Goal: Task Accomplishment & Management: Use online tool/utility

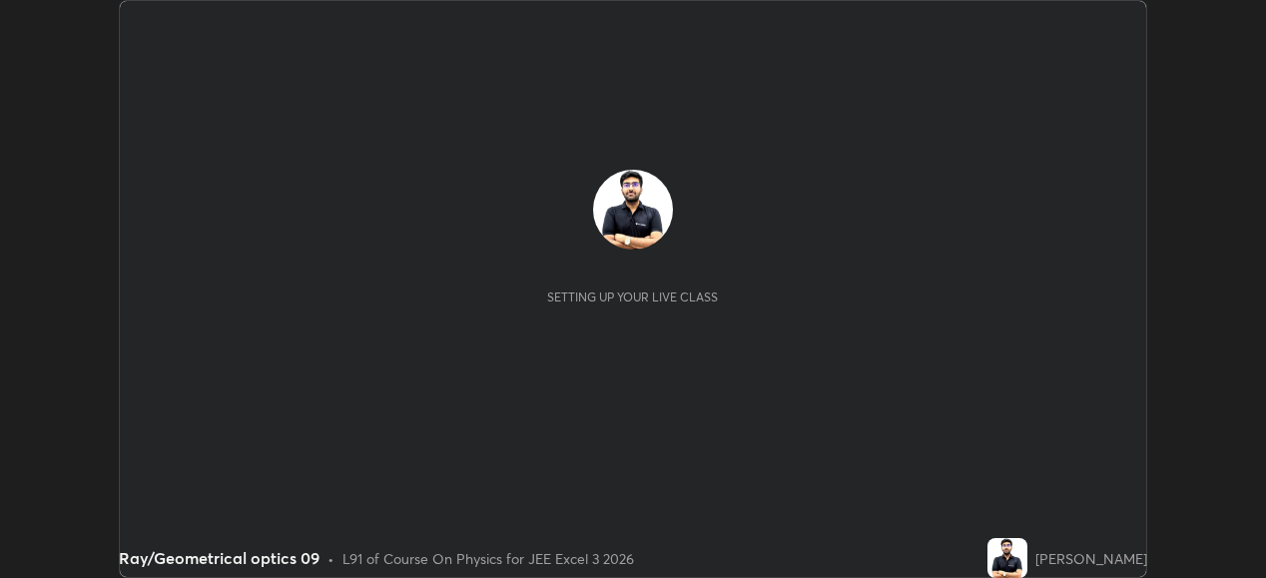
scroll to position [578, 1265]
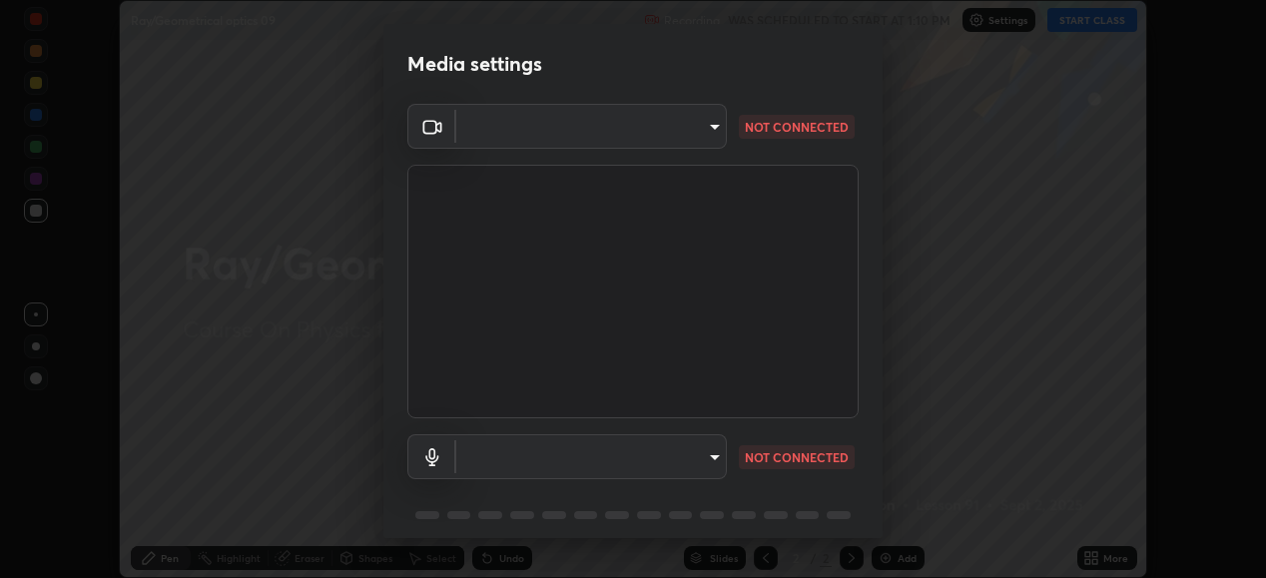
type input "648abb19764dab56075ae6cd3c13843a59c6a2446ad08d27c5b482b977c15b1c"
type input "default"
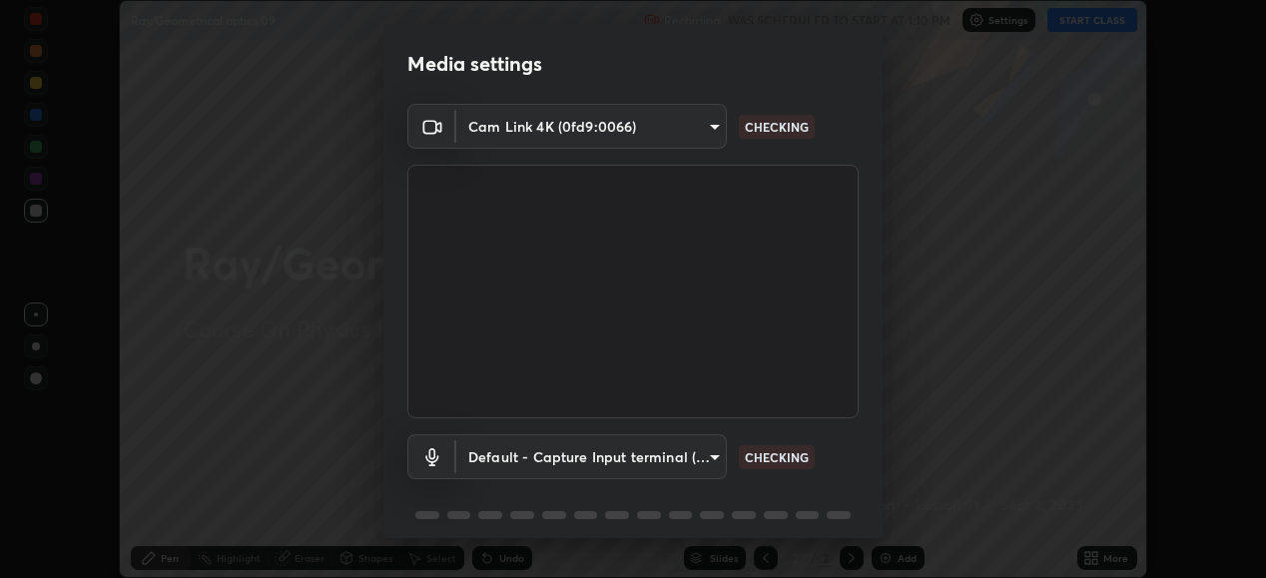
scroll to position [77, 0]
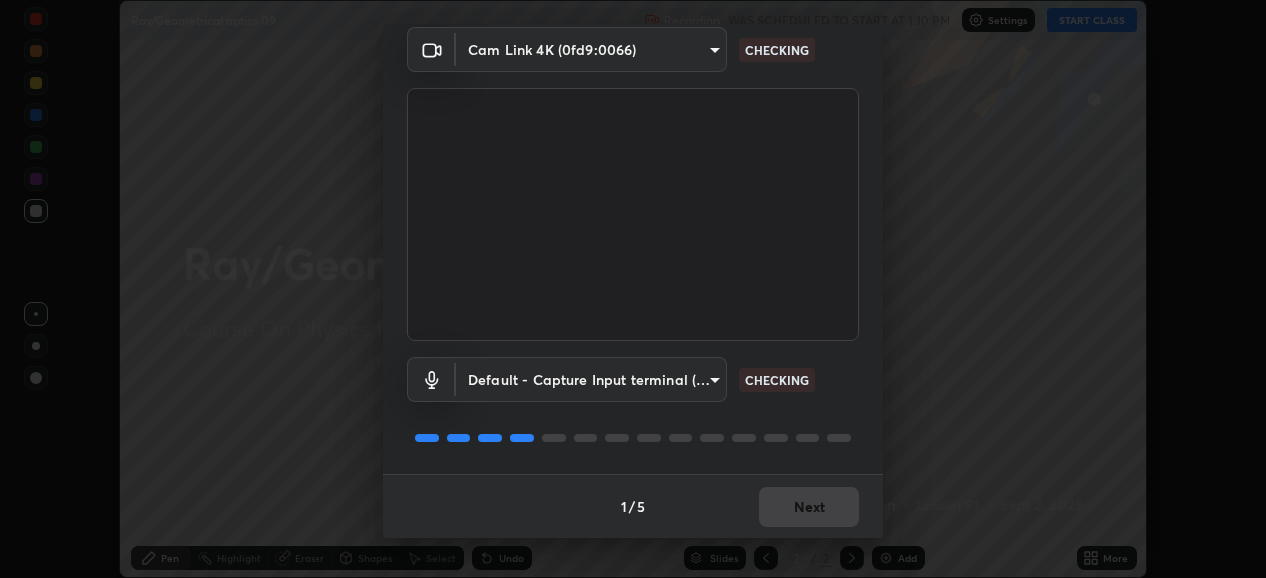
click at [823, 507] on div "1 / 5 Next" at bounding box center [632, 506] width 499 height 64
click at [824, 509] on div "1 / 5 Next" at bounding box center [632, 506] width 499 height 64
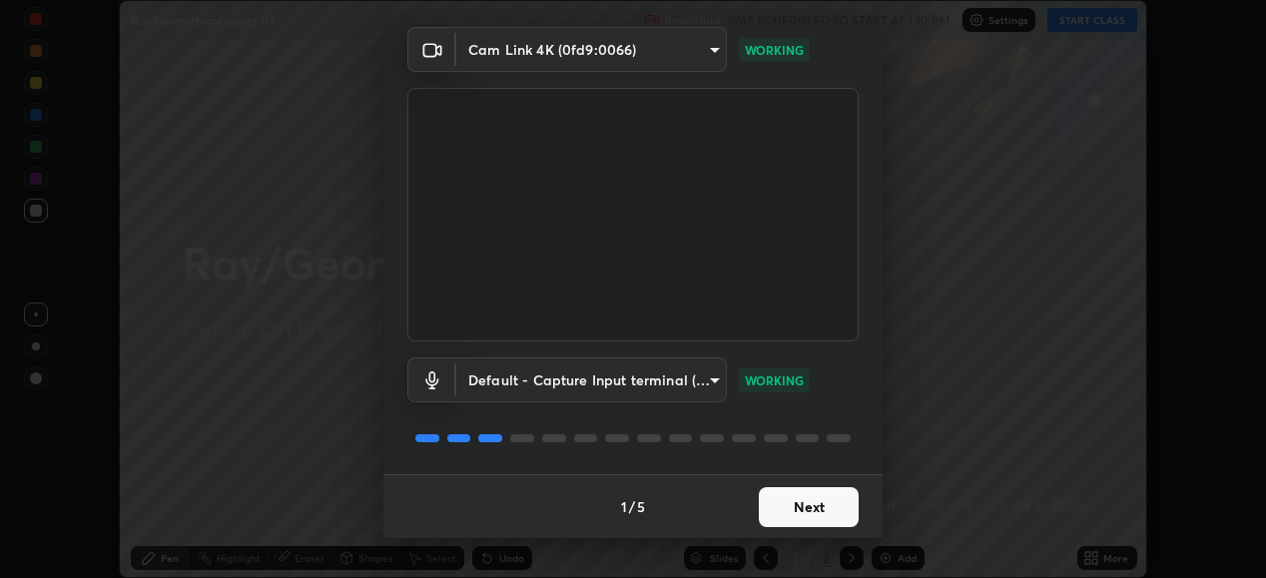
click at [824, 514] on button "Next" at bounding box center [809, 507] width 100 height 40
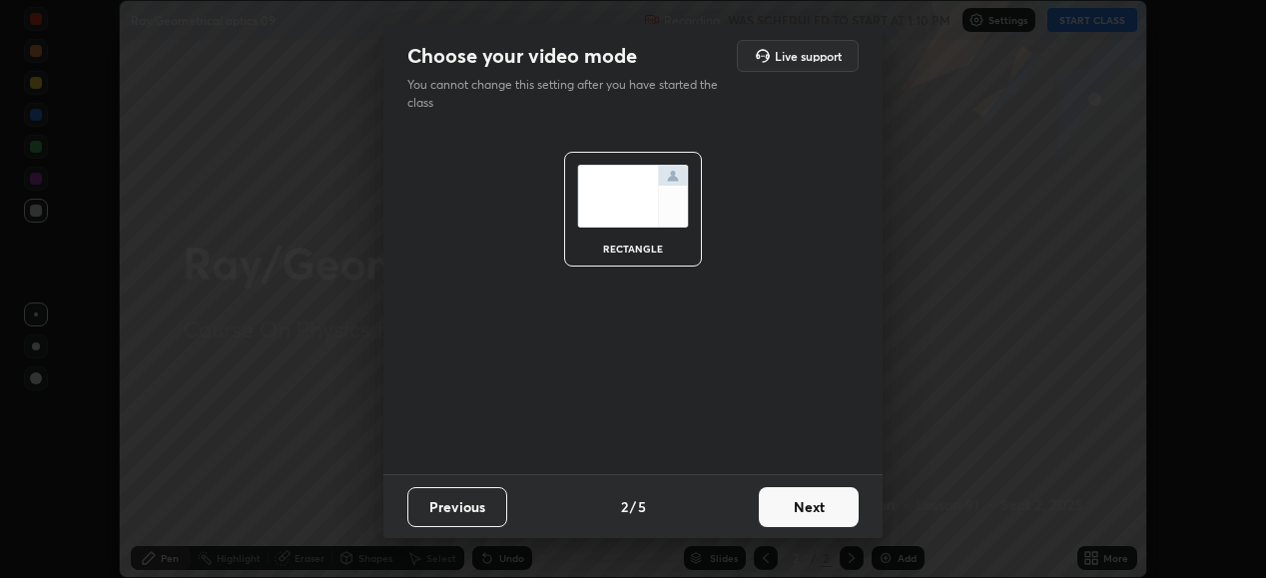
click at [821, 516] on button "Next" at bounding box center [809, 507] width 100 height 40
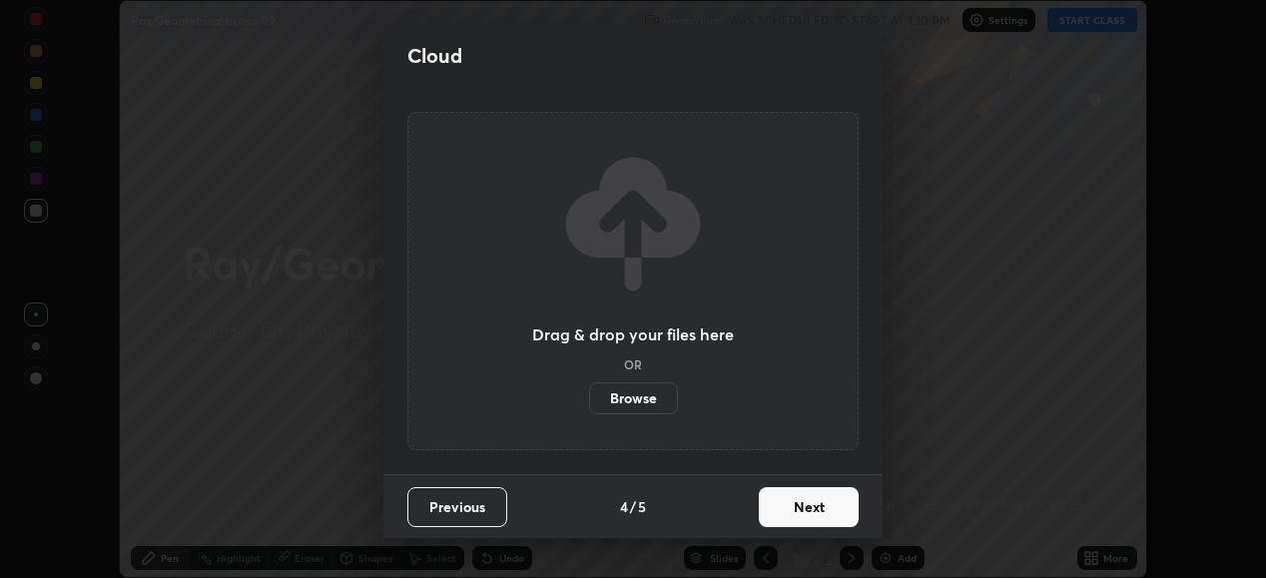
click at [821, 503] on button "Next" at bounding box center [809, 507] width 100 height 40
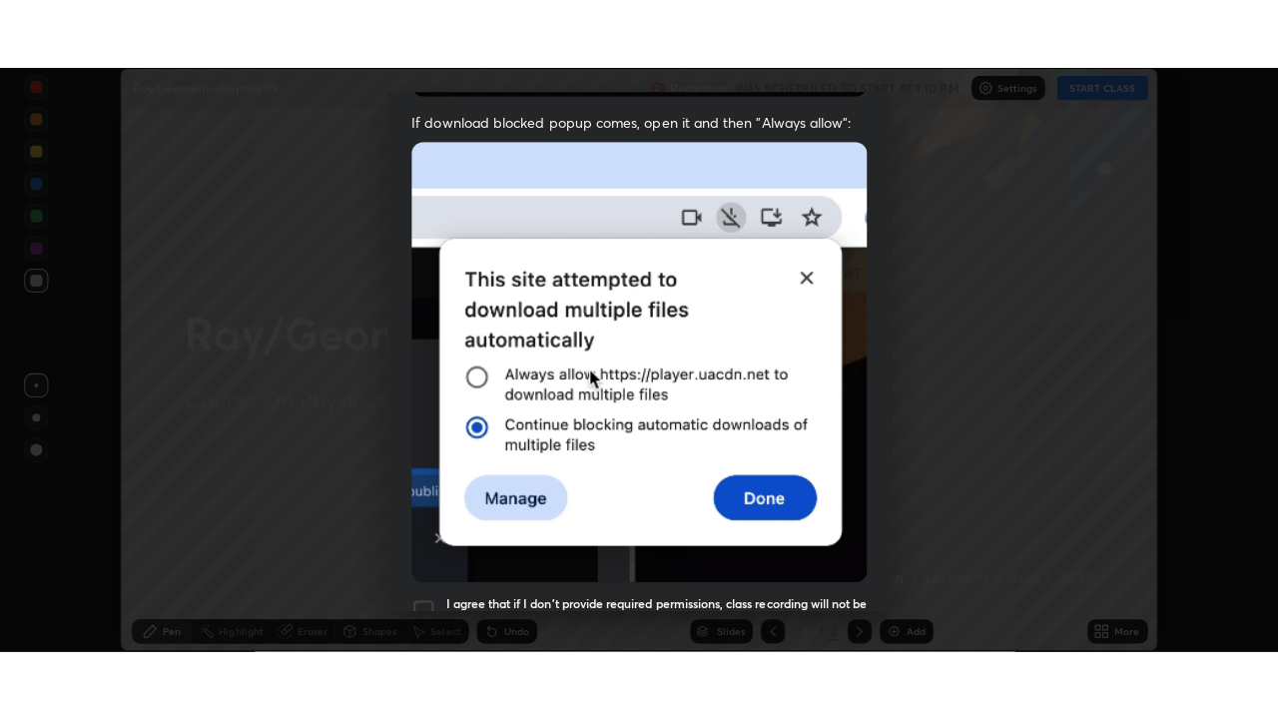
scroll to position [484, 0]
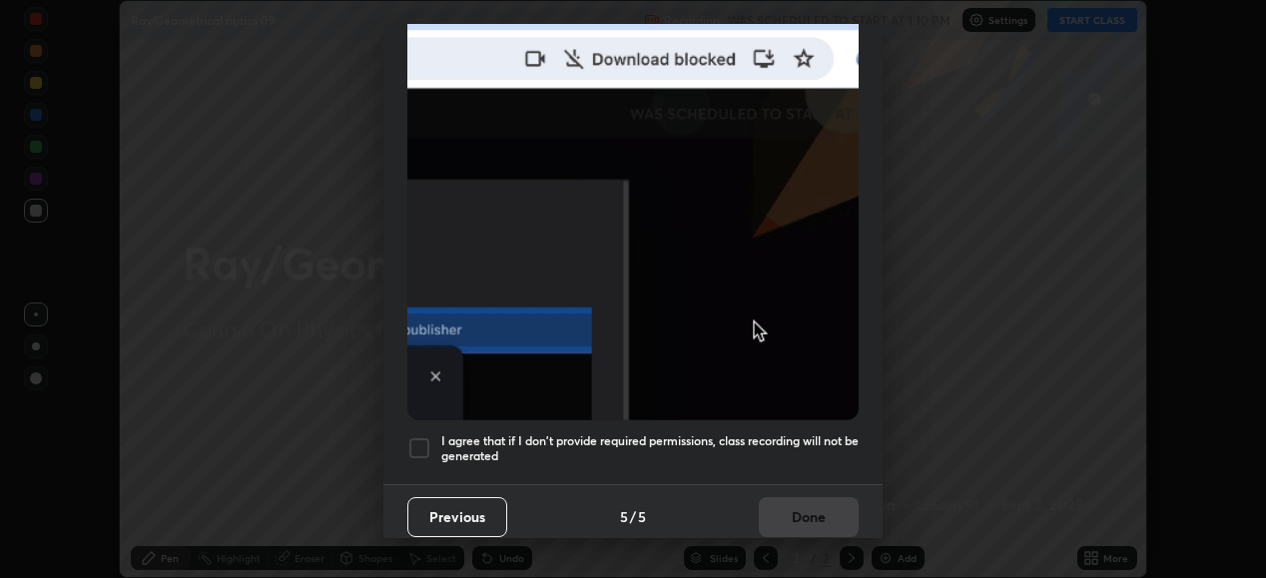
click at [428, 444] on div at bounding box center [419, 448] width 24 height 24
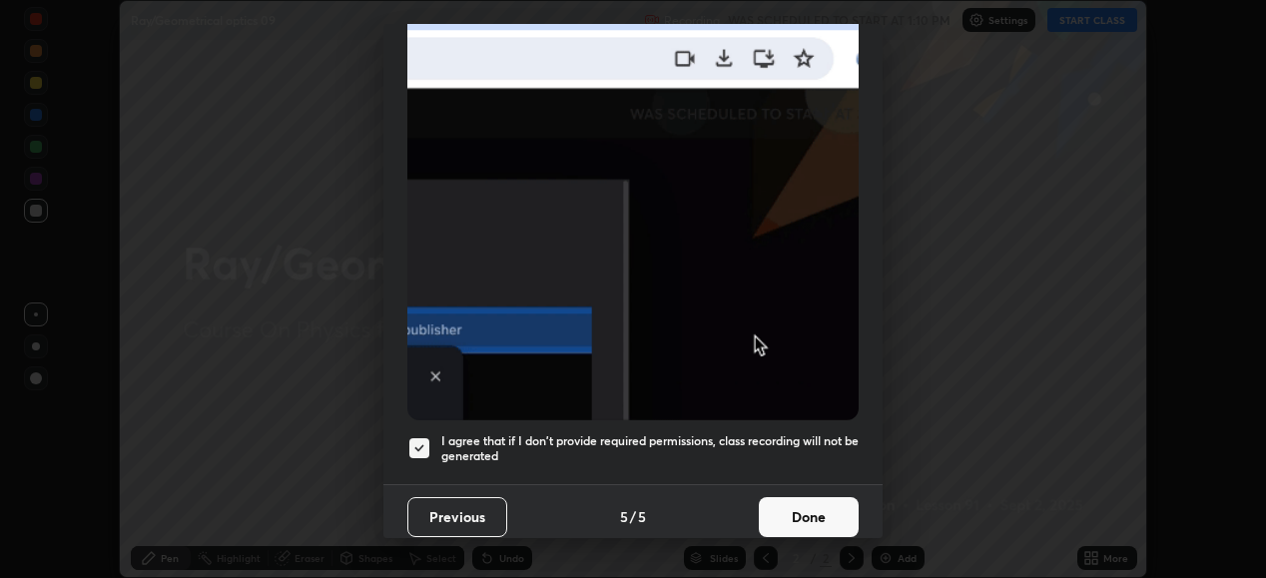
click at [806, 505] on button "Done" at bounding box center [809, 517] width 100 height 40
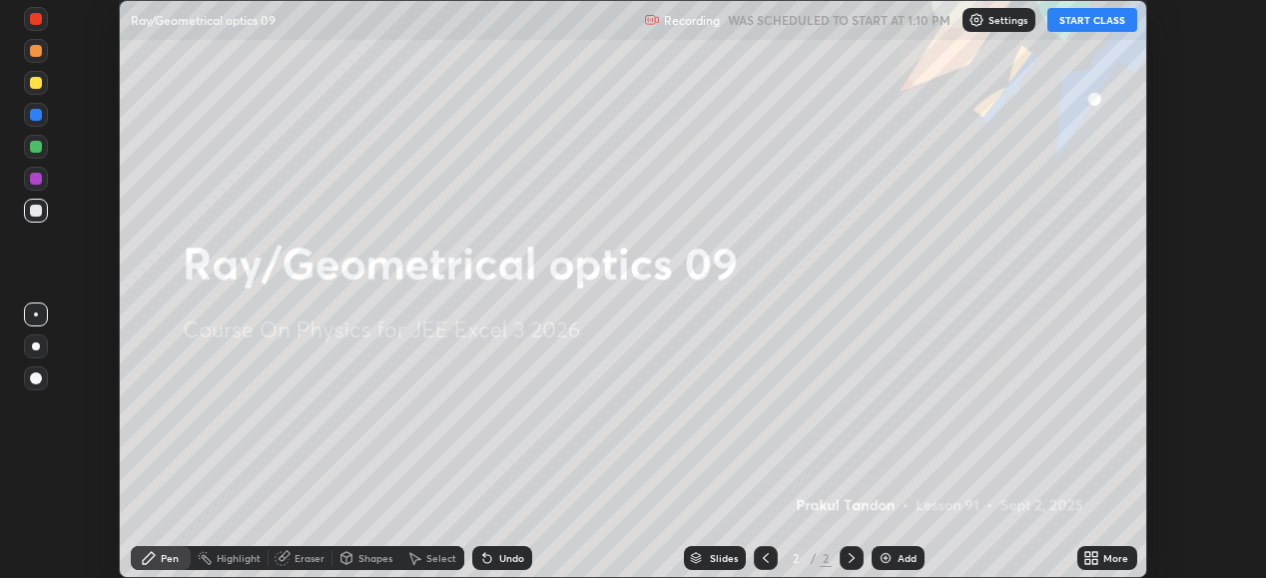
click at [1114, 20] on button "START CLASS" at bounding box center [1092, 20] width 90 height 24
click at [1095, 554] on icon at bounding box center [1094, 554] width 5 height 5
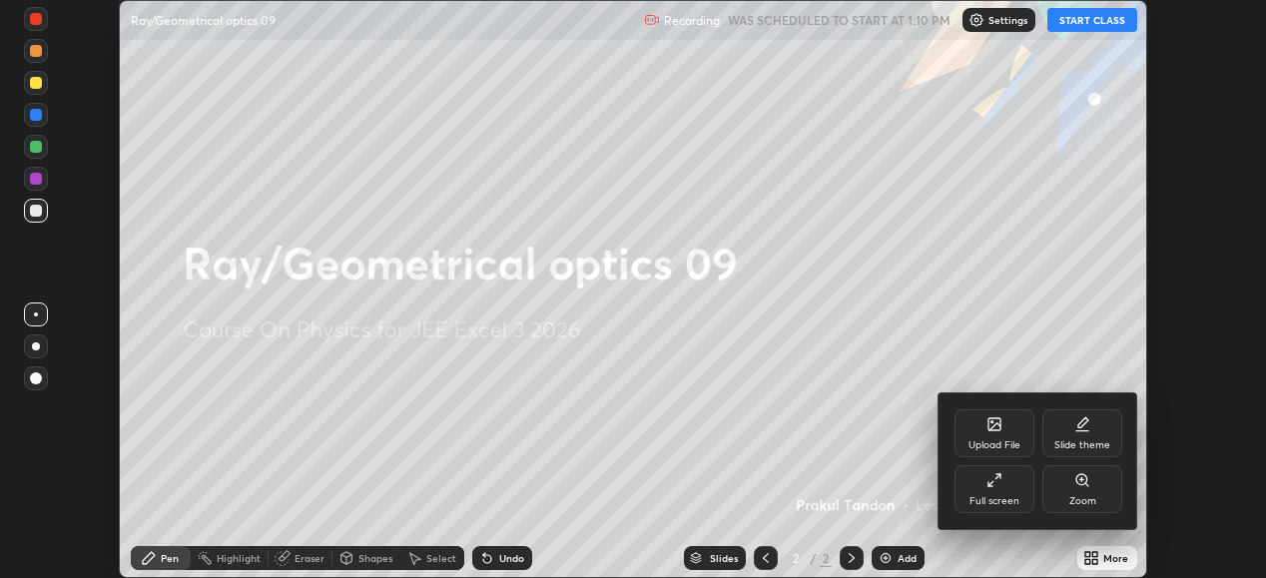
click at [987, 493] on div "Full screen" at bounding box center [994, 489] width 80 height 48
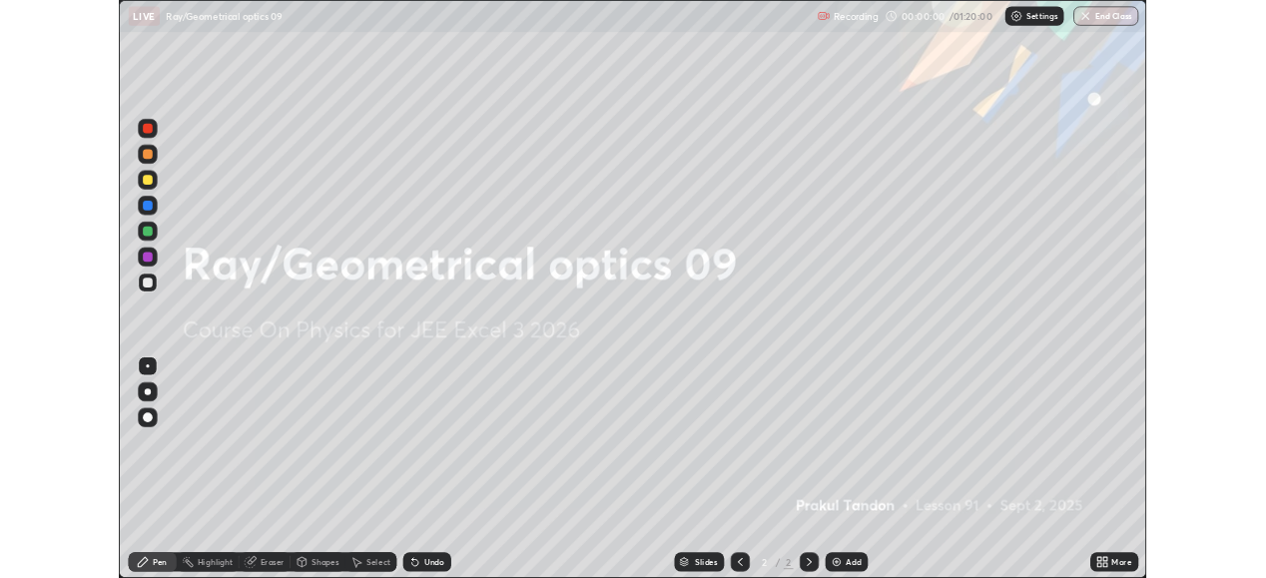
scroll to position [719, 1278]
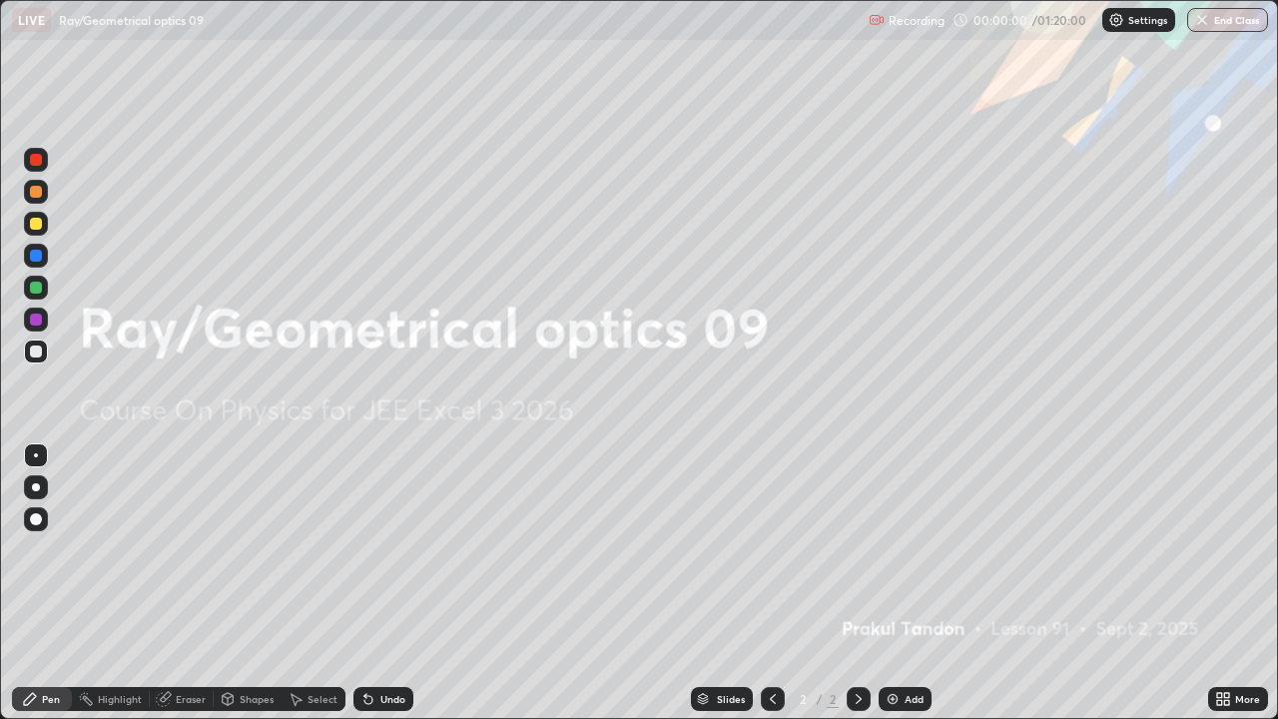
click at [895, 577] on div "Add" at bounding box center [904, 699] width 53 height 24
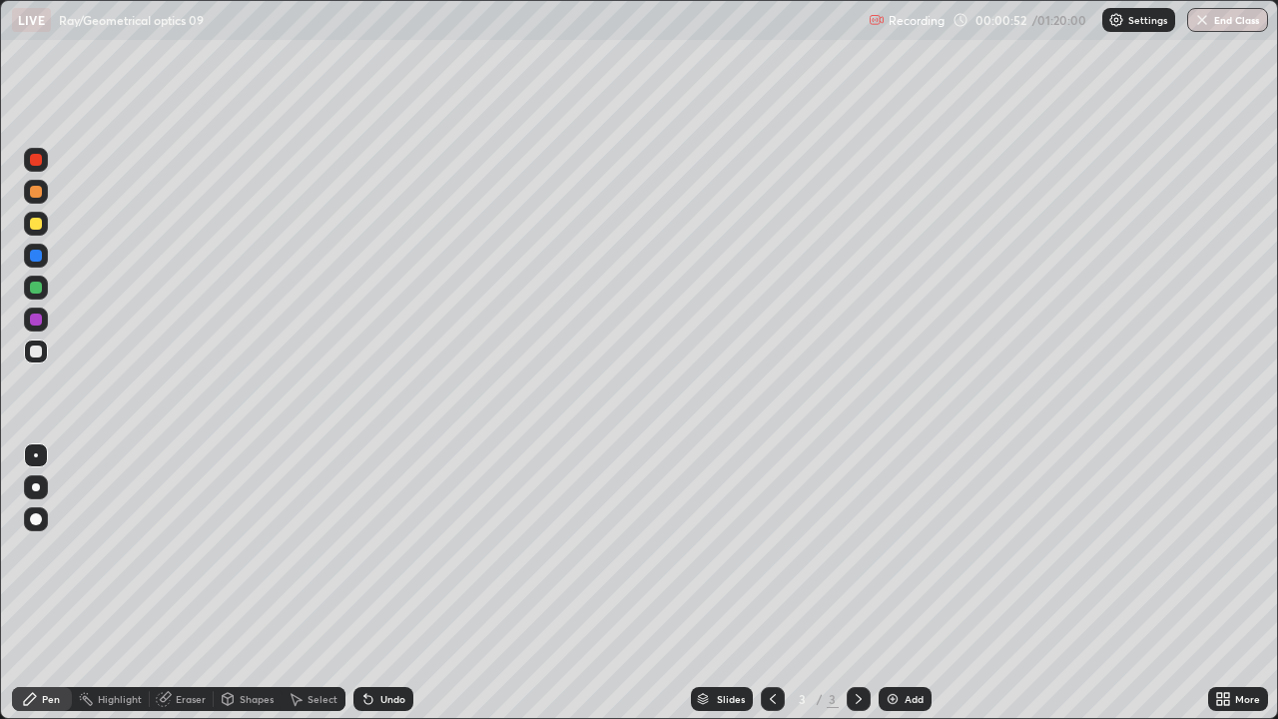
click at [370, 577] on icon at bounding box center [368, 699] width 16 height 16
click at [374, 577] on div "Undo" at bounding box center [383, 699] width 60 height 24
click at [369, 577] on icon at bounding box center [368, 699] width 16 height 16
click at [370, 577] on icon at bounding box center [368, 699] width 16 height 16
click at [380, 577] on div "Undo" at bounding box center [392, 699] width 25 height 10
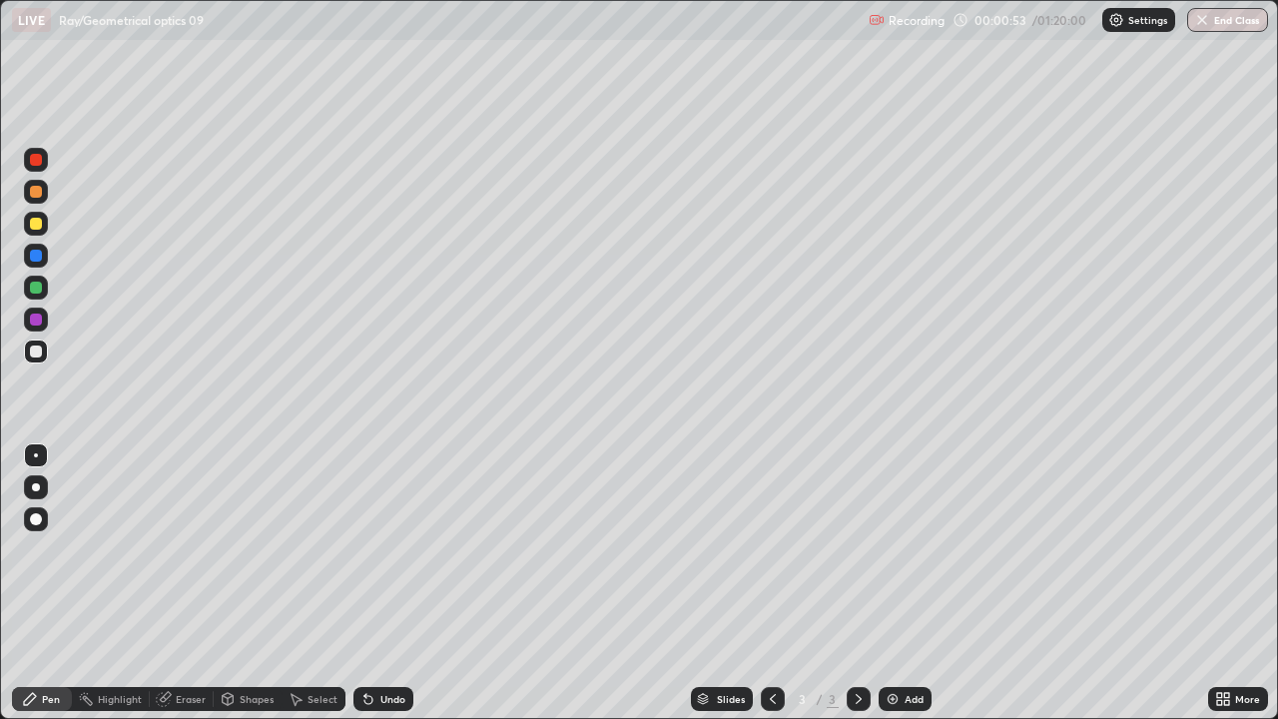
click at [391, 577] on div "Undo" at bounding box center [383, 699] width 60 height 24
click at [364, 577] on icon at bounding box center [365, 695] width 2 height 2
click at [373, 577] on div "Undo" at bounding box center [383, 699] width 60 height 24
click at [375, 577] on div "Undo" at bounding box center [383, 699] width 60 height 24
click at [376, 577] on div "Undo" at bounding box center [383, 699] width 60 height 24
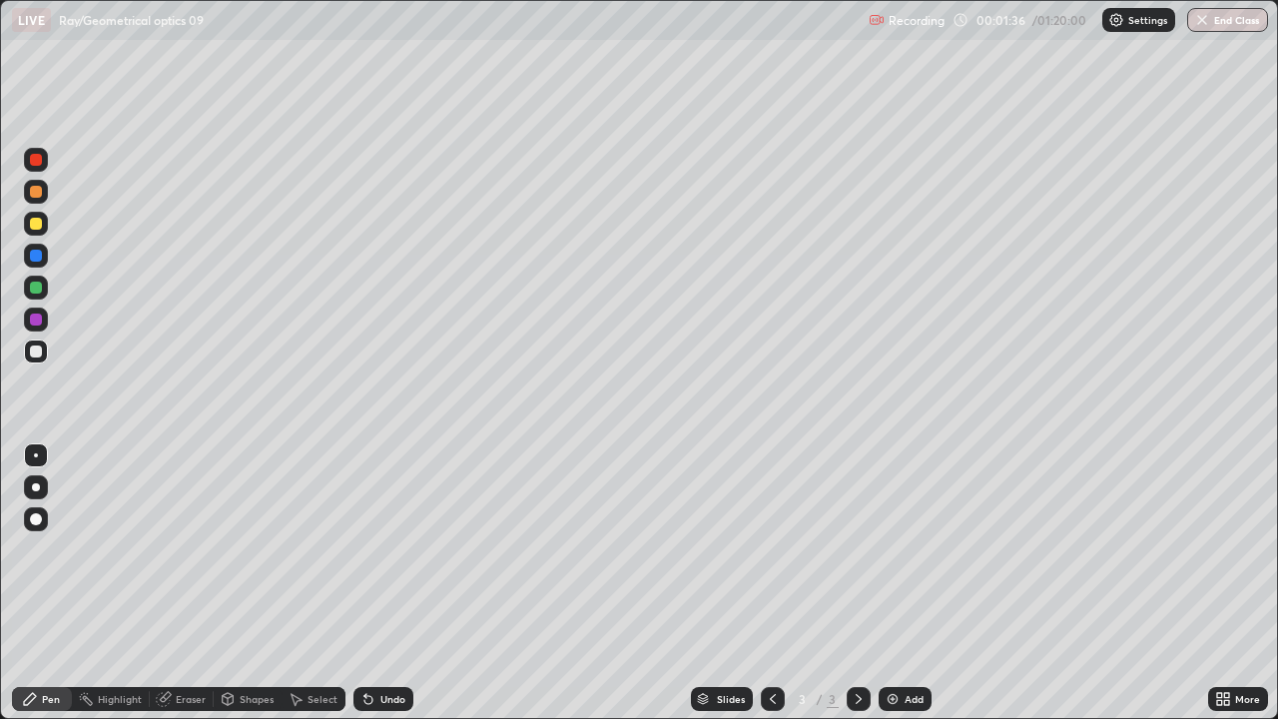
click at [380, 577] on div "Undo" at bounding box center [392, 699] width 25 height 10
click at [376, 577] on div "Undo" at bounding box center [383, 699] width 60 height 24
click at [364, 577] on icon at bounding box center [365, 695] width 2 height 2
click at [373, 577] on div "Undo" at bounding box center [383, 699] width 60 height 24
click at [376, 577] on div "Undo" at bounding box center [383, 699] width 60 height 24
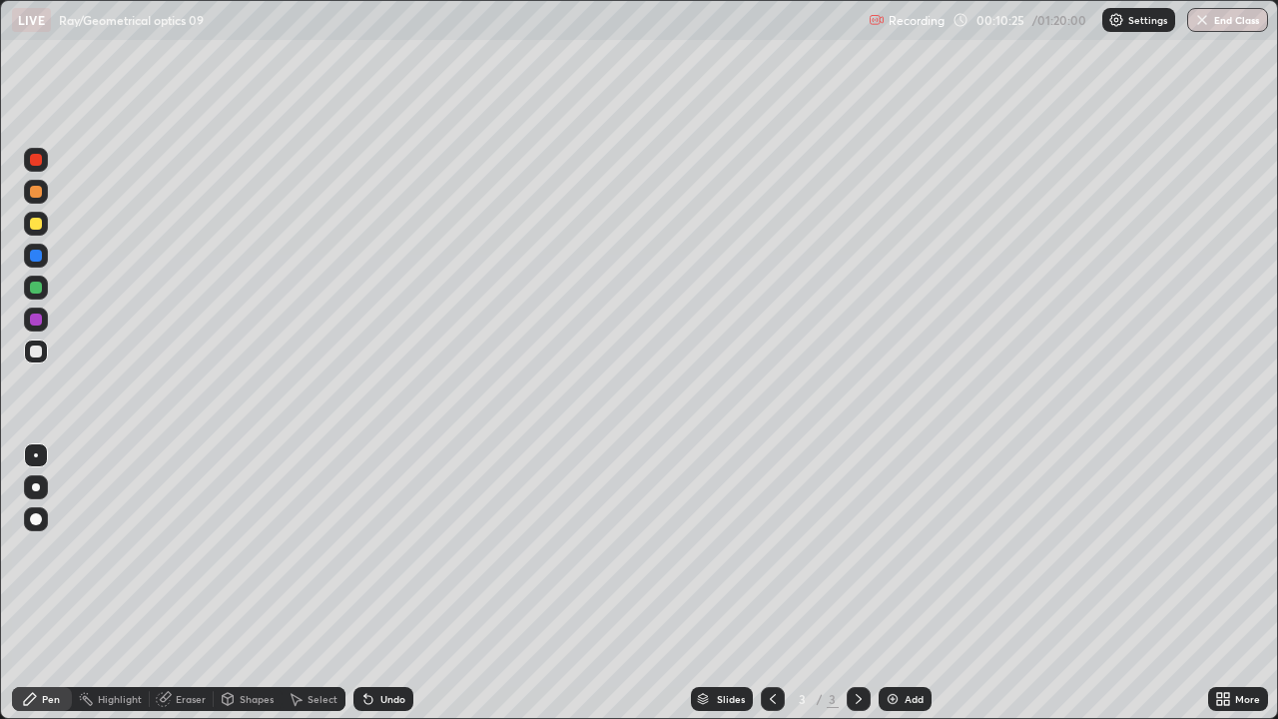
click at [379, 577] on div "Undo" at bounding box center [383, 699] width 60 height 24
click at [375, 577] on div "Undo" at bounding box center [383, 699] width 60 height 24
click at [376, 577] on div "Undo" at bounding box center [383, 699] width 60 height 24
click at [373, 577] on div "Undo" at bounding box center [383, 699] width 60 height 24
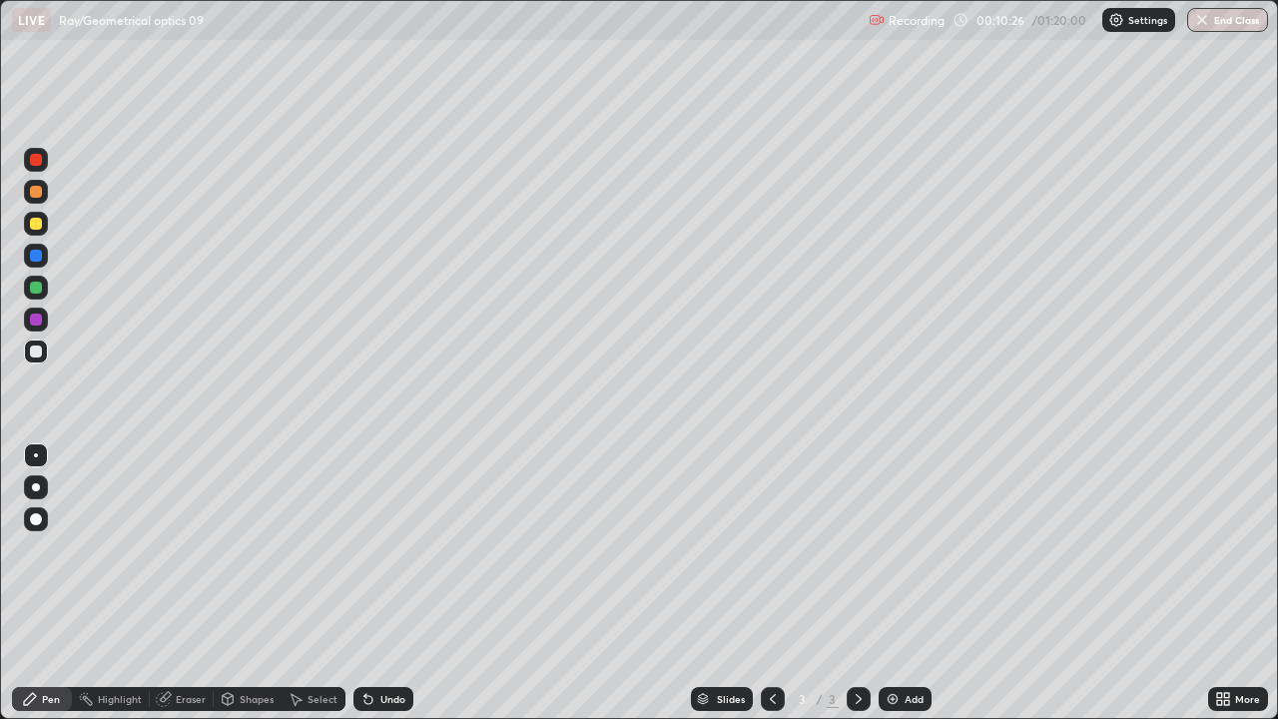
click at [374, 577] on div "Undo" at bounding box center [383, 699] width 60 height 24
click at [364, 577] on icon at bounding box center [365, 695] width 2 height 2
click at [370, 577] on icon at bounding box center [368, 699] width 16 height 16
click at [41, 224] on div at bounding box center [36, 224] width 12 height 12
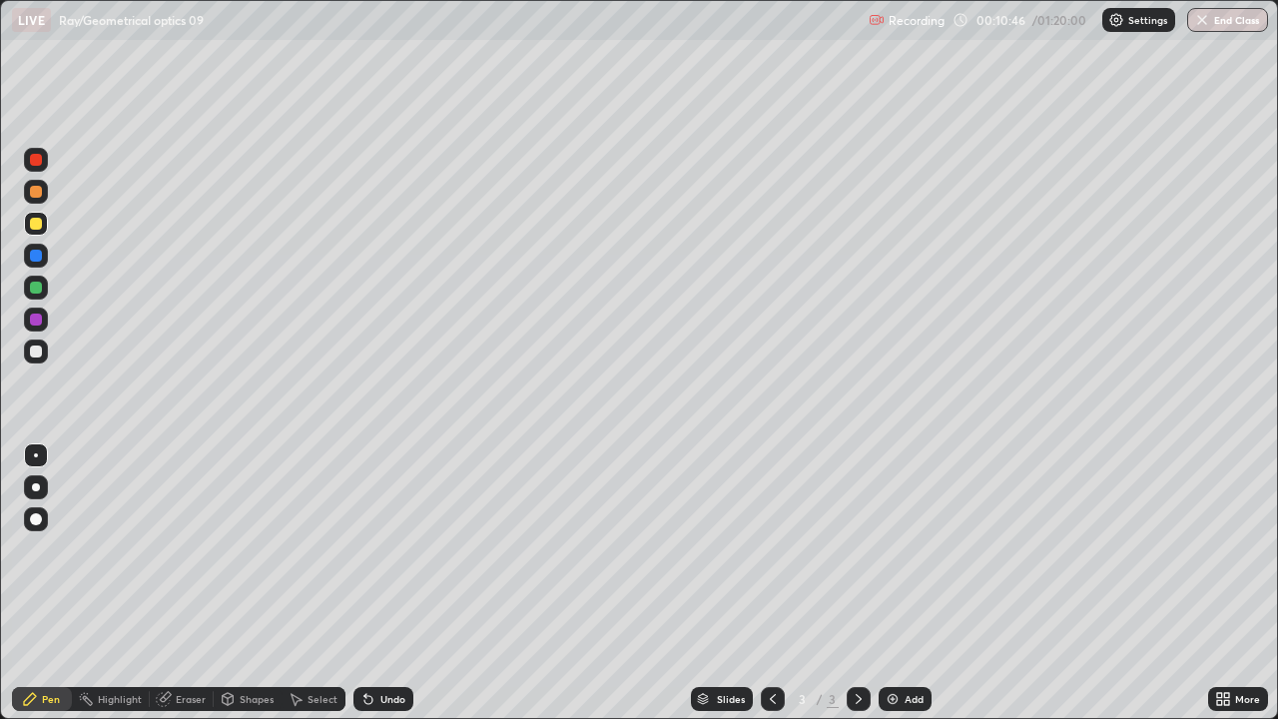
click at [397, 577] on div "Undo" at bounding box center [392, 699] width 25 height 10
click at [41, 188] on div at bounding box center [36, 192] width 12 height 12
click at [364, 577] on icon at bounding box center [365, 695] width 2 height 2
click at [375, 577] on div "Undo" at bounding box center [383, 699] width 60 height 24
click at [380, 577] on div "Undo" at bounding box center [392, 699] width 25 height 10
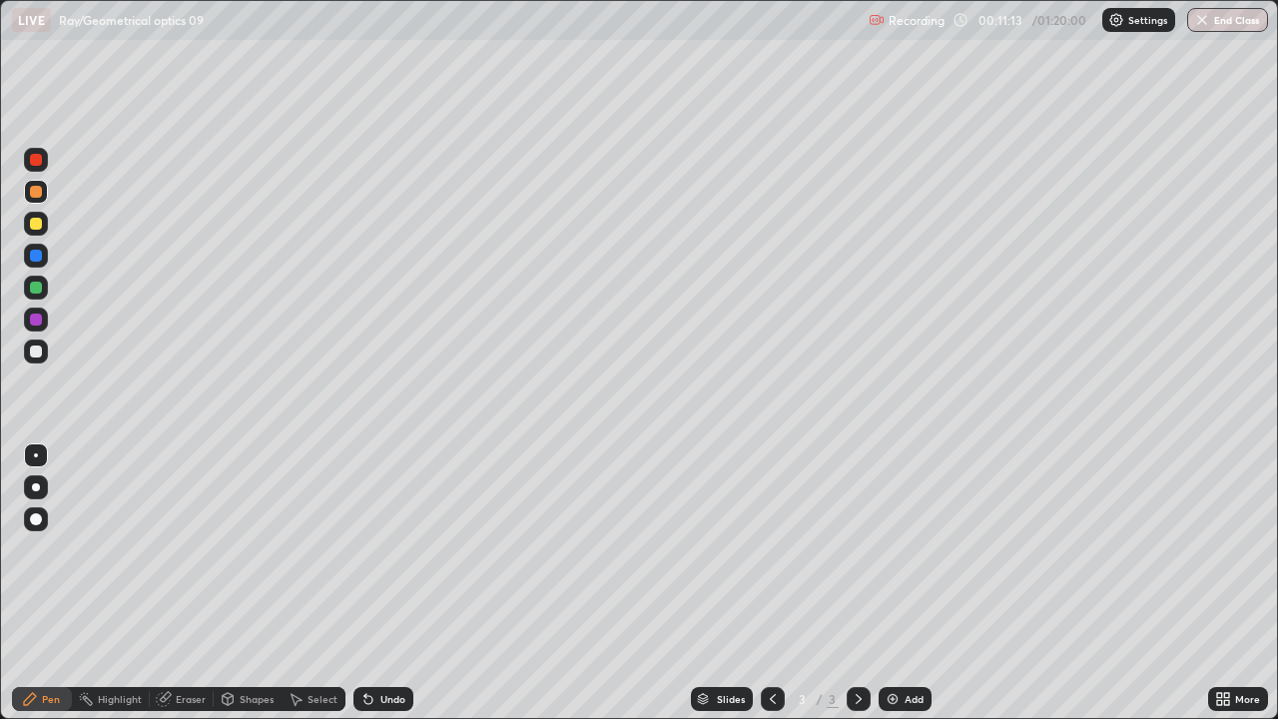
click at [380, 577] on div "Undo" at bounding box center [392, 699] width 25 height 10
click at [381, 577] on div "Undo" at bounding box center [392, 699] width 25 height 10
click at [380, 577] on div "Undo" at bounding box center [392, 699] width 25 height 10
click at [381, 577] on div "Undo" at bounding box center [392, 699] width 25 height 10
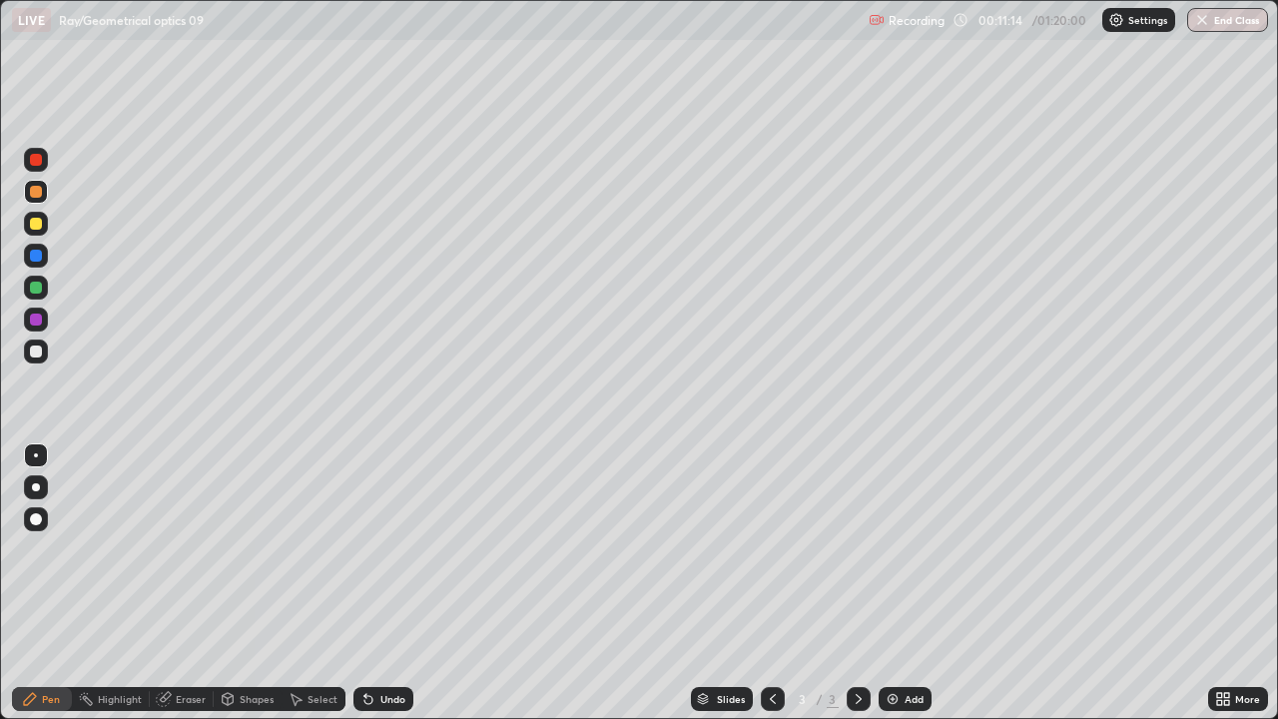
click at [382, 577] on div "Undo" at bounding box center [392, 699] width 25 height 10
click at [381, 577] on div "Undo" at bounding box center [392, 699] width 25 height 10
click at [380, 577] on div "Undo" at bounding box center [392, 699] width 25 height 10
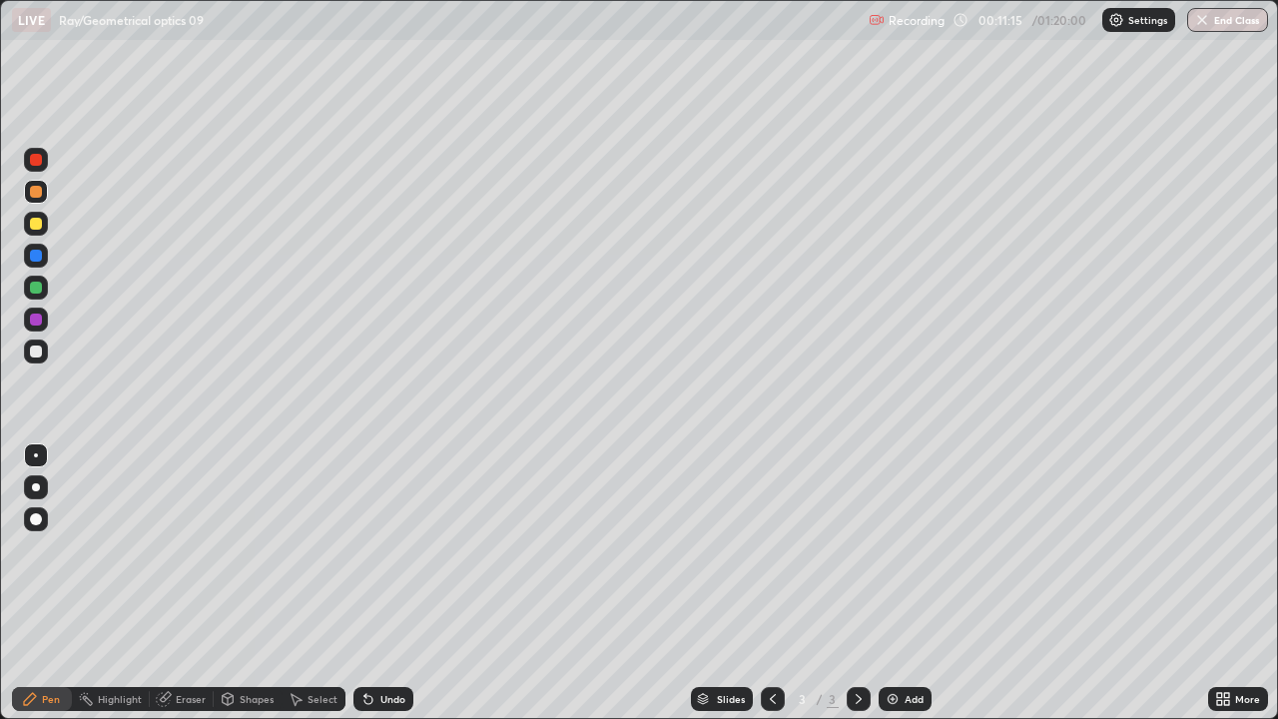
click at [380, 577] on div "Undo" at bounding box center [392, 699] width 25 height 10
click at [381, 577] on div "Undo" at bounding box center [392, 699] width 25 height 10
click at [383, 577] on div "Undo" at bounding box center [392, 699] width 25 height 10
click at [44, 225] on div at bounding box center [36, 224] width 24 height 24
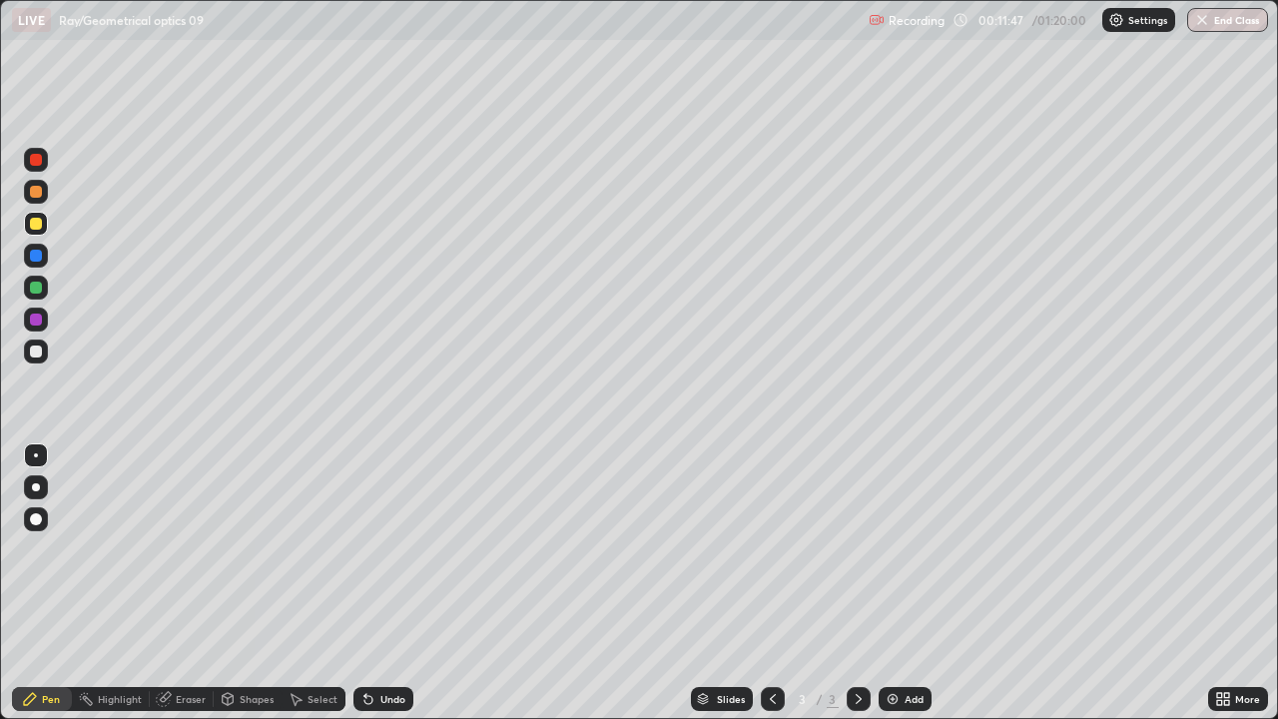
click at [43, 206] on div at bounding box center [36, 192] width 24 height 32
click at [44, 290] on div at bounding box center [36, 287] width 24 height 24
click at [386, 577] on div "Undo" at bounding box center [383, 699] width 60 height 24
click at [379, 577] on div "Undo" at bounding box center [379, 699] width 68 height 40
click at [377, 577] on div "Undo" at bounding box center [383, 699] width 60 height 24
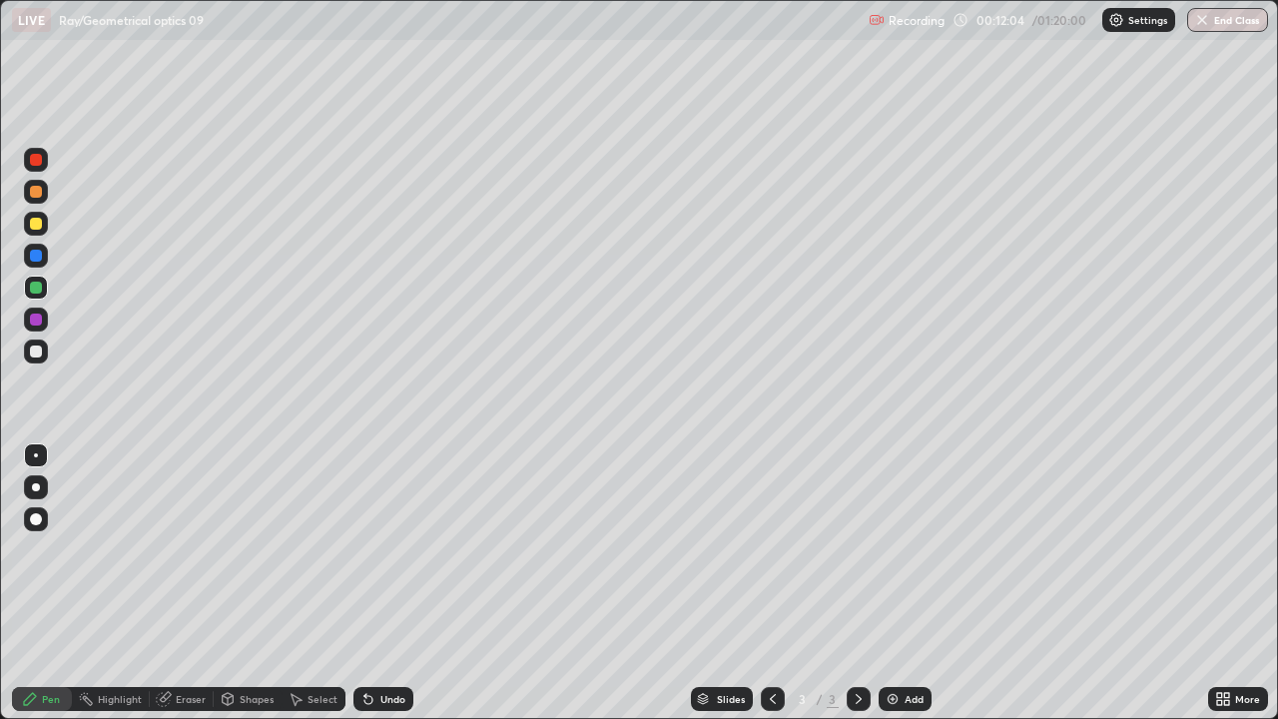
click at [380, 577] on div "Undo" at bounding box center [383, 699] width 60 height 24
click at [381, 577] on div "Undo" at bounding box center [379, 699] width 68 height 40
click at [390, 577] on div "Undo" at bounding box center [383, 699] width 60 height 24
click at [124, 577] on div "Highlight" at bounding box center [120, 699] width 44 height 10
click at [199, 577] on div "Eraser" at bounding box center [191, 699] width 30 height 10
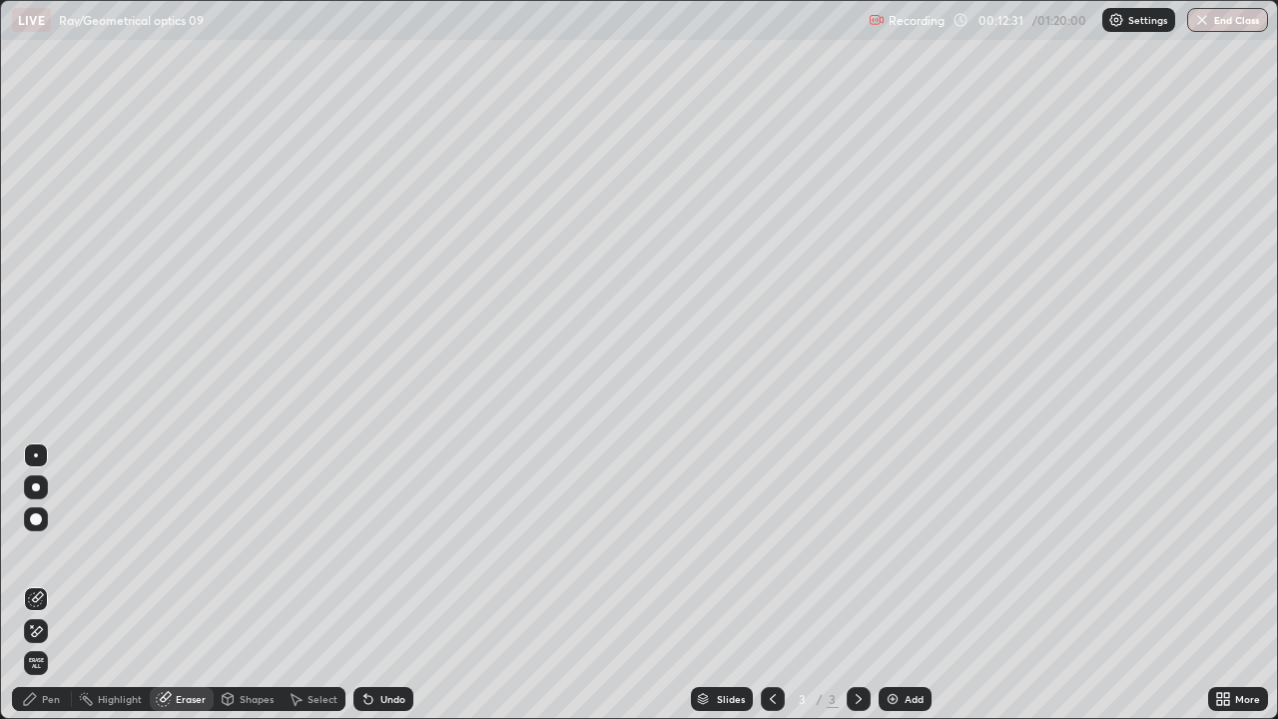
click at [31, 577] on icon at bounding box center [30, 699] width 12 height 12
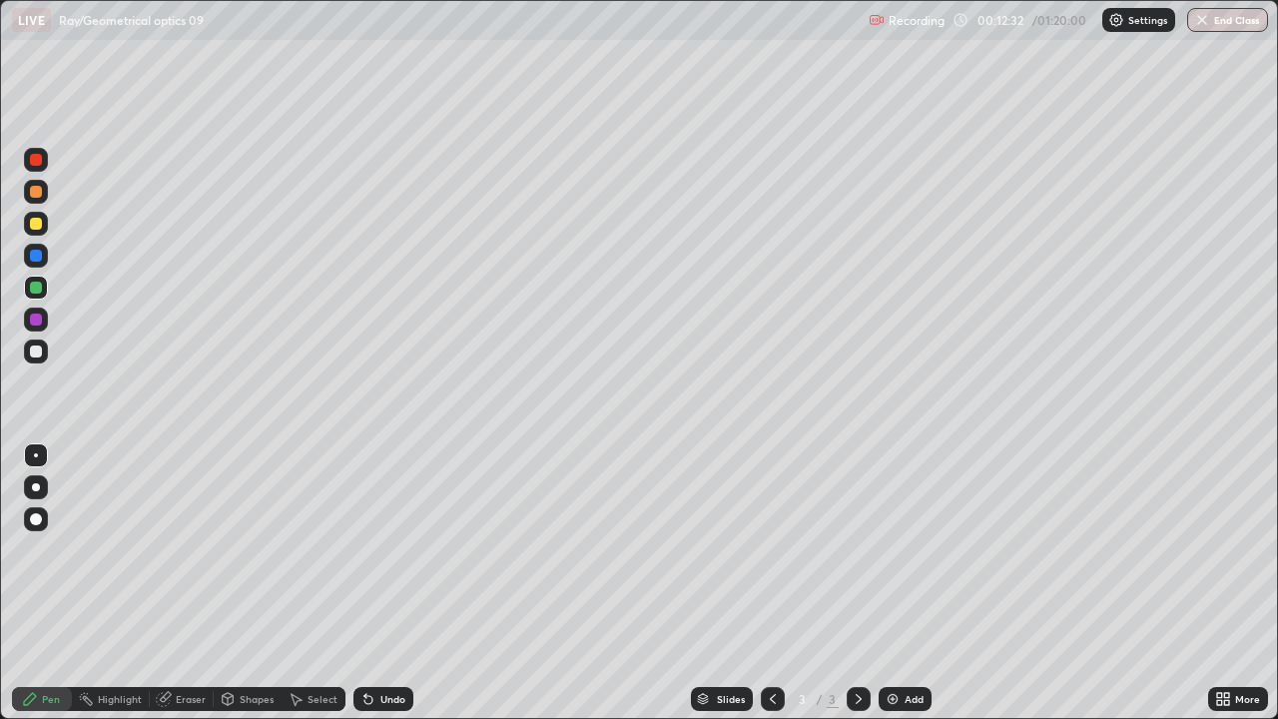
click at [32, 222] on div at bounding box center [36, 224] width 12 height 12
click at [44, 291] on div at bounding box center [36, 287] width 24 height 24
click at [189, 577] on div "Eraser" at bounding box center [182, 699] width 64 height 24
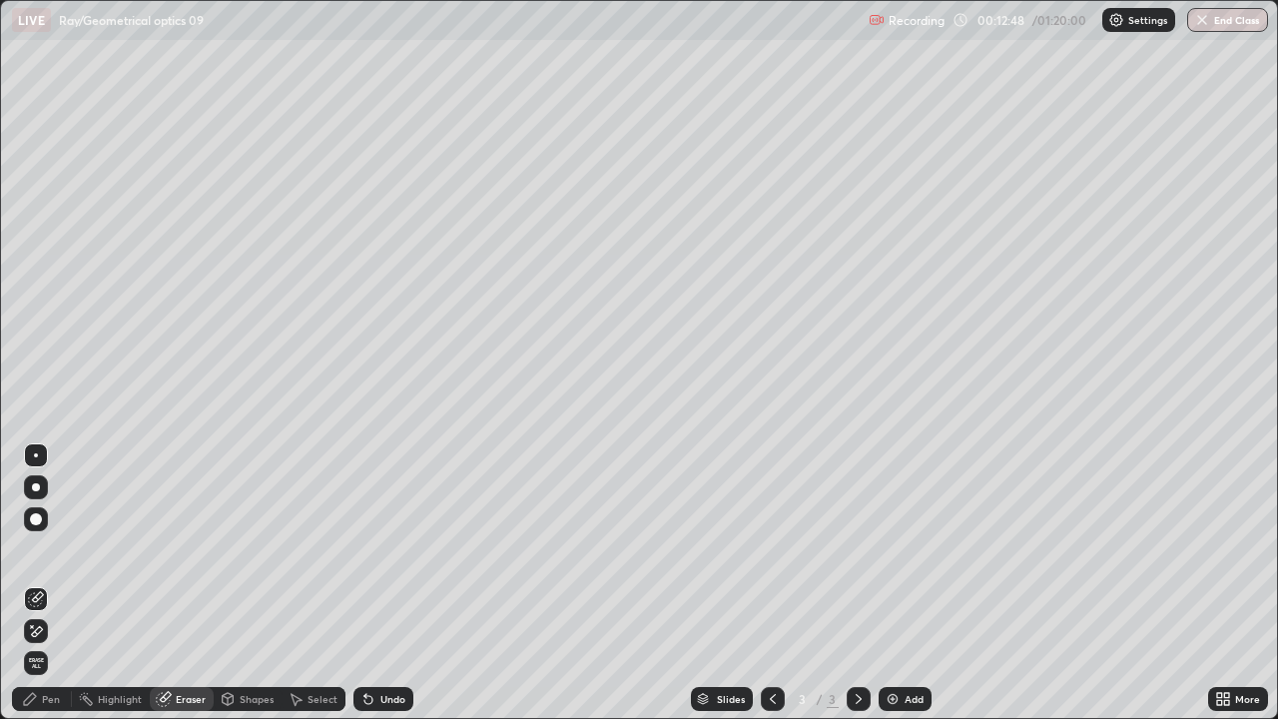
click at [49, 577] on div "Pen" at bounding box center [51, 699] width 18 height 10
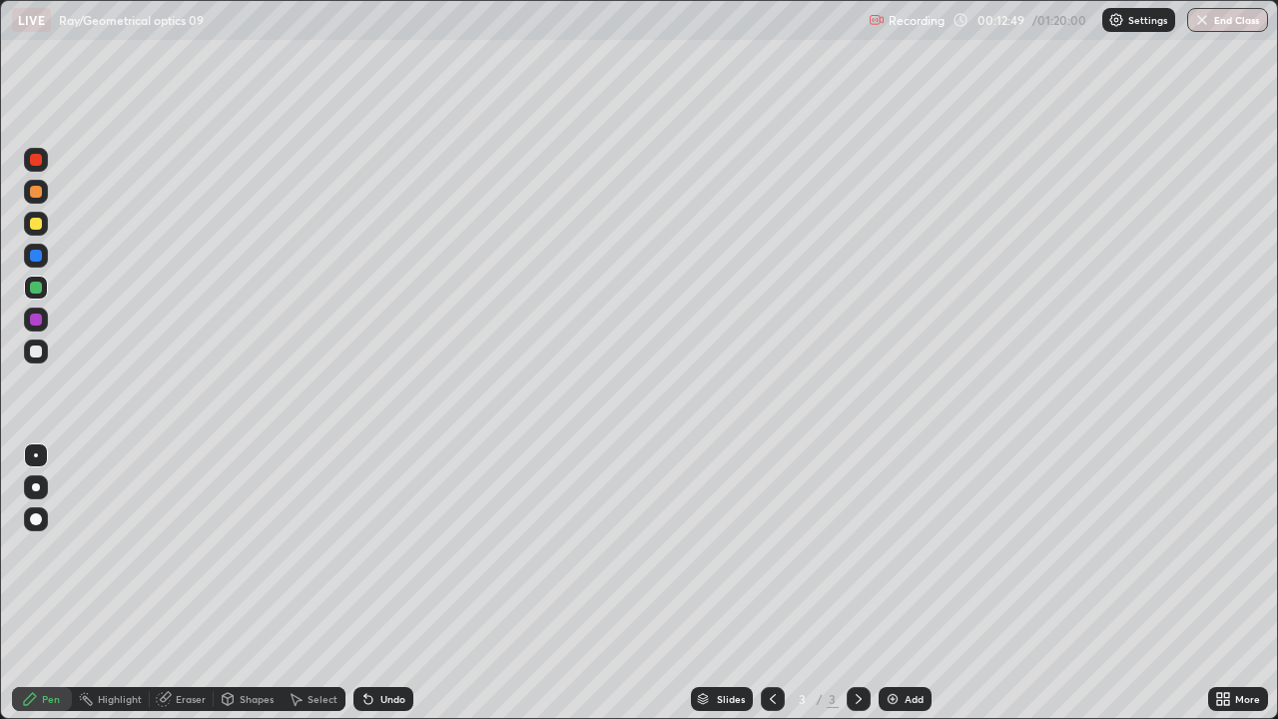
click at [182, 577] on div "Eraser" at bounding box center [182, 699] width 64 height 24
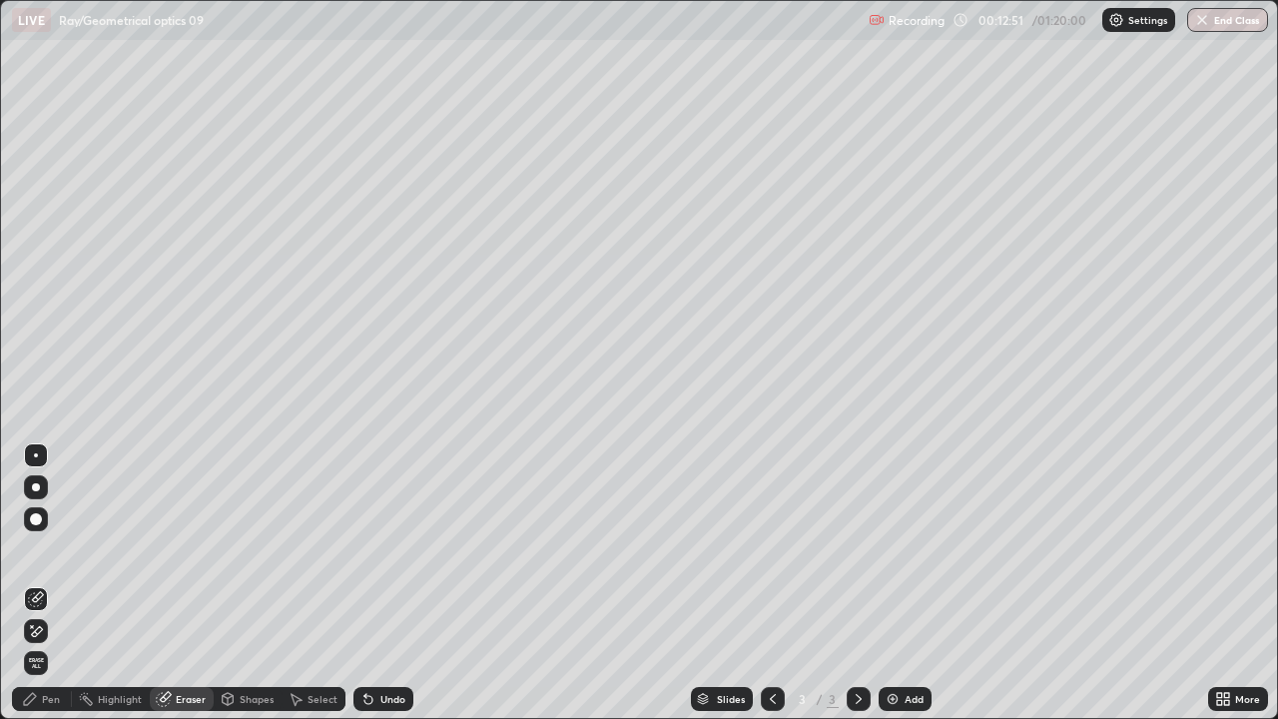
click at [50, 577] on div "Pen" at bounding box center [51, 699] width 18 height 10
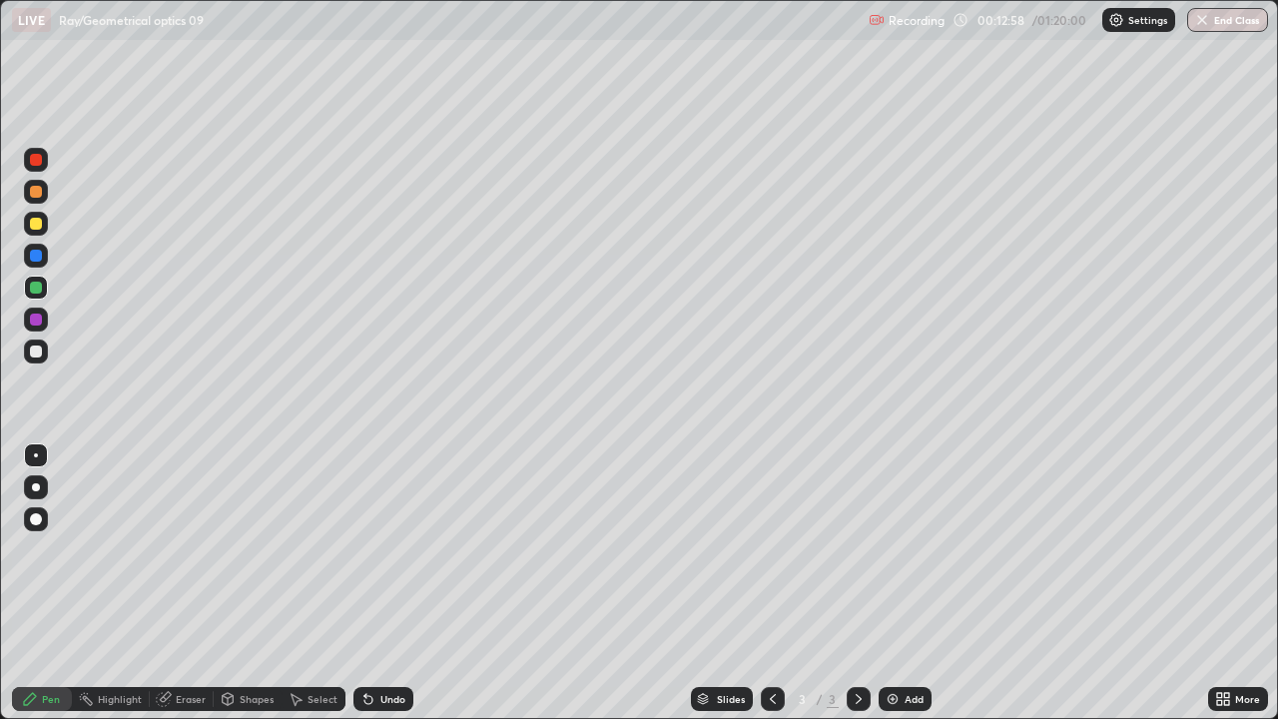
click at [38, 222] on div at bounding box center [36, 224] width 12 height 12
click at [31, 190] on div at bounding box center [36, 192] width 12 height 12
click at [42, 225] on div at bounding box center [36, 224] width 24 height 24
click at [45, 189] on div at bounding box center [36, 192] width 24 height 24
click at [382, 577] on div "Undo" at bounding box center [383, 699] width 60 height 24
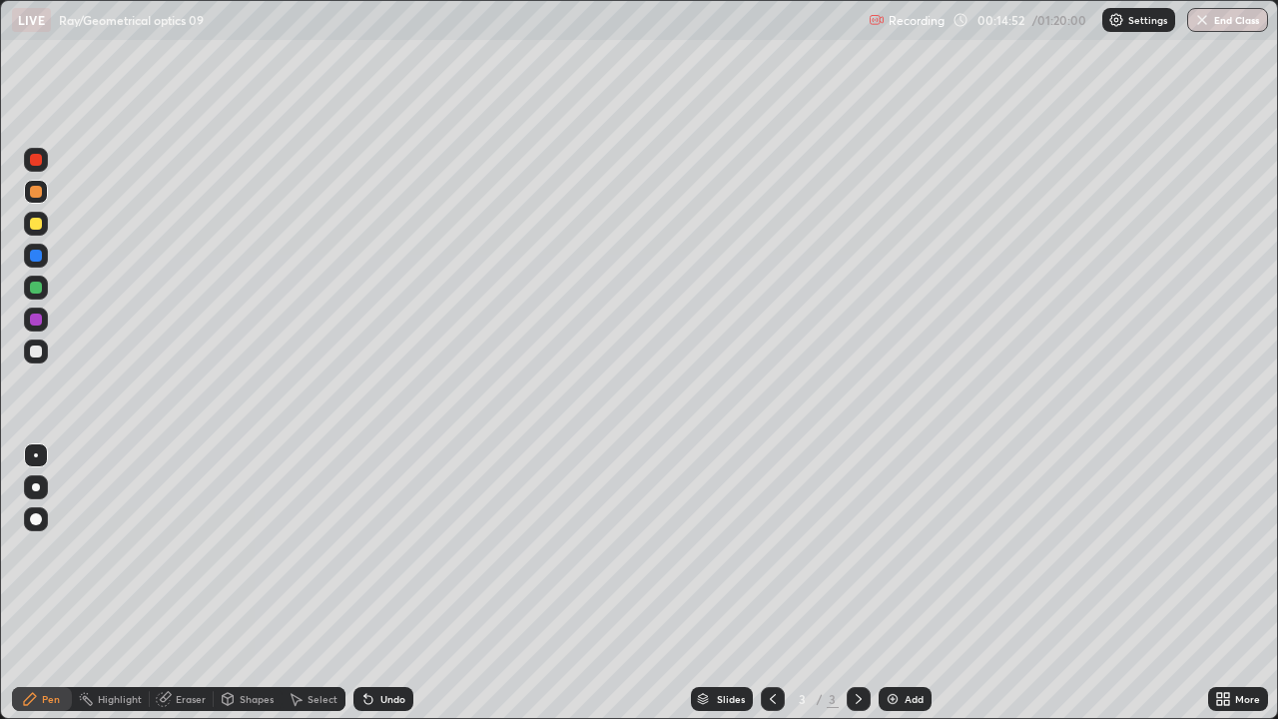
click at [381, 577] on div "Undo" at bounding box center [392, 699] width 25 height 10
click at [380, 577] on div "Undo" at bounding box center [392, 699] width 25 height 10
click at [381, 577] on div "Undo" at bounding box center [383, 699] width 60 height 24
click at [32, 231] on div at bounding box center [36, 224] width 24 height 24
click at [405, 577] on div "Undo" at bounding box center [383, 699] width 60 height 24
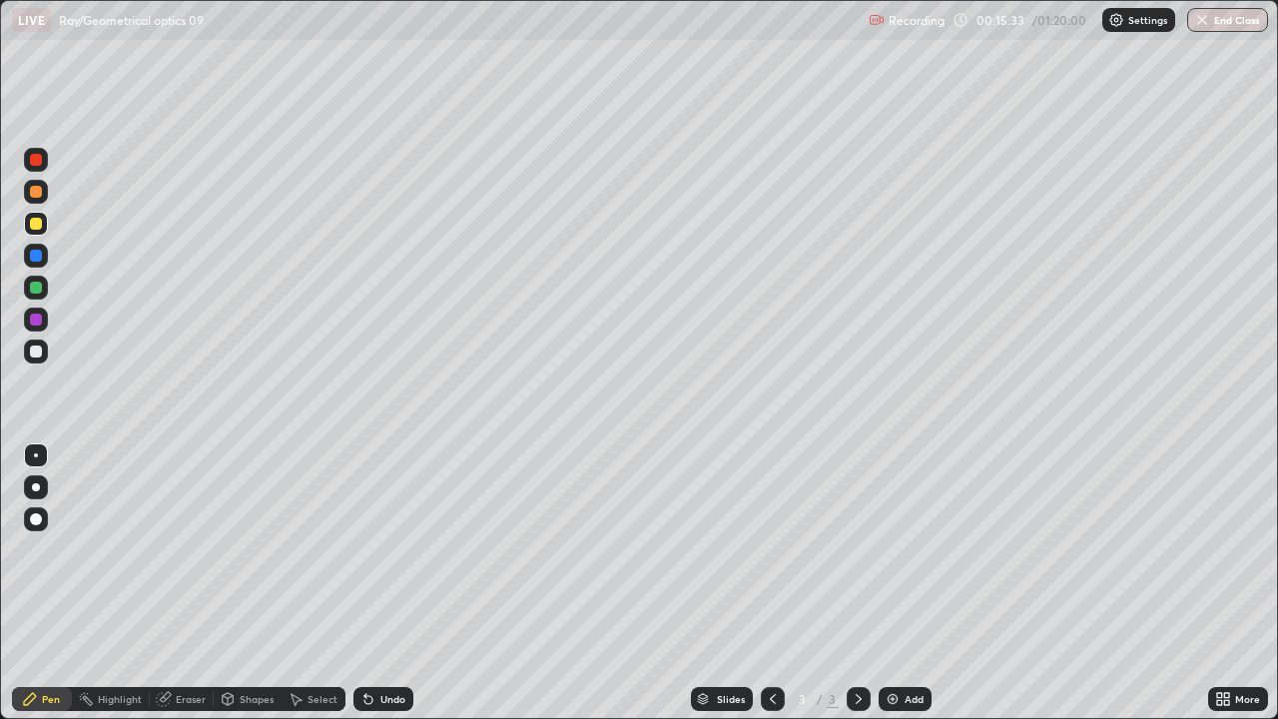
click at [402, 577] on div "Undo" at bounding box center [383, 699] width 60 height 24
click at [401, 577] on div "Undo" at bounding box center [383, 699] width 60 height 24
click at [398, 577] on div "Undo" at bounding box center [383, 699] width 60 height 24
click at [383, 577] on div "Undo" at bounding box center [392, 699] width 25 height 10
click at [383, 577] on div "Undo" at bounding box center [383, 699] width 60 height 24
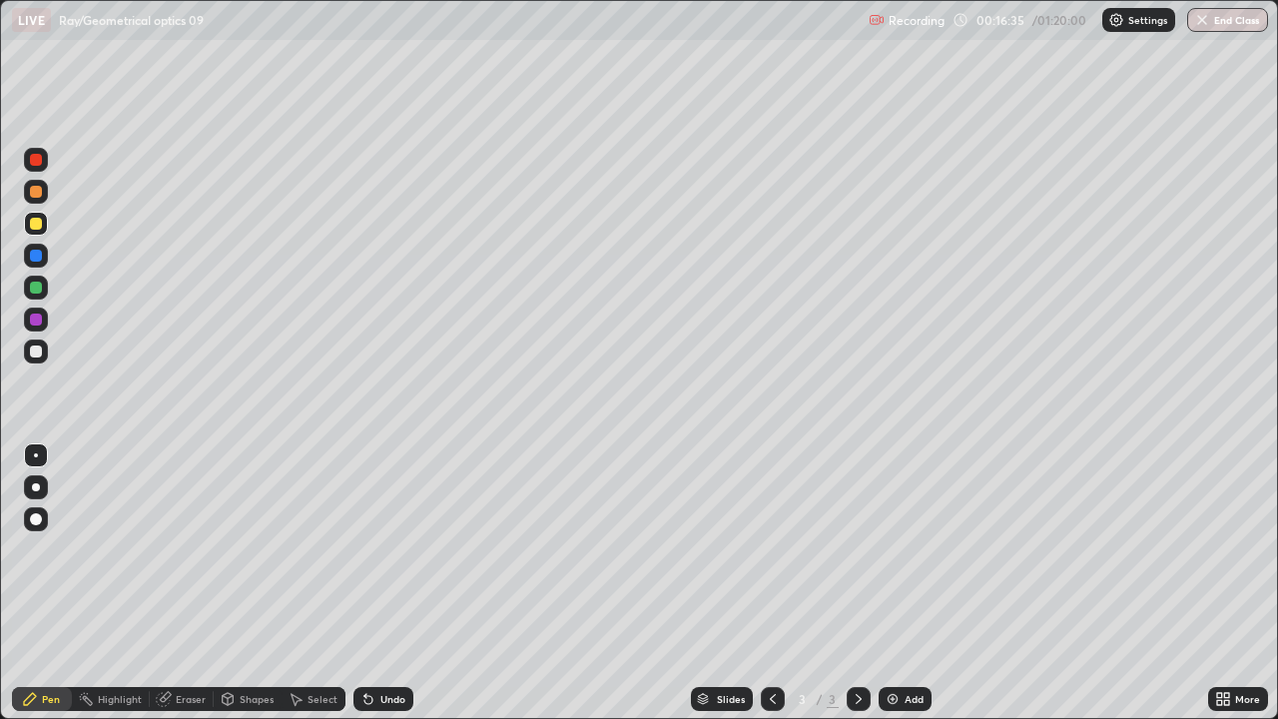
click at [390, 577] on div "Undo" at bounding box center [392, 699] width 25 height 10
click at [400, 577] on div "Undo" at bounding box center [392, 699] width 25 height 10
click at [44, 201] on div at bounding box center [36, 192] width 24 height 24
click at [37, 231] on div at bounding box center [36, 224] width 24 height 24
click at [28, 285] on div at bounding box center [36, 287] width 24 height 24
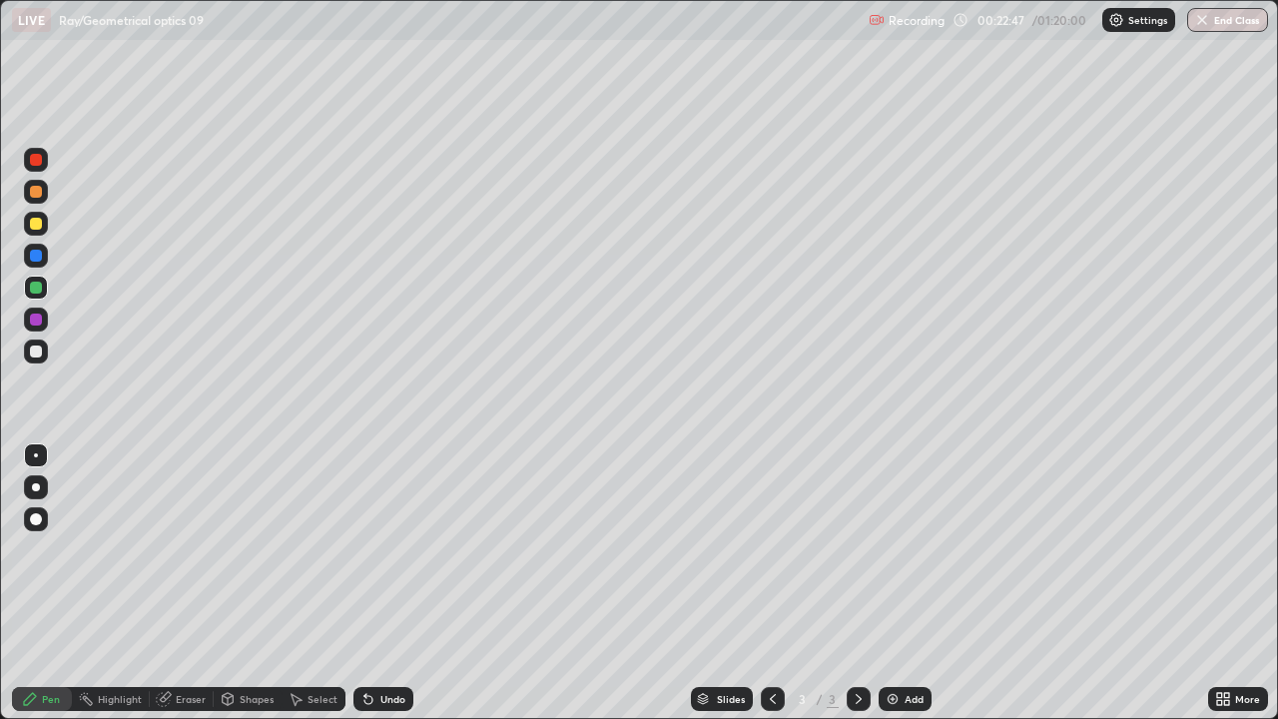
click at [886, 577] on div "Add" at bounding box center [904, 699] width 53 height 24
click at [32, 347] on div at bounding box center [36, 351] width 12 height 12
click at [371, 577] on div "Undo" at bounding box center [383, 699] width 60 height 24
click at [366, 577] on icon at bounding box center [368, 700] width 8 height 8
click at [379, 577] on div "Undo" at bounding box center [383, 699] width 60 height 24
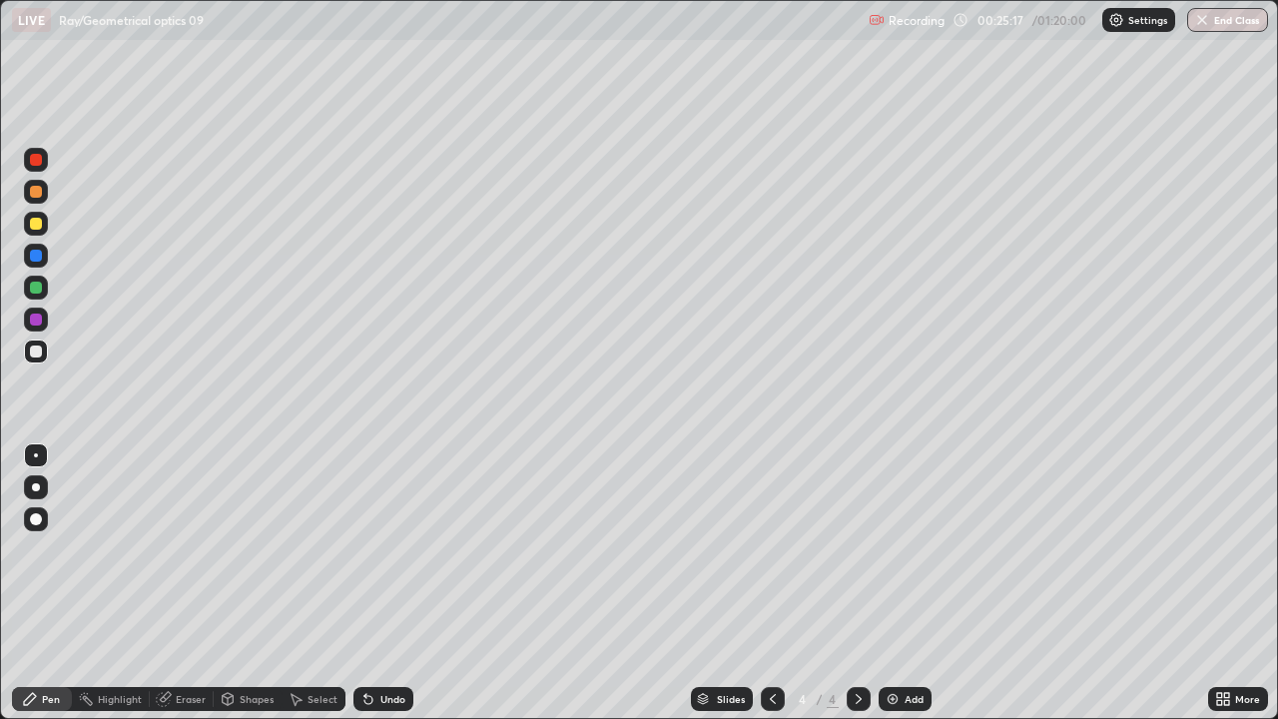
click at [389, 577] on div "Undo" at bounding box center [383, 699] width 60 height 24
click at [393, 577] on div "Undo" at bounding box center [392, 699] width 25 height 10
click at [915, 577] on div "Add" at bounding box center [904, 699] width 53 height 24
click at [45, 224] on div at bounding box center [36, 224] width 24 height 24
click at [380, 577] on div "Undo" at bounding box center [392, 699] width 25 height 10
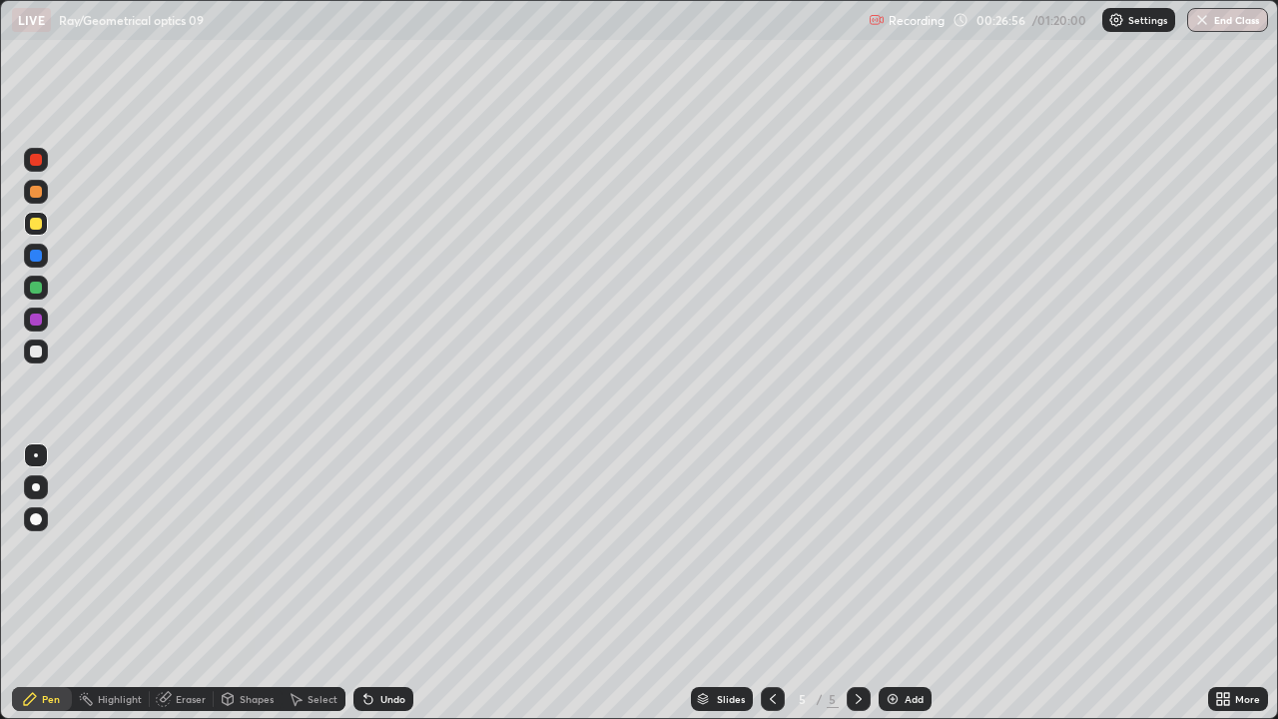
click at [37, 348] on div at bounding box center [36, 351] width 12 height 12
click at [372, 577] on icon at bounding box center [368, 699] width 16 height 16
click at [380, 577] on div "Undo" at bounding box center [392, 699] width 25 height 10
click at [44, 288] on div at bounding box center [36, 287] width 24 height 24
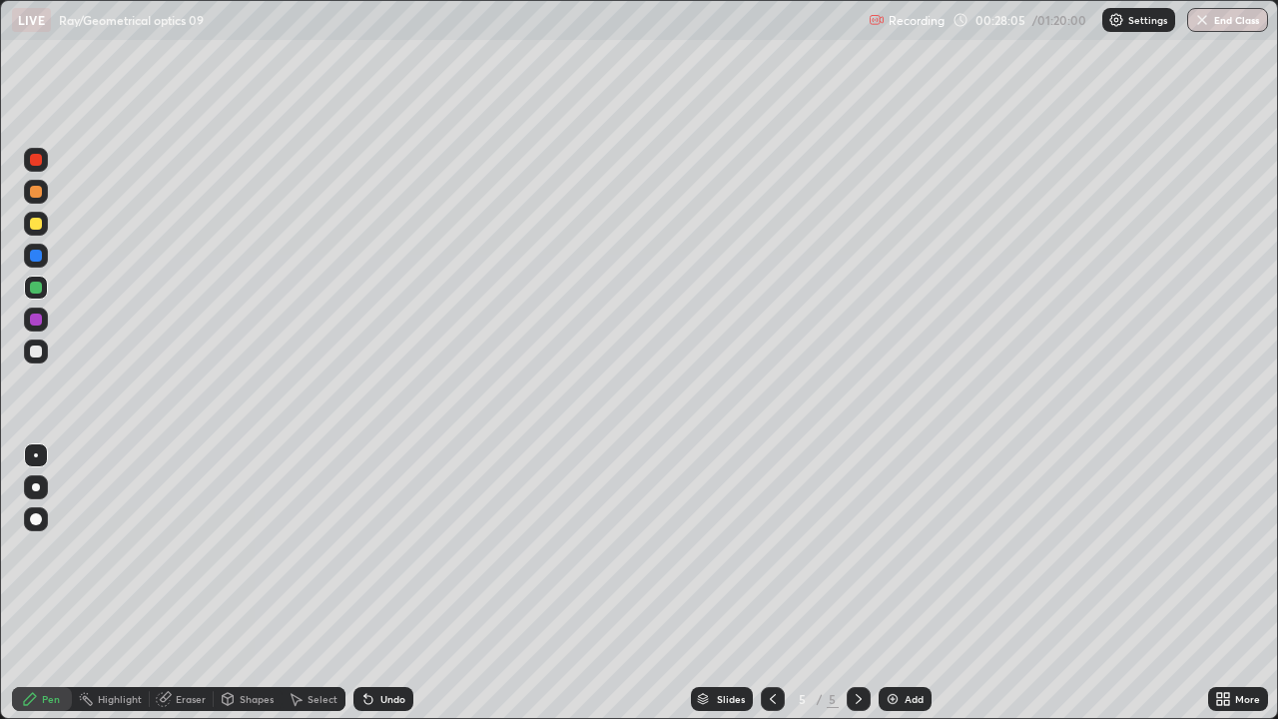
click at [41, 358] on div at bounding box center [36, 351] width 24 height 24
click at [35, 227] on div at bounding box center [36, 224] width 12 height 12
click at [38, 353] on div at bounding box center [36, 351] width 12 height 12
click at [25, 229] on div at bounding box center [36, 224] width 24 height 24
click at [380, 577] on div "Undo" at bounding box center [392, 699] width 25 height 10
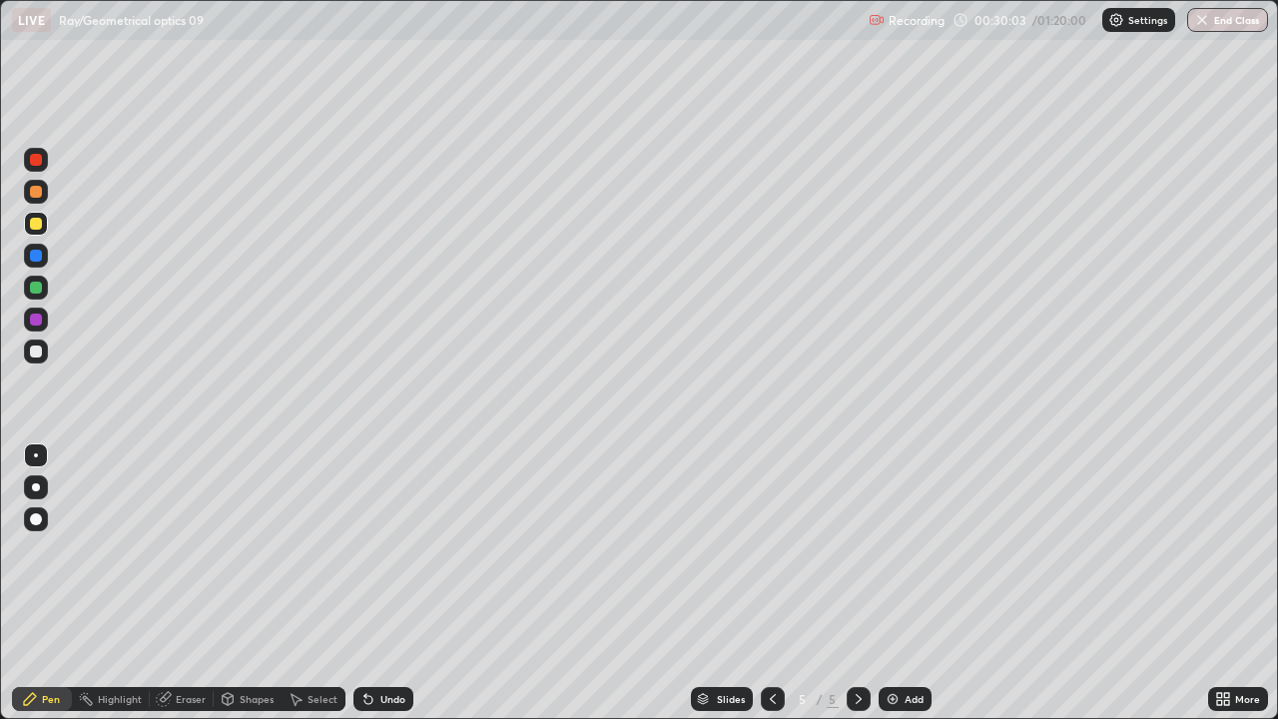
click at [371, 577] on div "Undo" at bounding box center [383, 699] width 60 height 24
click at [361, 577] on div "Undo" at bounding box center [383, 699] width 60 height 24
click at [365, 577] on icon at bounding box center [368, 700] width 8 height 8
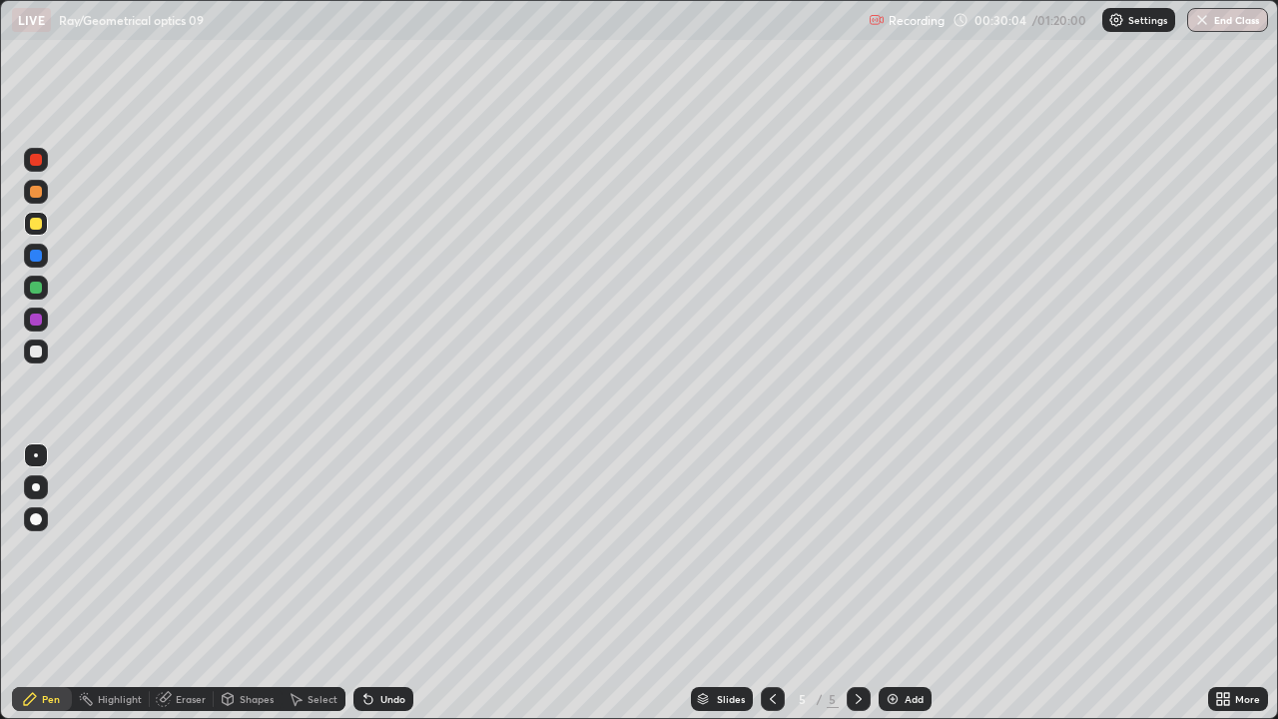
click at [366, 577] on icon at bounding box center [368, 700] width 8 height 8
click at [369, 577] on icon at bounding box center [368, 700] width 8 height 8
click at [368, 577] on icon at bounding box center [368, 700] width 8 height 8
click at [365, 577] on icon at bounding box center [368, 700] width 8 height 8
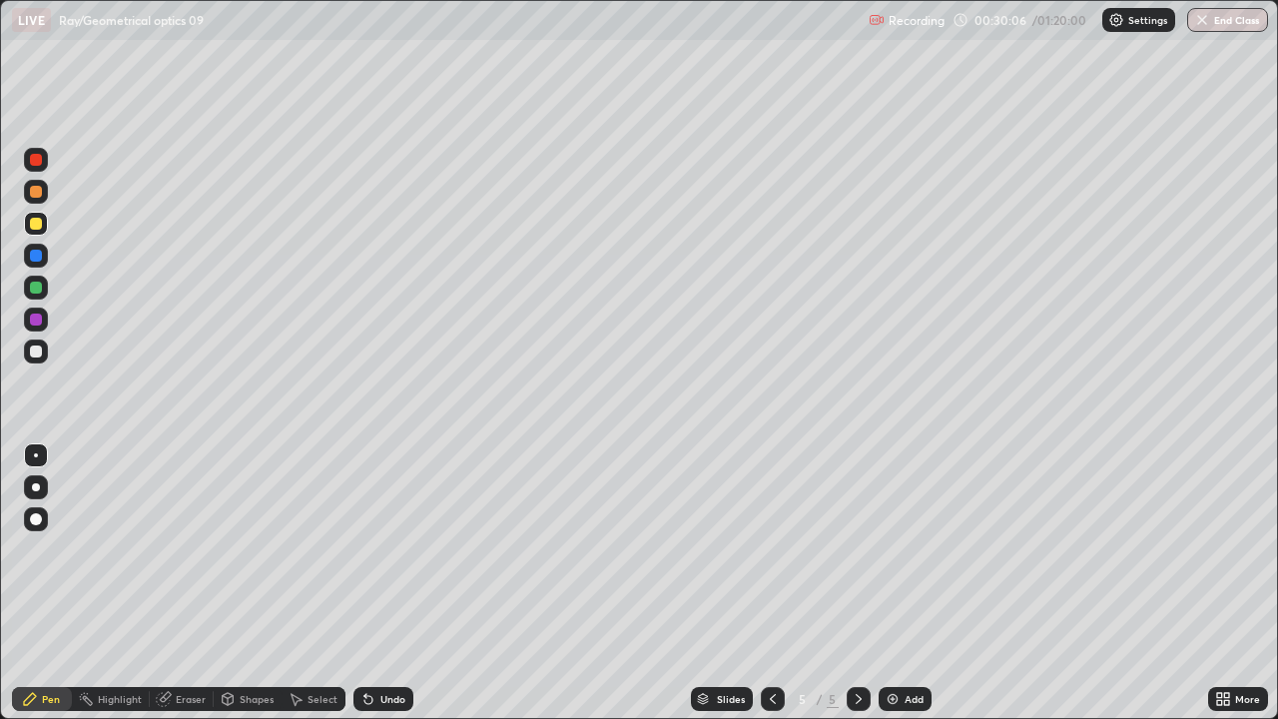
click at [373, 577] on icon at bounding box center [368, 699] width 16 height 16
click at [383, 577] on div "Undo" at bounding box center [383, 699] width 60 height 24
click at [381, 577] on div "Undo" at bounding box center [383, 699] width 60 height 24
click at [376, 577] on div "Undo" at bounding box center [383, 699] width 60 height 24
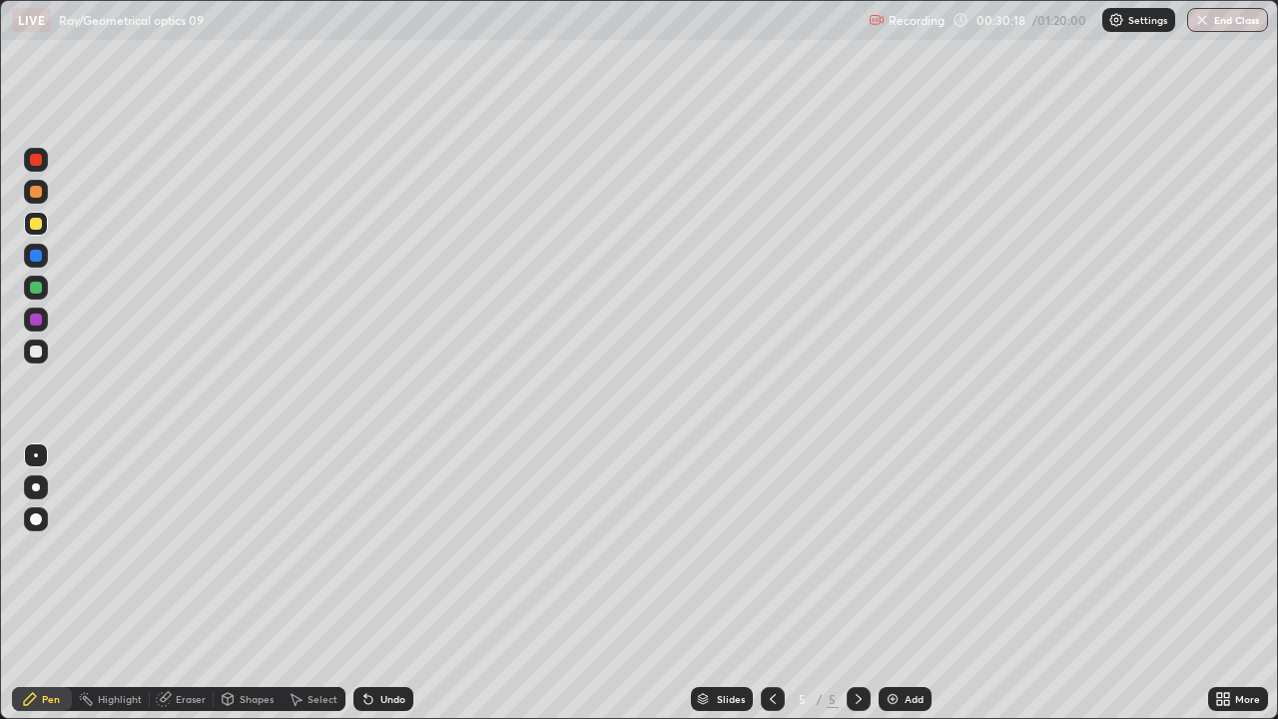
click at [373, 577] on div "Undo" at bounding box center [383, 699] width 60 height 24
click at [369, 577] on icon at bounding box center [368, 699] width 16 height 16
click at [363, 577] on div "Undo" at bounding box center [383, 699] width 60 height 24
click at [359, 577] on div "Undo" at bounding box center [383, 699] width 60 height 24
click at [358, 577] on div "Undo" at bounding box center [383, 699] width 60 height 24
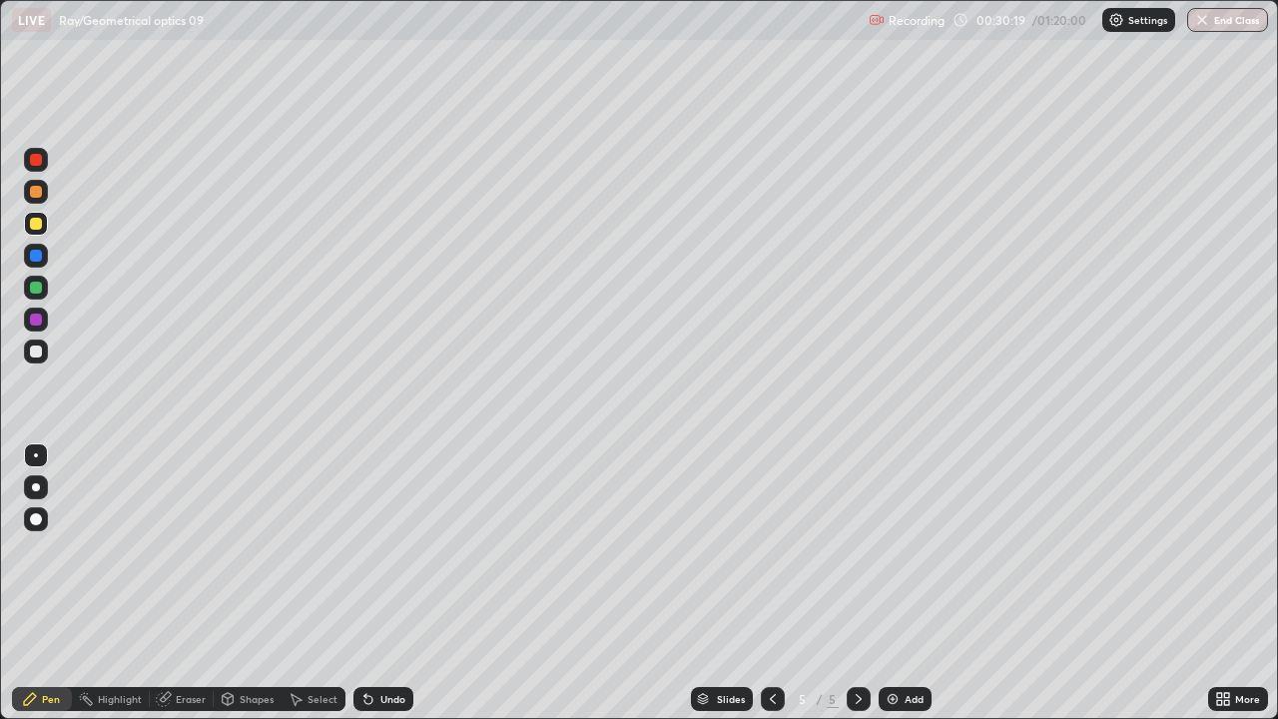
click at [357, 577] on div "Undo" at bounding box center [383, 699] width 60 height 24
click at [339, 577] on div "Select" at bounding box center [313, 699] width 64 height 40
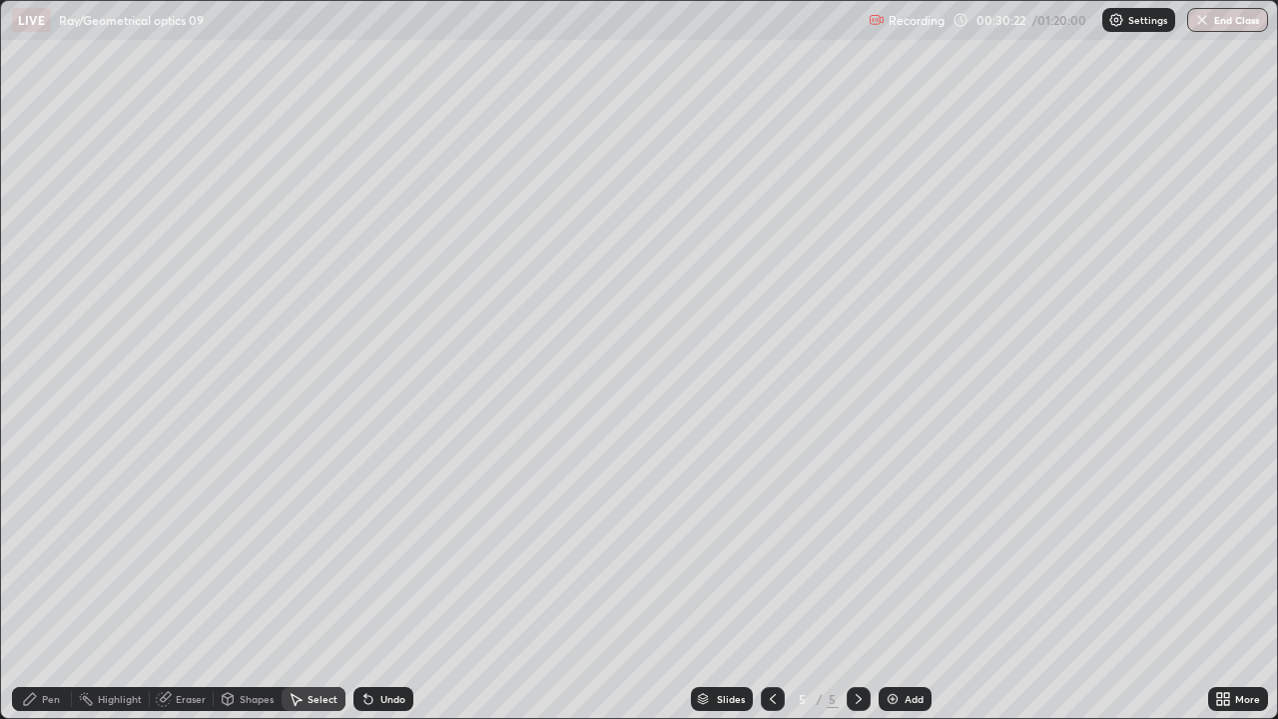
click at [65, 577] on div "Pen" at bounding box center [42, 699] width 60 height 24
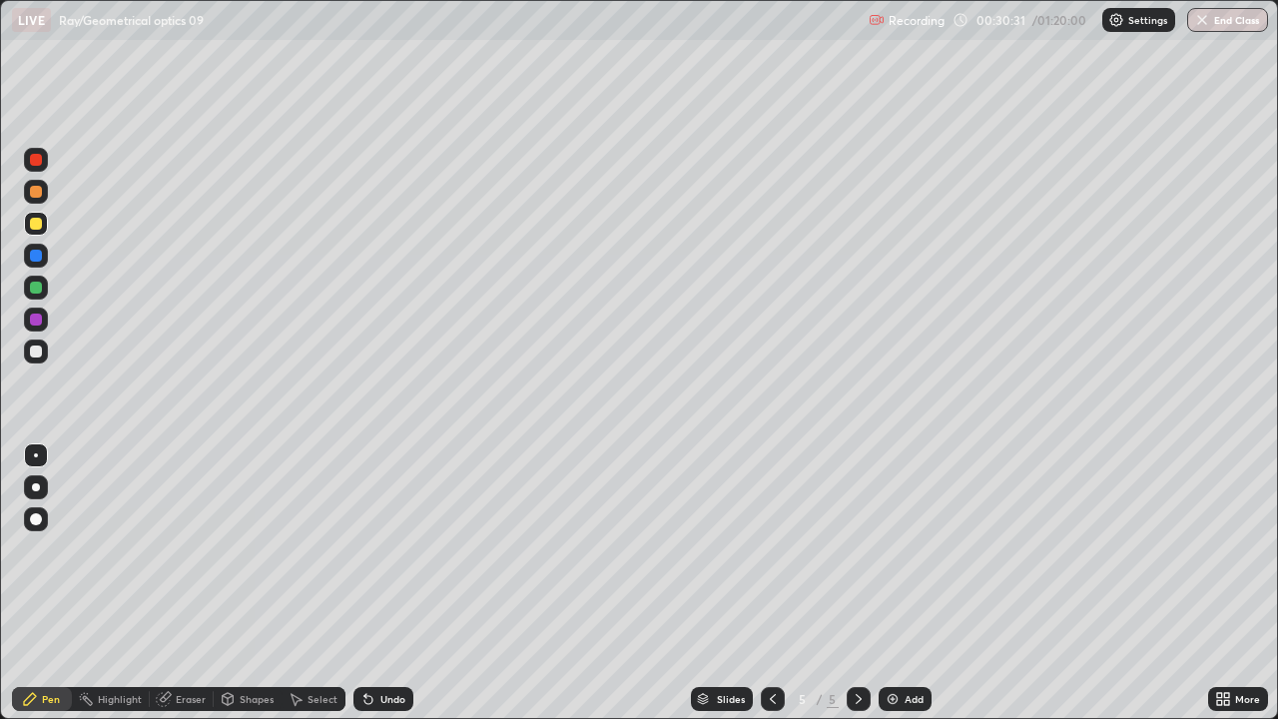
click at [37, 281] on div at bounding box center [36, 287] width 12 height 12
click at [46, 359] on div at bounding box center [36, 351] width 24 height 24
click at [380, 577] on div "Undo" at bounding box center [383, 699] width 60 height 24
click at [36, 216] on div at bounding box center [36, 224] width 24 height 24
click at [36, 191] on div at bounding box center [36, 192] width 12 height 12
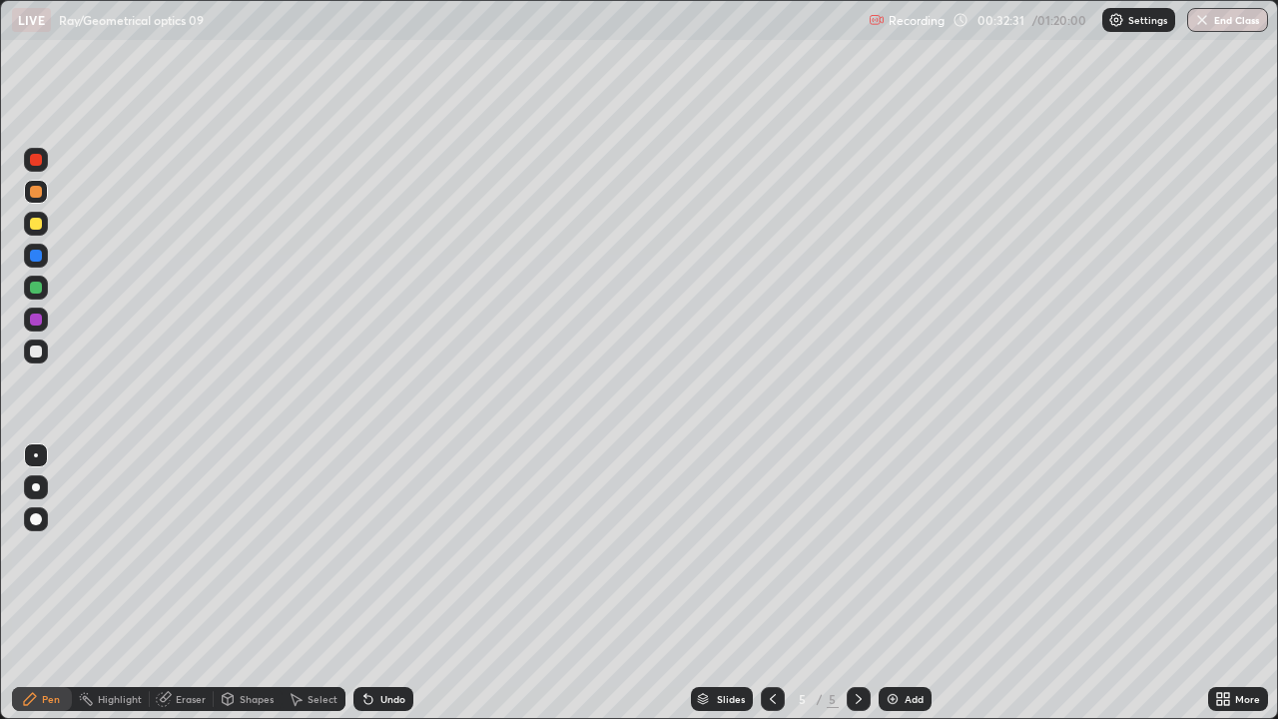
click at [28, 352] on div at bounding box center [36, 351] width 24 height 24
click at [41, 233] on div at bounding box center [36, 224] width 24 height 24
click at [768, 577] on div at bounding box center [773, 699] width 24 height 40
click at [857, 577] on div at bounding box center [858, 699] width 24 height 24
click at [953, 577] on div "Slides 5 / 5 Add" at bounding box center [810, 699] width 794 height 40
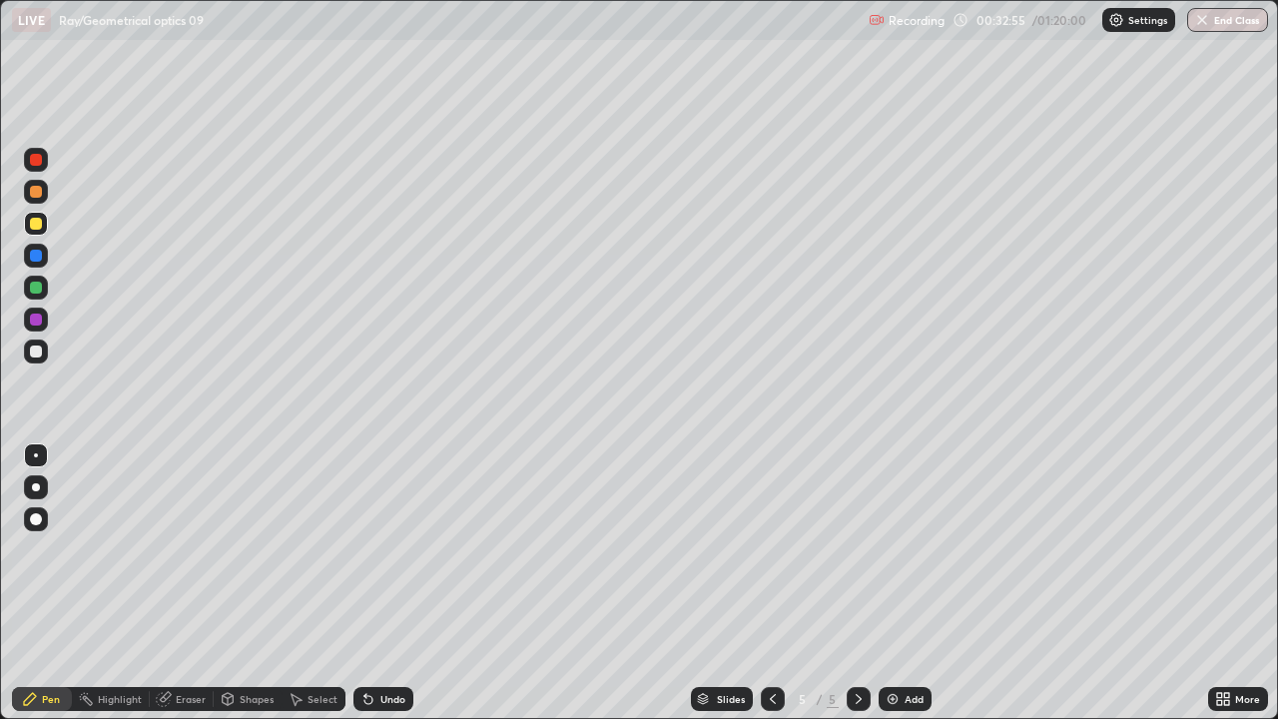
click at [915, 577] on div "Add" at bounding box center [913, 699] width 19 height 10
click at [35, 347] on div at bounding box center [36, 351] width 12 height 12
click at [771, 577] on icon at bounding box center [773, 699] width 16 height 16
click at [770, 577] on icon at bounding box center [773, 699] width 16 height 16
click at [855, 577] on icon at bounding box center [858, 699] width 16 height 16
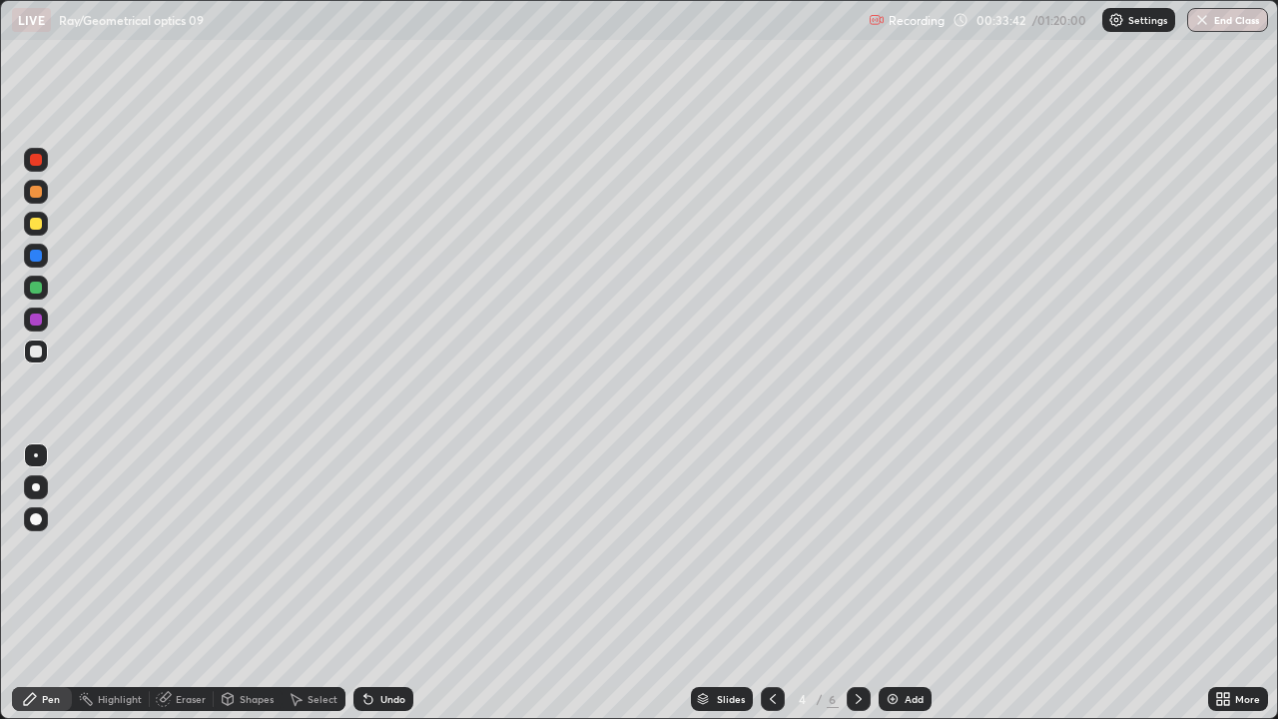
click at [856, 577] on icon at bounding box center [858, 699] width 16 height 16
click at [390, 577] on div "Undo" at bounding box center [392, 699] width 25 height 10
click at [383, 577] on div "Undo" at bounding box center [392, 699] width 25 height 10
click at [34, 226] on div at bounding box center [36, 224] width 12 height 12
click at [33, 358] on div at bounding box center [36, 351] width 24 height 24
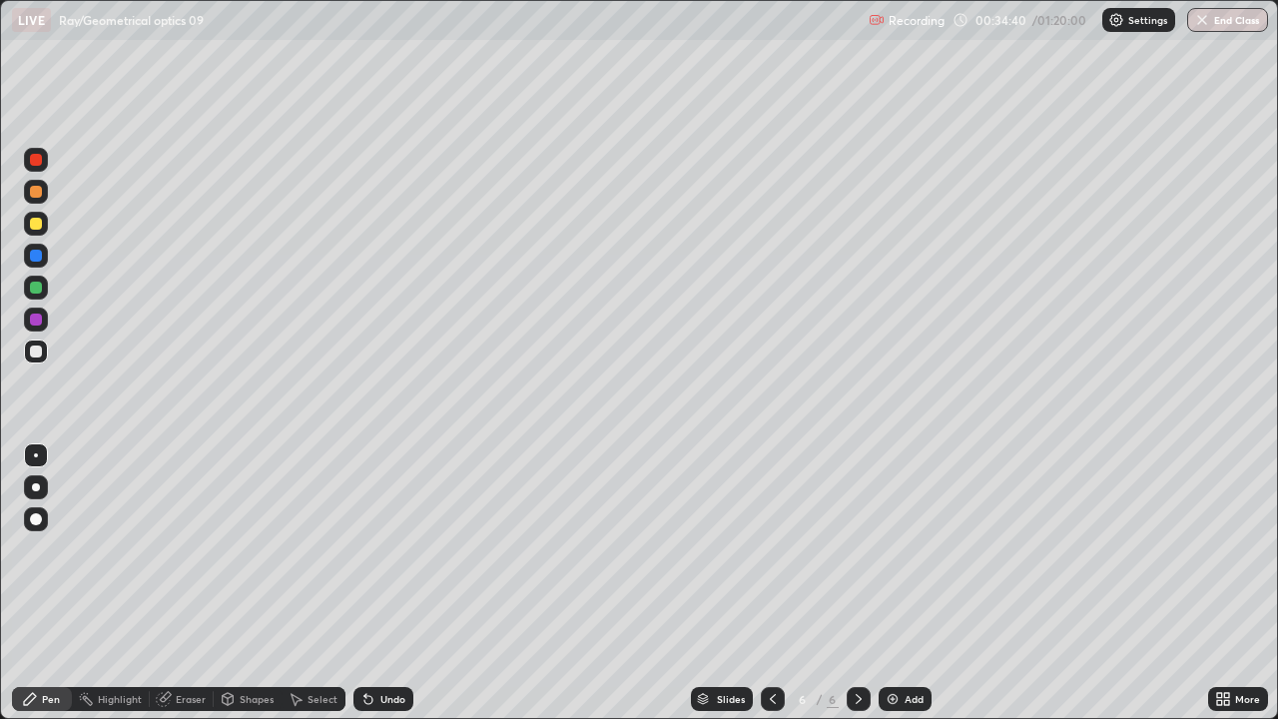
click at [384, 577] on div "Undo" at bounding box center [383, 699] width 60 height 24
click at [387, 577] on div "Undo" at bounding box center [383, 699] width 60 height 24
click at [919, 577] on div "Add" at bounding box center [913, 699] width 19 height 10
click at [46, 225] on div at bounding box center [36, 224] width 24 height 24
click at [39, 193] on div at bounding box center [36, 192] width 12 height 12
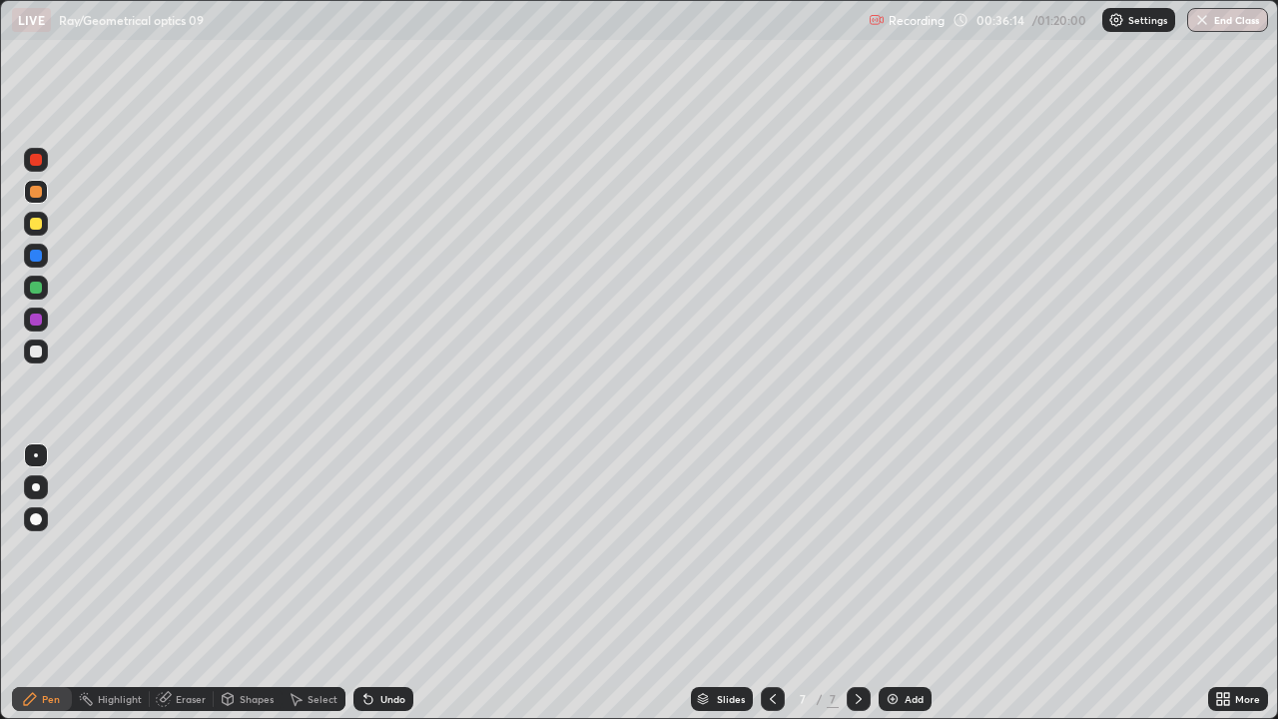
click at [376, 577] on div "Undo" at bounding box center [383, 699] width 60 height 24
click at [381, 577] on div "Undo" at bounding box center [392, 699] width 25 height 10
click at [380, 577] on div "Undo" at bounding box center [392, 699] width 25 height 10
click at [369, 577] on icon at bounding box center [368, 699] width 16 height 16
click at [387, 577] on div "Undo" at bounding box center [392, 699] width 25 height 10
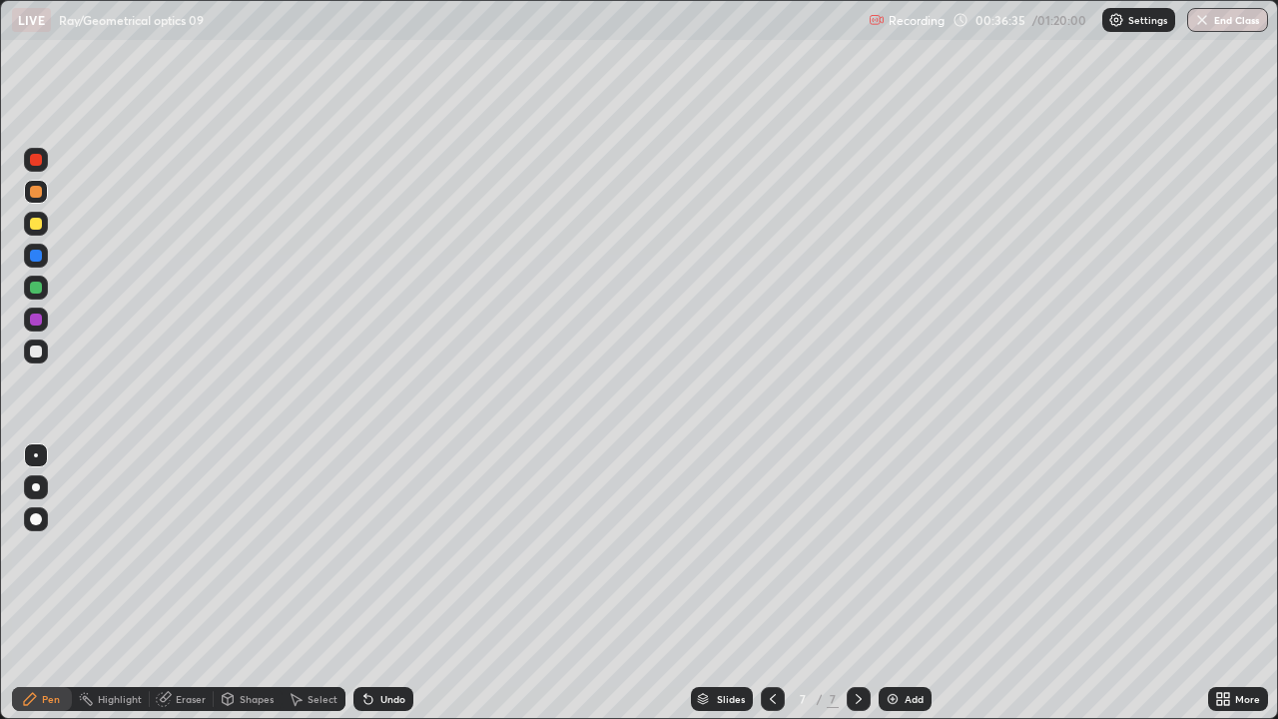
click at [378, 577] on div "Undo" at bounding box center [383, 699] width 60 height 24
click at [35, 291] on div at bounding box center [36, 287] width 12 height 12
click at [45, 358] on div at bounding box center [36, 351] width 24 height 24
click at [45, 285] on div at bounding box center [36, 287] width 24 height 24
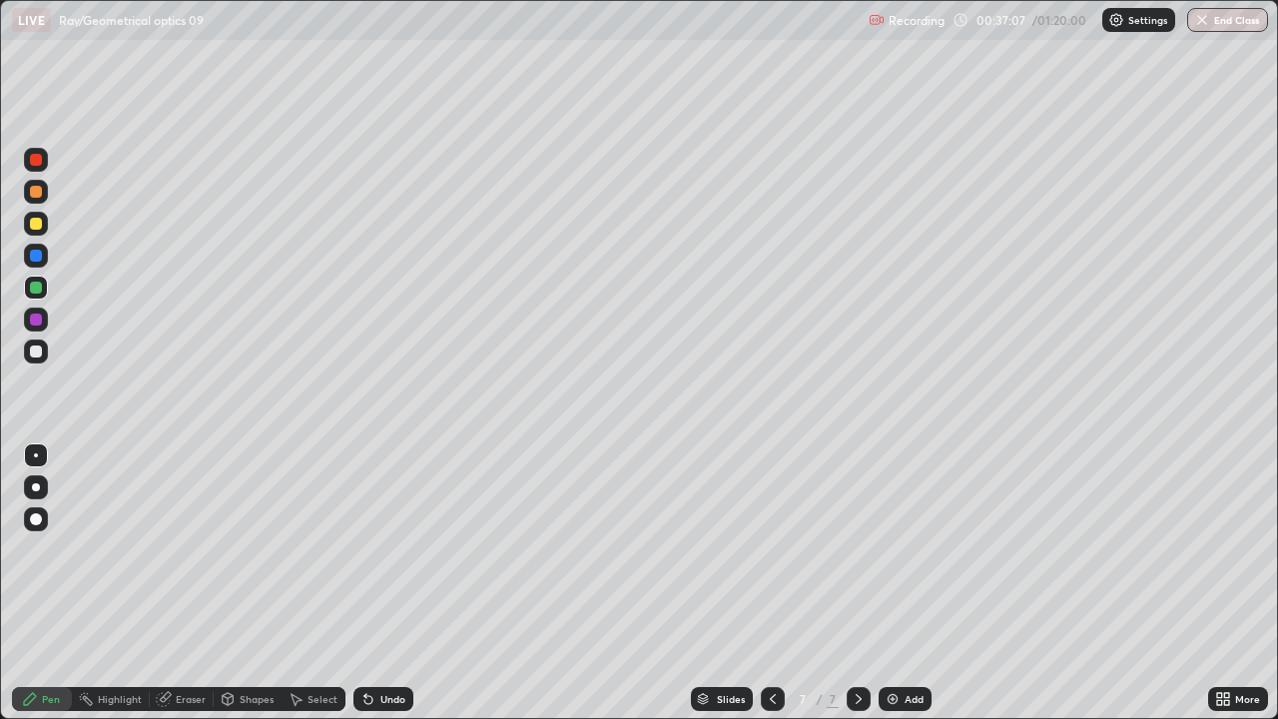
click at [380, 577] on div "Undo" at bounding box center [392, 699] width 25 height 10
click at [382, 577] on div "Undo" at bounding box center [392, 699] width 25 height 10
click at [386, 577] on div "Undo" at bounding box center [392, 699] width 25 height 10
click at [387, 577] on div "Undo" at bounding box center [392, 699] width 25 height 10
click at [390, 577] on div "Undo" at bounding box center [392, 699] width 25 height 10
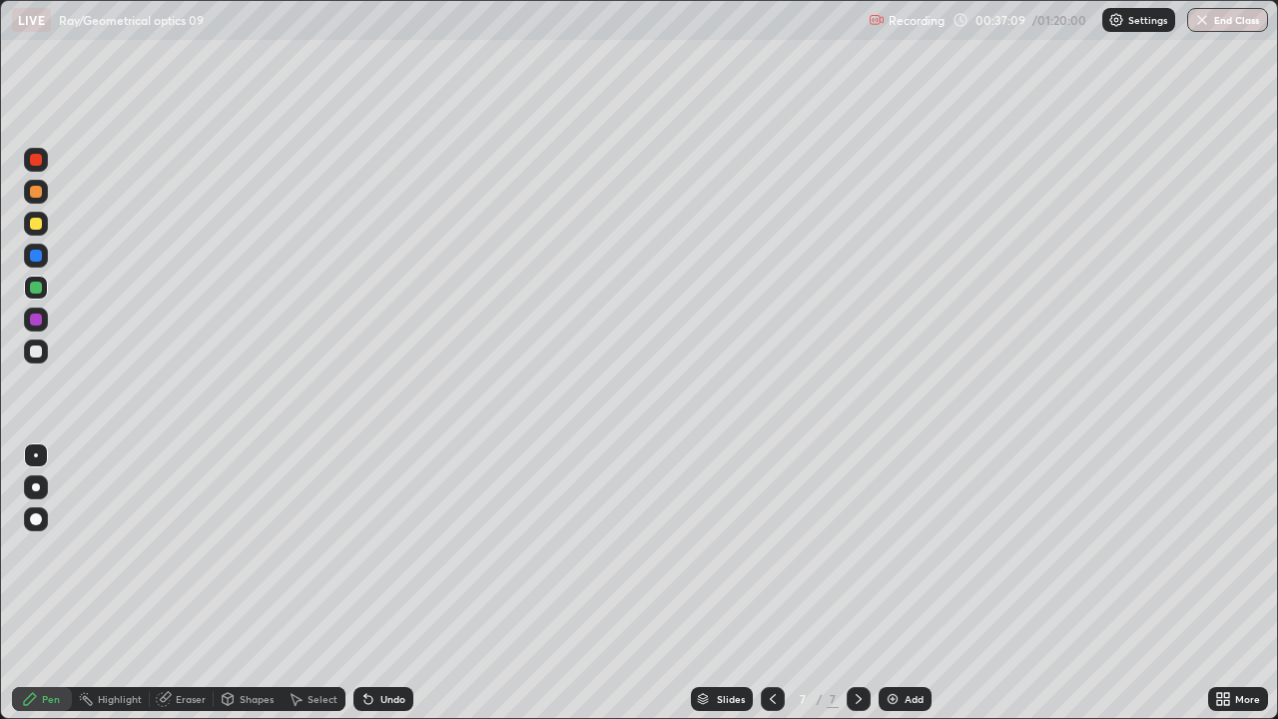
click at [387, 577] on div "Undo" at bounding box center [392, 699] width 25 height 10
click at [388, 577] on div "Undo" at bounding box center [392, 699] width 25 height 10
click at [386, 577] on div "Undo" at bounding box center [392, 699] width 25 height 10
click at [33, 354] on div at bounding box center [36, 351] width 12 height 12
click at [31, 227] on div at bounding box center [36, 224] width 12 height 12
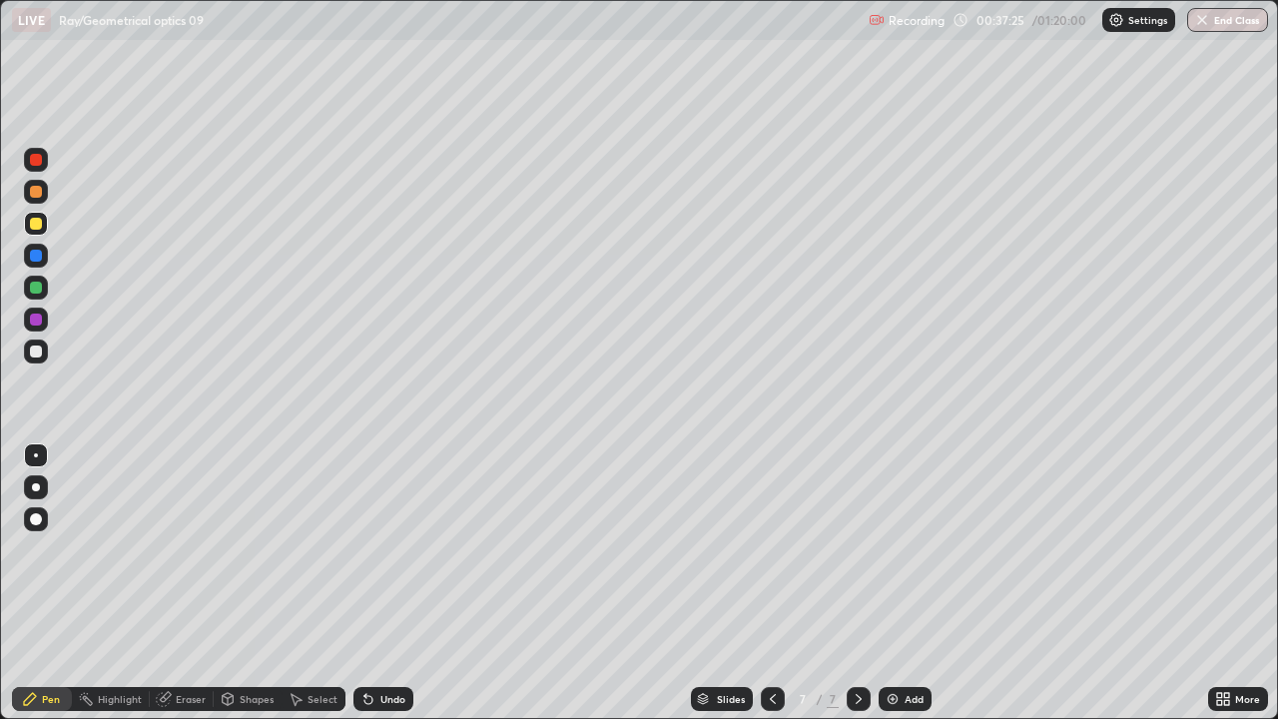
click at [34, 199] on div at bounding box center [36, 192] width 24 height 24
click at [40, 288] on div at bounding box center [36, 287] width 12 height 12
click at [34, 360] on div at bounding box center [36, 351] width 24 height 24
click at [885, 577] on div "Add" at bounding box center [904, 699] width 53 height 24
click at [38, 227] on div at bounding box center [36, 224] width 12 height 12
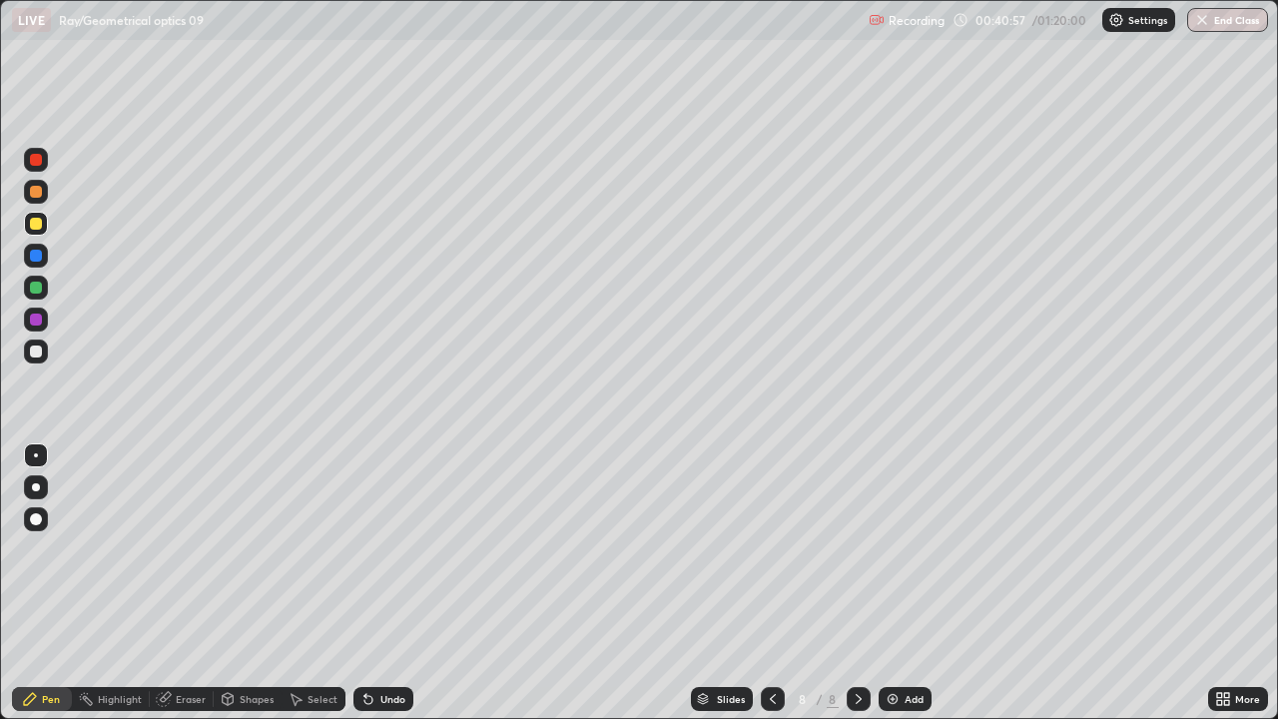
click at [386, 577] on div "Undo" at bounding box center [383, 699] width 60 height 24
click at [390, 577] on div "Undo" at bounding box center [392, 699] width 25 height 10
click at [30, 184] on div at bounding box center [36, 192] width 24 height 24
click at [365, 577] on icon at bounding box center [368, 700] width 8 height 8
click at [364, 577] on icon at bounding box center [365, 695] width 2 height 2
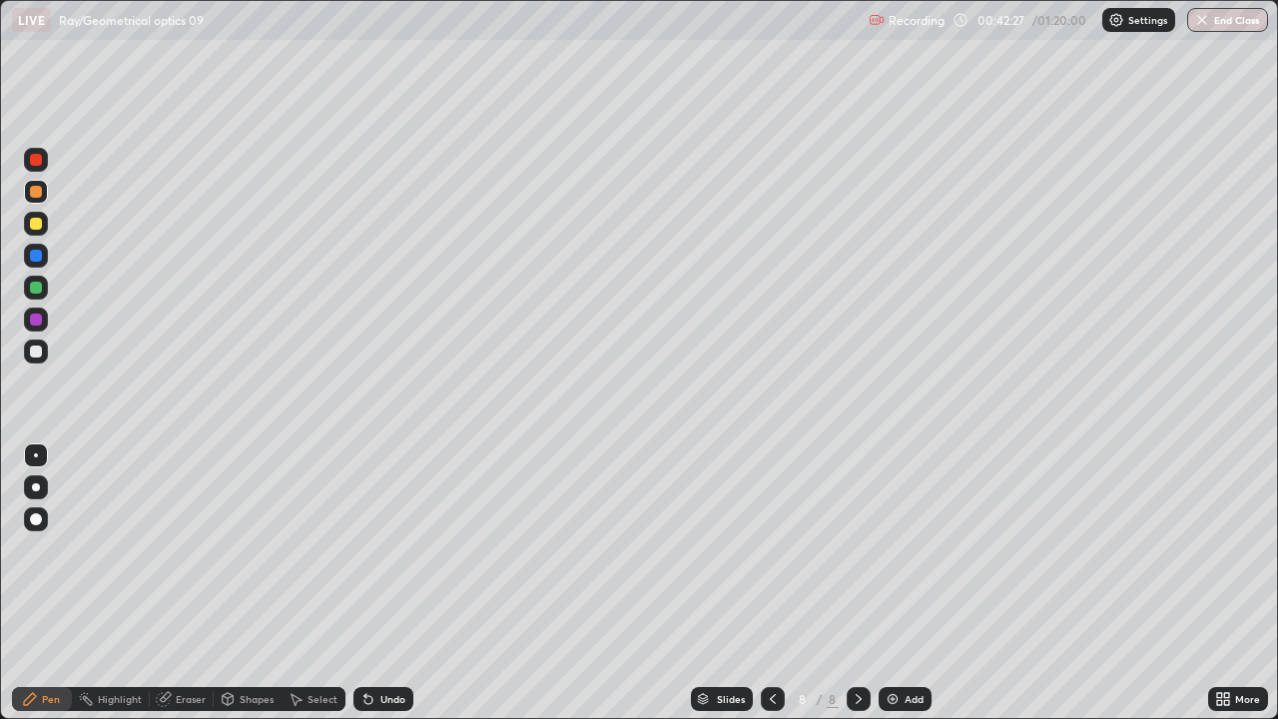
click at [364, 577] on icon at bounding box center [365, 695] width 2 height 2
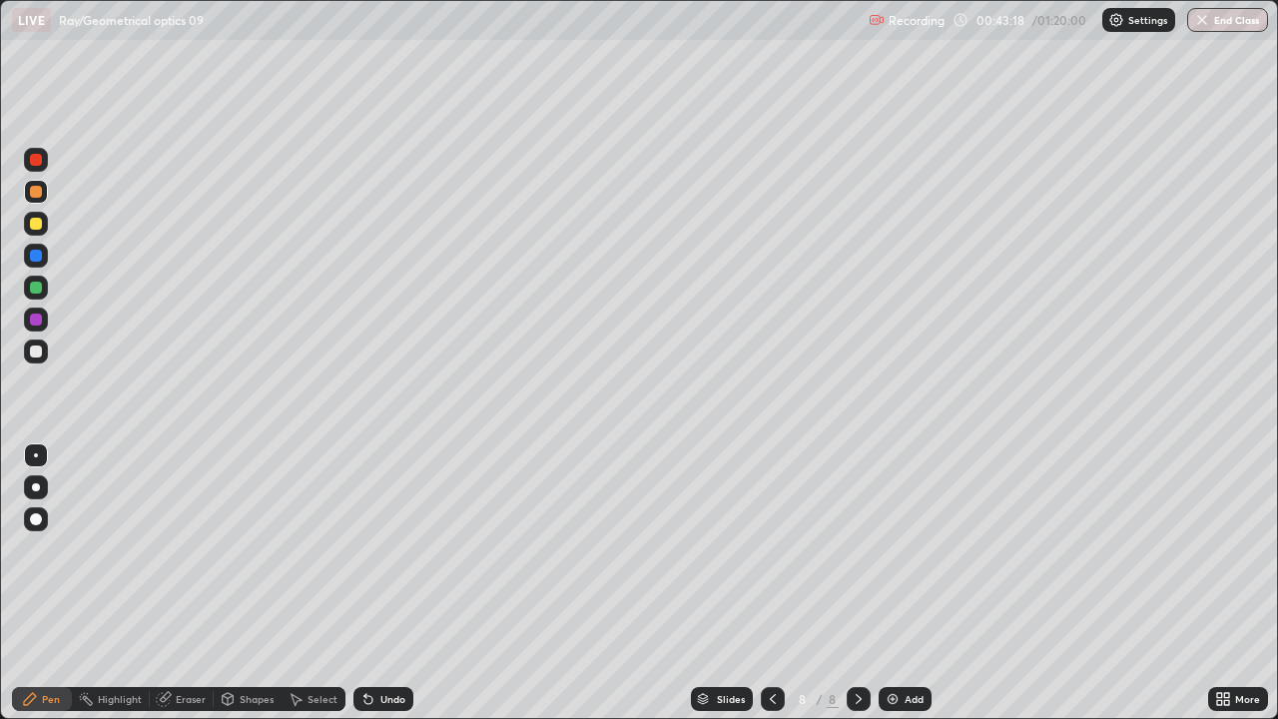
click at [35, 348] on div at bounding box center [36, 351] width 12 height 12
click at [907, 577] on div "Add" at bounding box center [904, 699] width 53 height 24
click at [771, 577] on icon at bounding box center [773, 699] width 16 height 16
click at [865, 577] on div at bounding box center [858, 699] width 24 height 24
click at [382, 577] on div "Undo" at bounding box center [392, 699] width 25 height 10
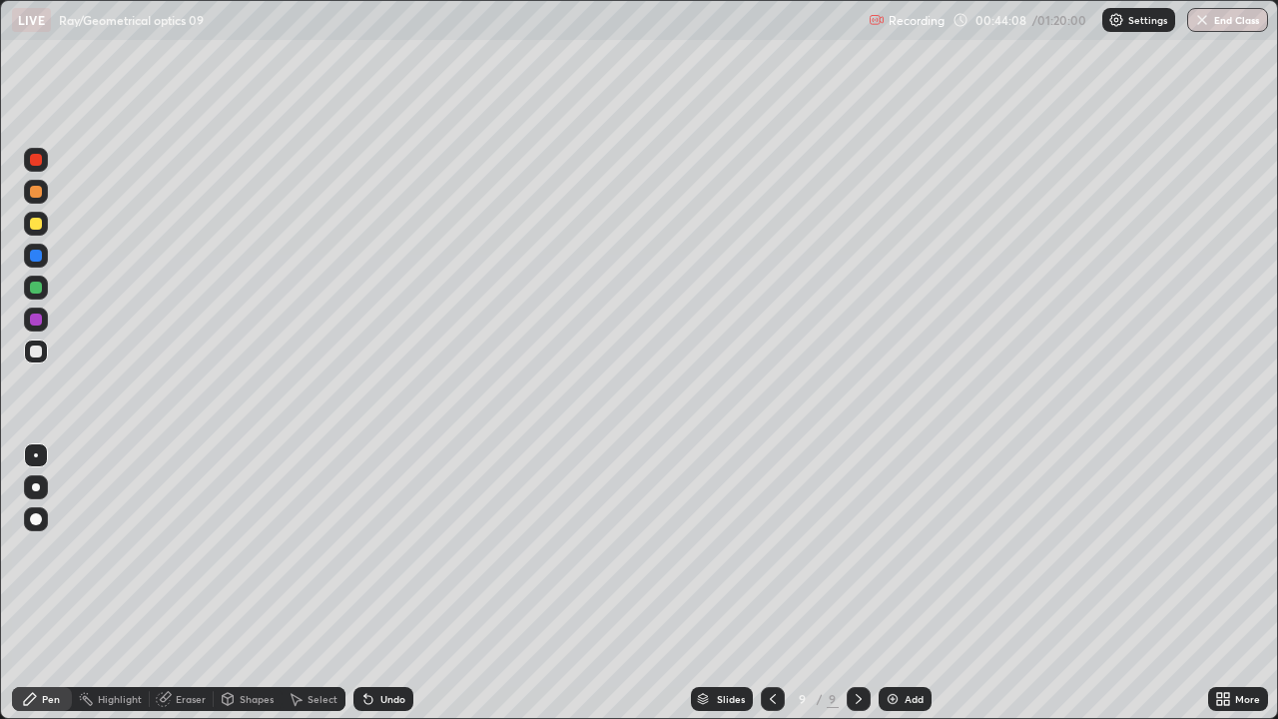
click at [385, 577] on div "Undo" at bounding box center [383, 699] width 60 height 24
click at [388, 577] on div "Undo" at bounding box center [383, 699] width 60 height 24
click at [389, 577] on div "Undo" at bounding box center [392, 699] width 25 height 10
click at [387, 577] on div "Undo" at bounding box center [383, 699] width 60 height 24
click at [42, 233] on div at bounding box center [36, 224] width 24 height 24
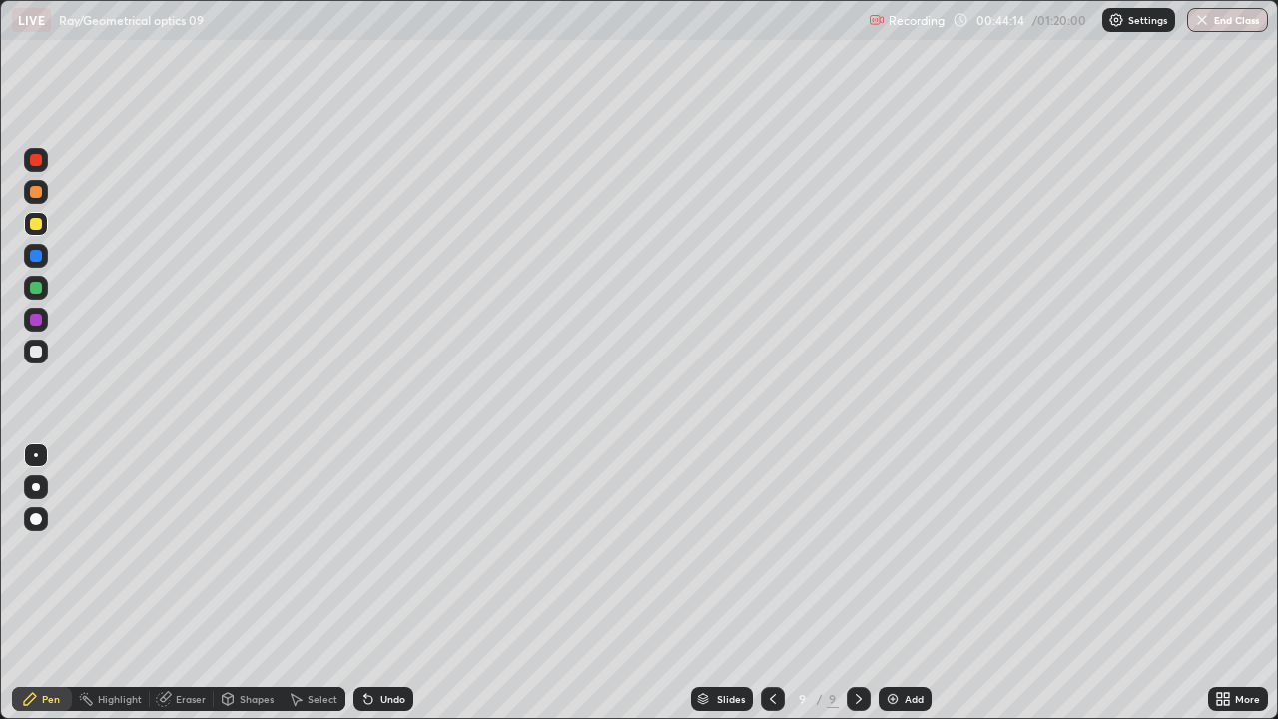
click at [40, 349] on div at bounding box center [36, 351] width 12 height 12
click at [34, 230] on div at bounding box center [36, 224] width 24 height 24
click at [42, 287] on div at bounding box center [36, 287] width 24 height 24
click at [387, 577] on div "Undo" at bounding box center [392, 699] width 25 height 10
click at [386, 577] on div "Undo" at bounding box center [392, 699] width 25 height 10
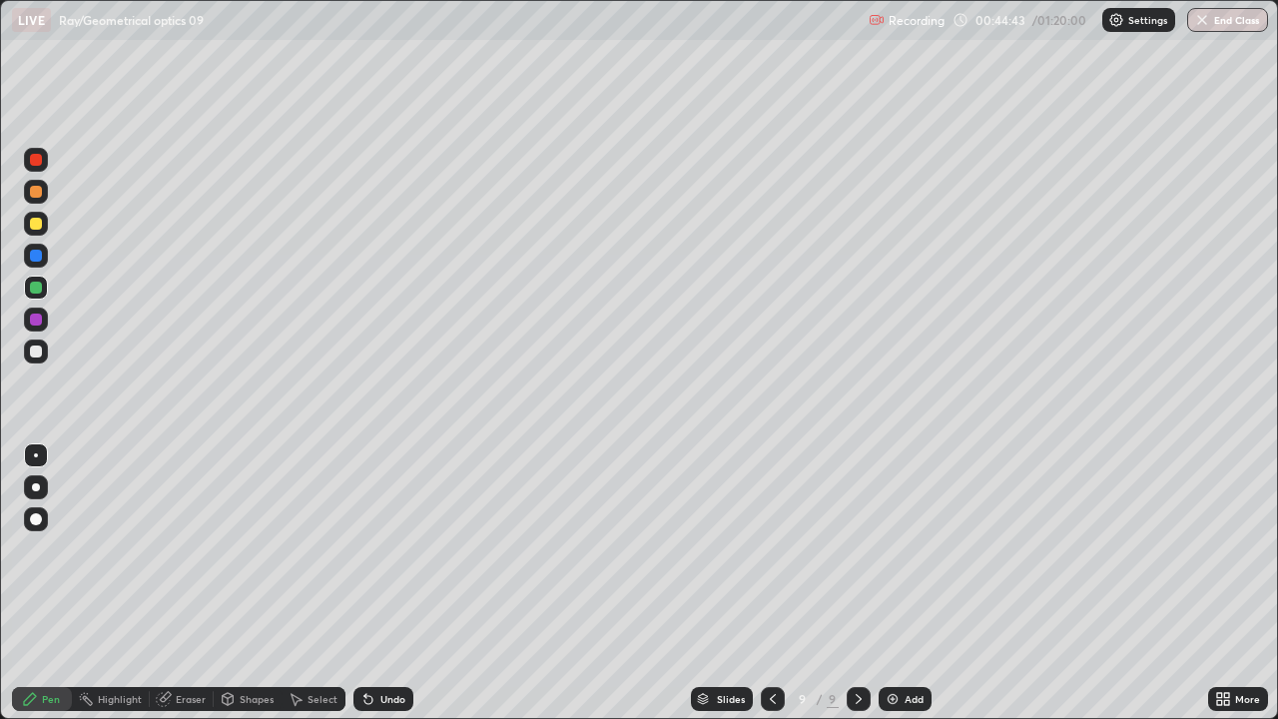
click at [388, 577] on div "Undo" at bounding box center [383, 699] width 60 height 24
click at [387, 577] on div "Undo" at bounding box center [392, 699] width 25 height 10
click at [44, 163] on div at bounding box center [36, 160] width 24 height 24
click at [379, 577] on div "Undo" at bounding box center [383, 699] width 60 height 24
click at [376, 577] on div "Undo" at bounding box center [383, 699] width 60 height 24
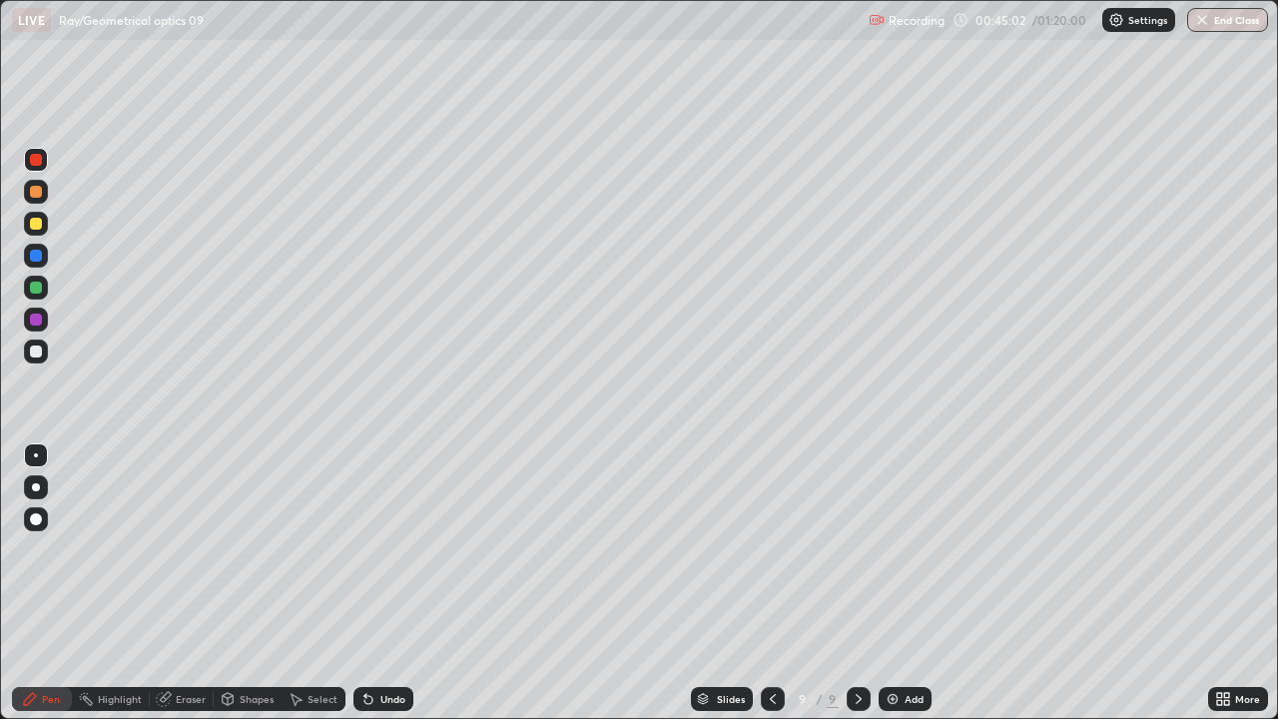
click at [372, 577] on icon at bounding box center [368, 699] width 16 height 16
click at [367, 577] on div "Undo" at bounding box center [383, 699] width 60 height 24
click at [365, 577] on icon at bounding box center [368, 700] width 8 height 8
click at [364, 577] on div "Undo" at bounding box center [383, 699] width 60 height 24
click at [365, 577] on icon at bounding box center [368, 700] width 8 height 8
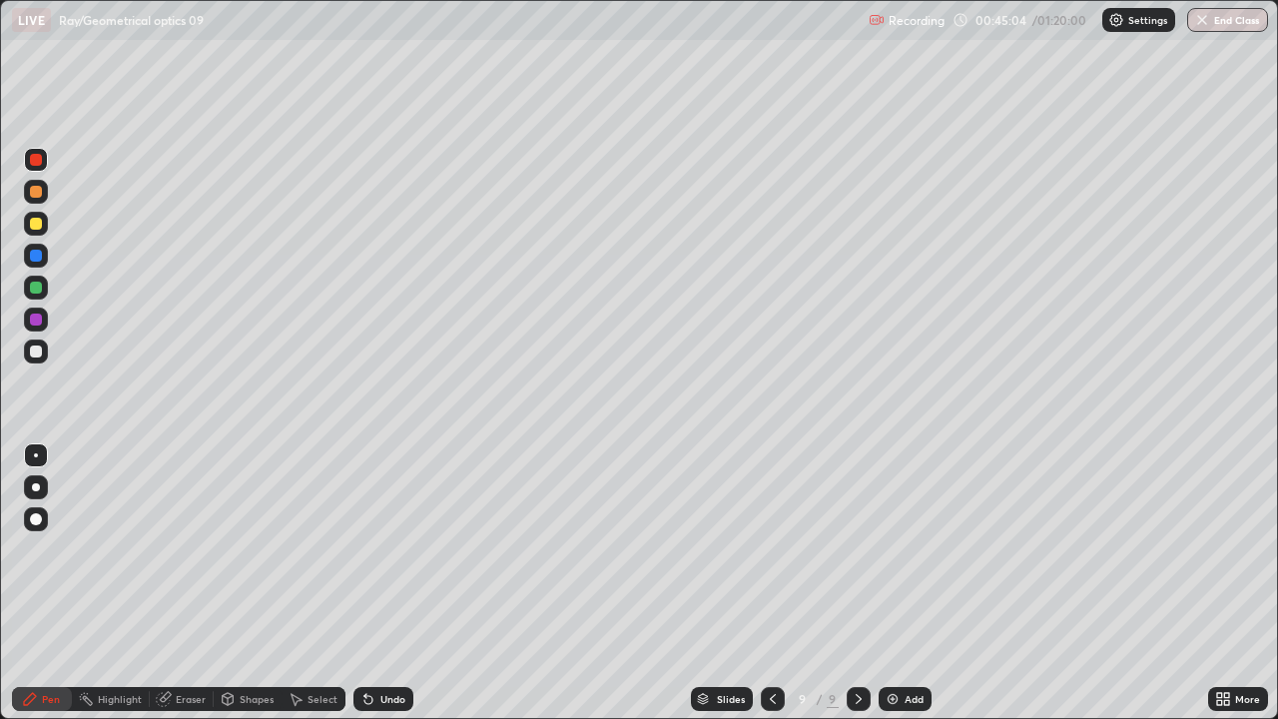
click at [366, 577] on icon at bounding box center [368, 700] width 8 height 8
click at [41, 287] on div at bounding box center [36, 287] width 12 height 12
click at [44, 161] on div at bounding box center [36, 160] width 24 height 24
click at [41, 288] on div at bounding box center [36, 287] width 12 height 12
click at [32, 361] on div at bounding box center [36, 351] width 24 height 24
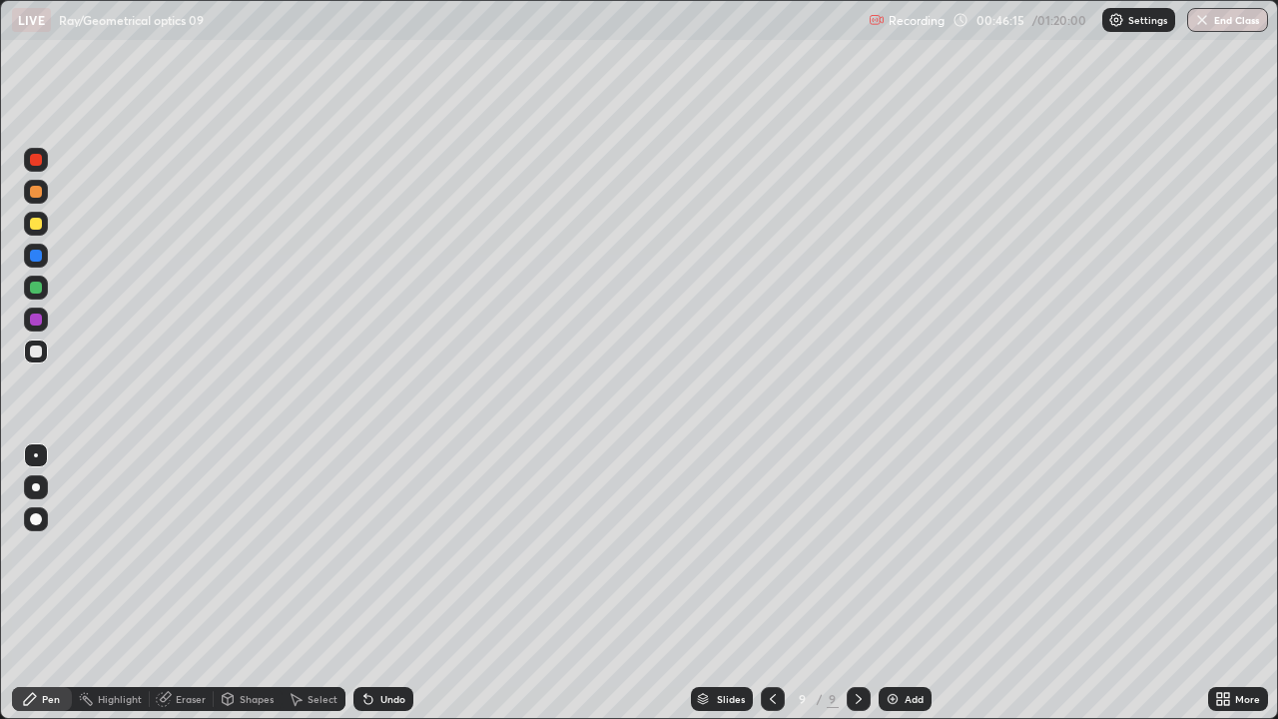
click at [34, 225] on div at bounding box center [36, 224] width 12 height 12
click at [27, 357] on div at bounding box center [36, 351] width 24 height 24
click at [908, 577] on div "Add" at bounding box center [913, 699] width 19 height 10
click at [40, 226] on div at bounding box center [36, 224] width 12 height 12
click at [768, 577] on div at bounding box center [772, 699] width 24 height 24
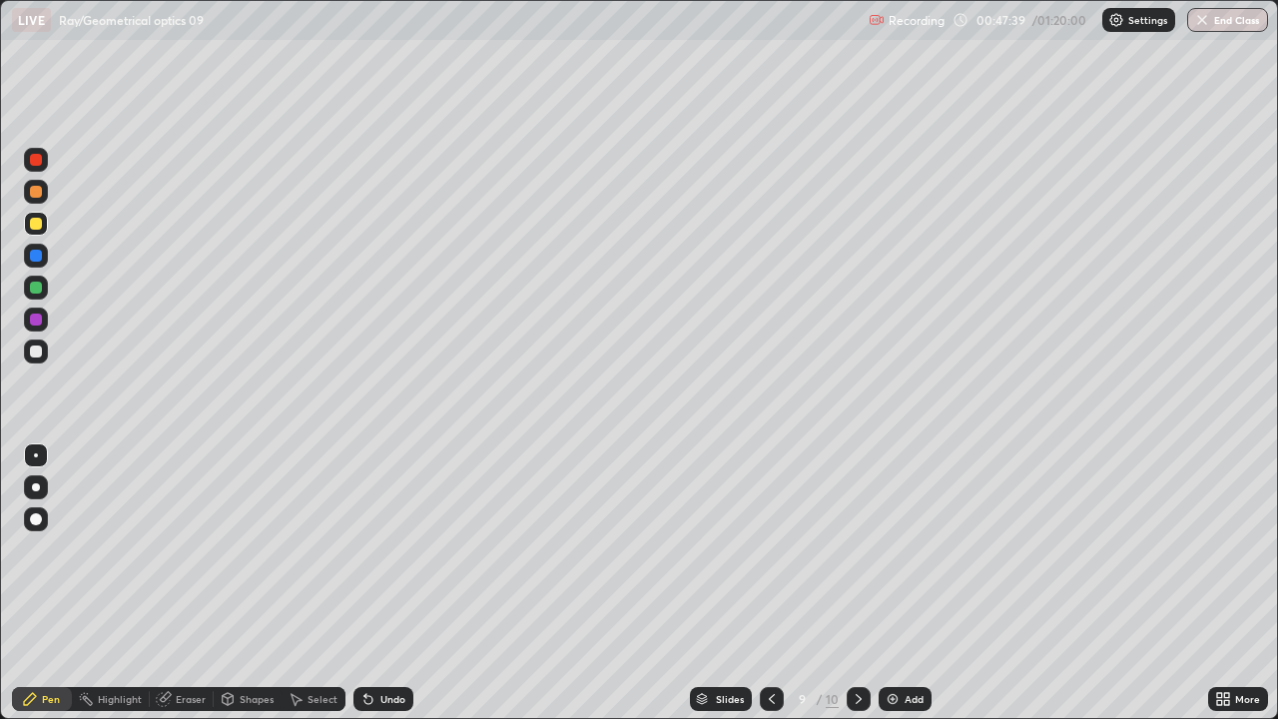
click at [846, 577] on div at bounding box center [858, 699] width 24 height 24
click at [39, 350] on div at bounding box center [36, 351] width 12 height 12
click at [43, 217] on div at bounding box center [36, 224] width 24 height 24
click at [37, 287] on div at bounding box center [36, 287] width 12 height 12
click at [41, 221] on div at bounding box center [36, 224] width 12 height 12
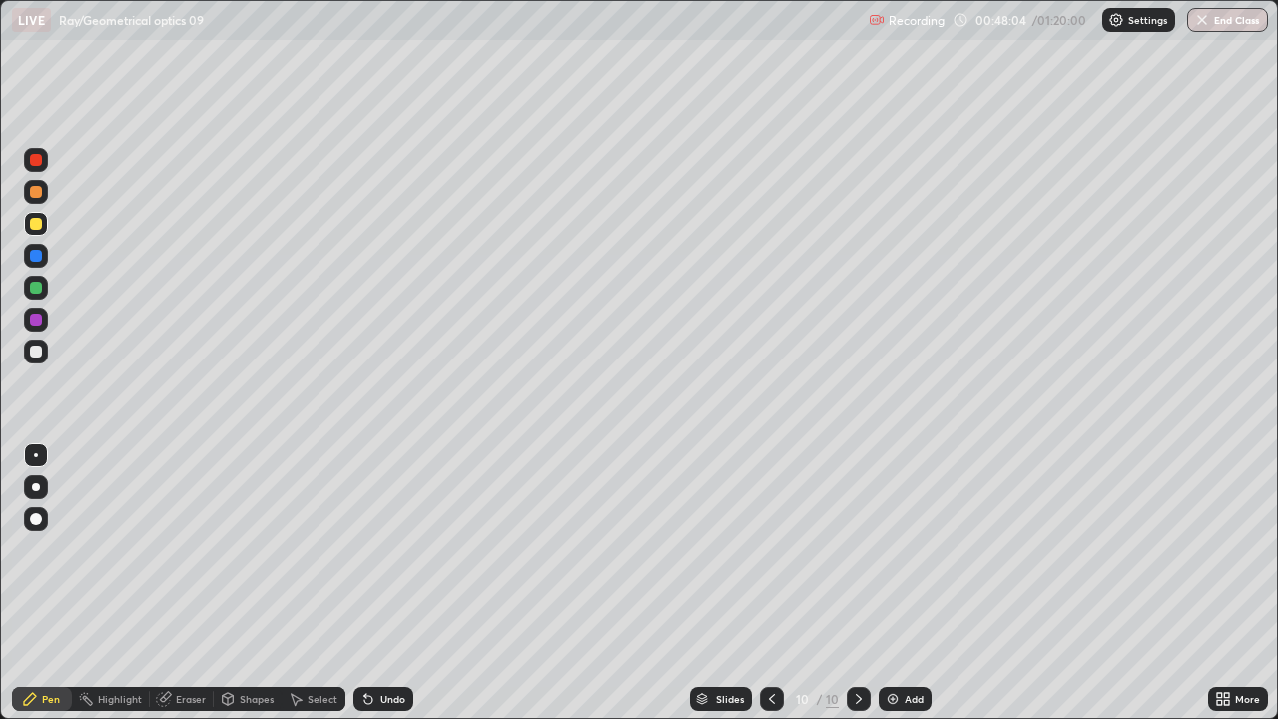
click at [44, 289] on div at bounding box center [36, 287] width 24 height 24
click at [35, 195] on div at bounding box center [36, 192] width 12 height 12
click at [384, 577] on div "Undo" at bounding box center [383, 699] width 60 height 24
click at [39, 157] on div at bounding box center [36, 160] width 12 height 12
click at [37, 224] on div at bounding box center [36, 224] width 12 height 12
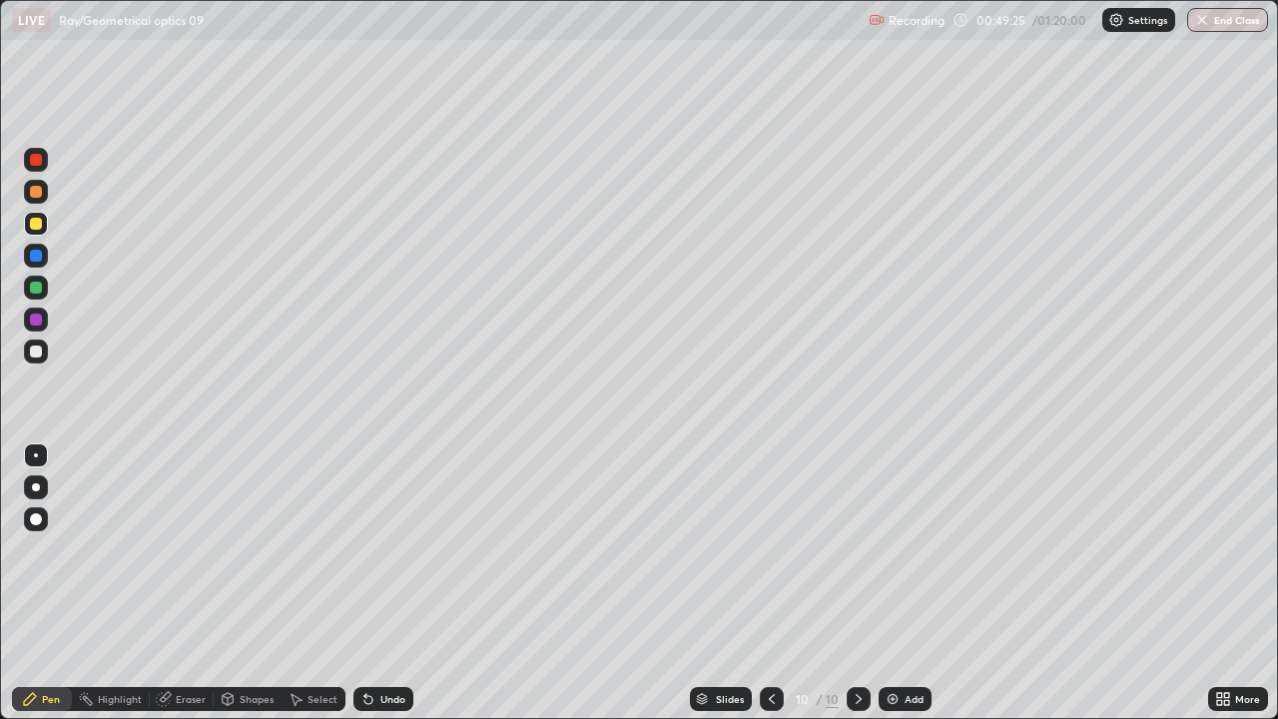
click at [376, 577] on div "Undo" at bounding box center [383, 699] width 60 height 24
click at [30, 349] on div at bounding box center [36, 351] width 12 height 12
click at [911, 577] on div "Add" at bounding box center [913, 699] width 19 height 10
click at [43, 224] on div at bounding box center [36, 224] width 24 height 24
click at [40, 349] on div at bounding box center [36, 351] width 12 height 12
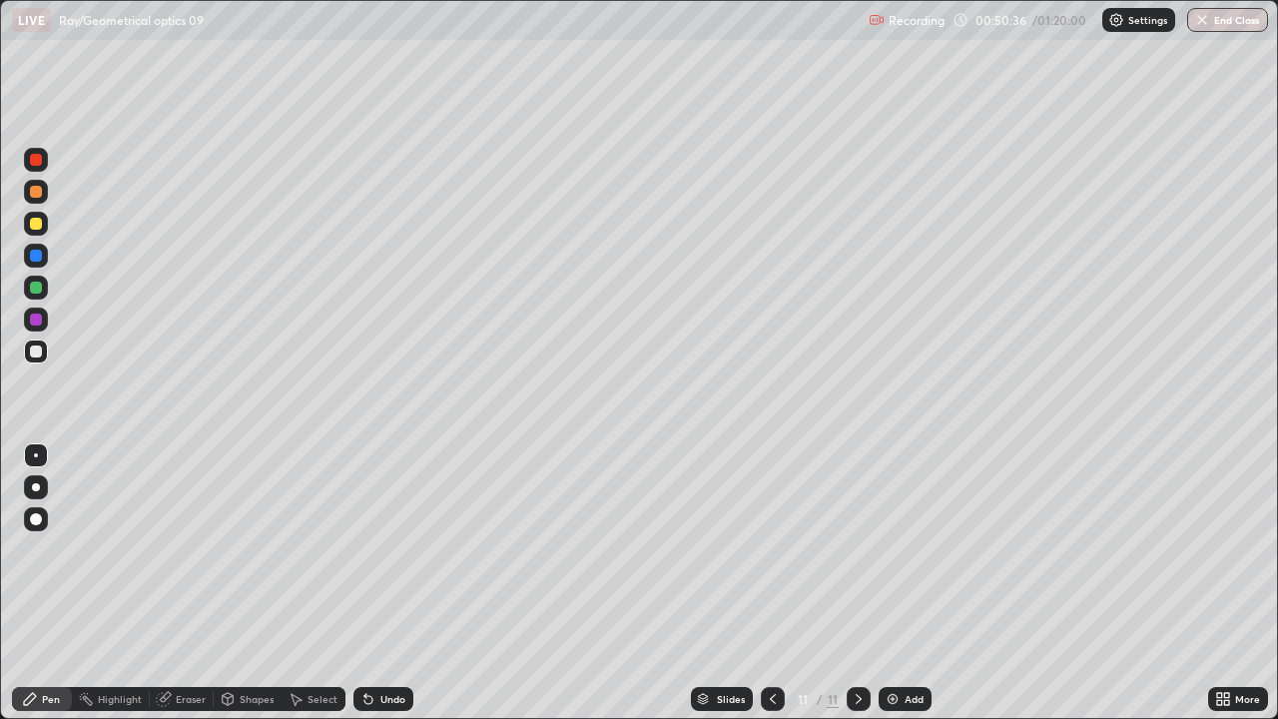
click at [769, 577] on icon at bounding box center [773, 699] width 16 height 16
click at [856, 577] on icon at bounding box center [858, 699] width 16 height 16
click at [35, 221] on div at bounding box center [36, 224] width 12 height 12
click at [42, 287] on div at bounding box center [36, 287] width 24 height 24
click at [44, 157] on div at bounding box center [36, 160] width 24 height 24
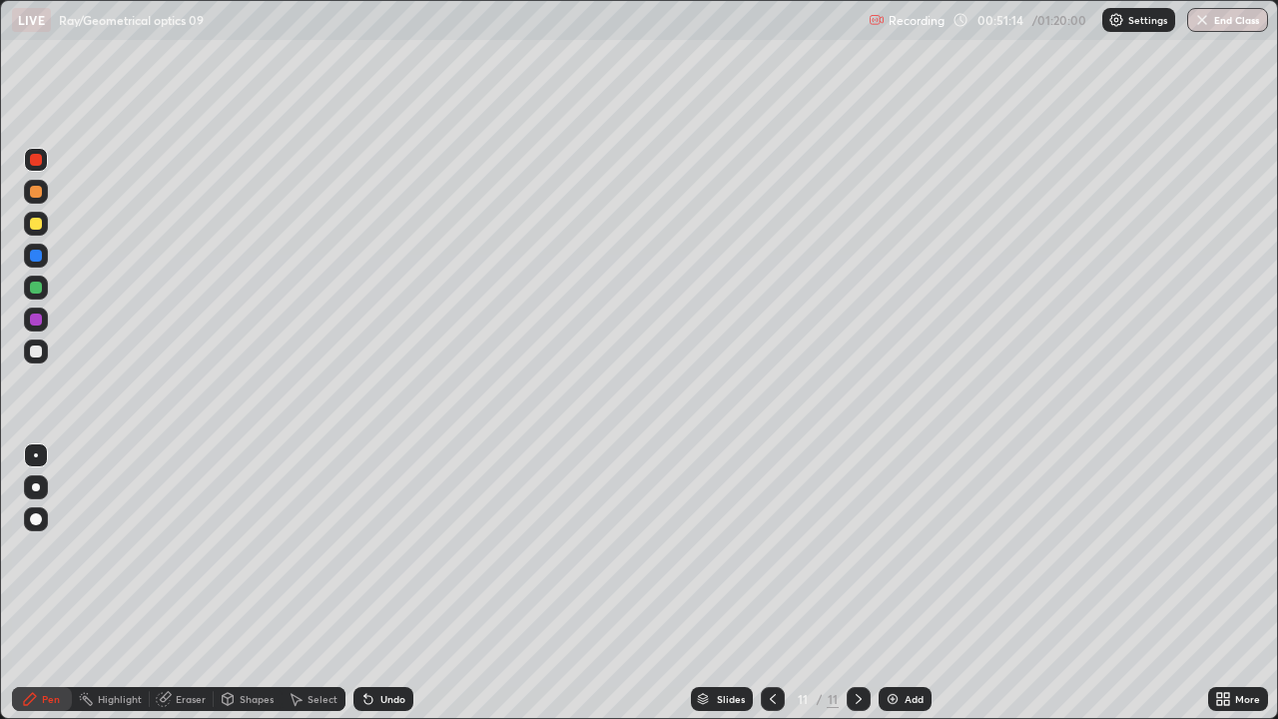
click at [41, 232] on div at bounding box center [36, 224] width 24 height 24
click at [44, 276] on div at bounding box center [36, 287] width 24 height 24
click at [41, 218] on div at bounding box center [36, 224] width 24 height 24
click at [42, 361] on div at bounding box center [36, 351] width 24 height 24
click at [906, 577] on div "Add" at bounding box center [913, 699] width 19 height 10
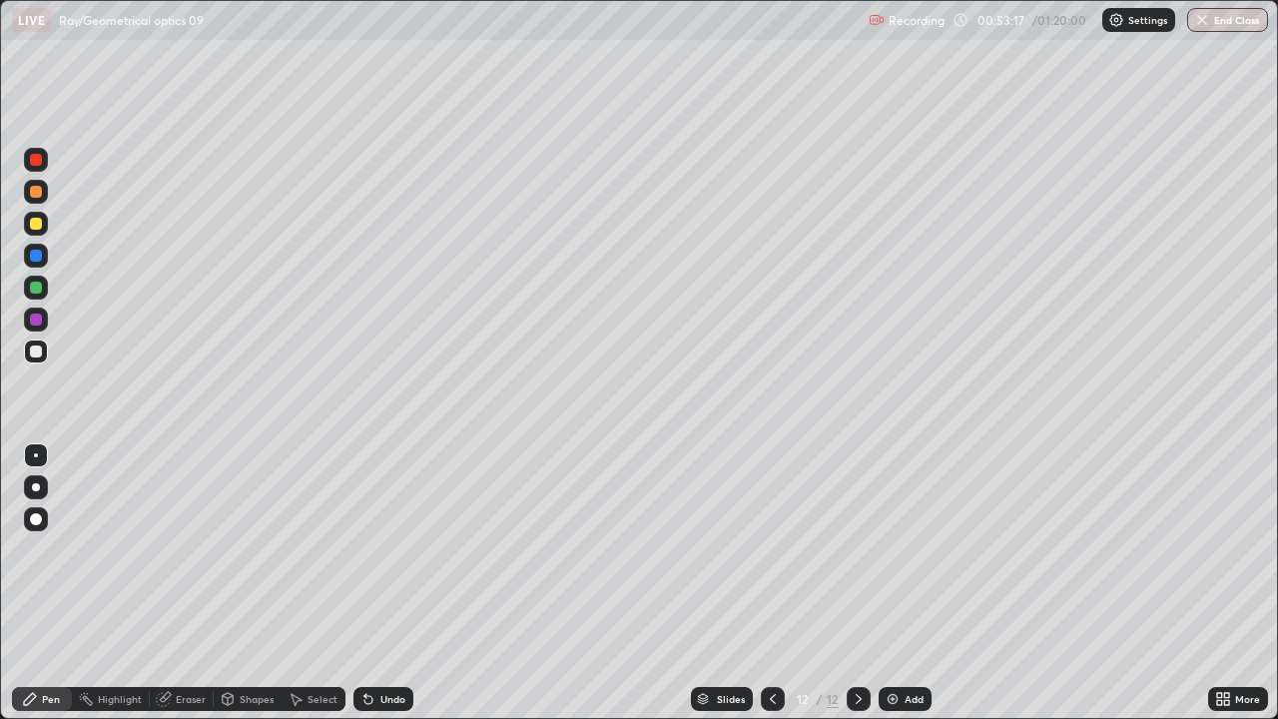
click at [39, 223] on div at bounding box center [36, 224] width 12 height 12
click at [40, 351] on div at bounding box center [36, 351] width 12 height 12
click at [43, 225] on div at bounding box center [36, 224] width 24 height 24
click at [44, 290] on div at bounding box center [36, 287] width 24 height 24
click at [33, 225] on div at bounding box center [36, 224] width 12 height 12
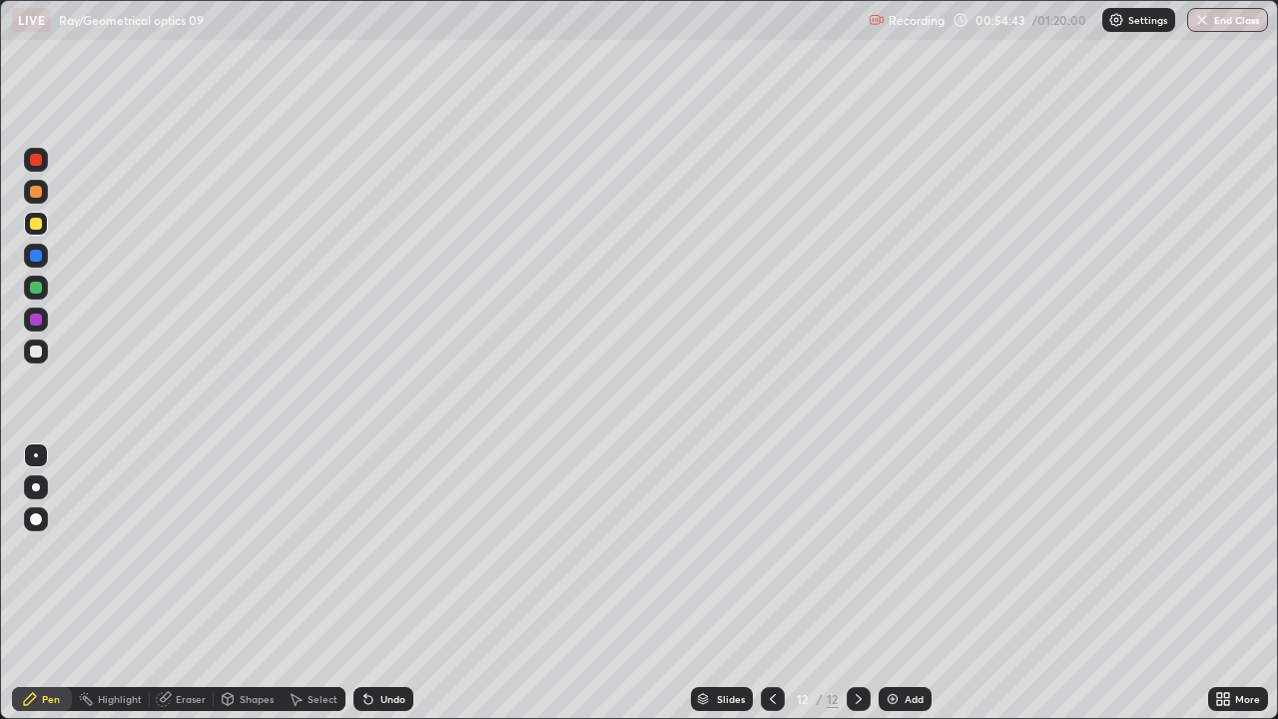
click at [36, 289] on div at bounding box center [36, 287] width 12 height 12
click at [43, 355] on div at bounding box center [36, 351] width 24 height 24
click at [908, 577] on div "Add" at bounding box center [913, 699] width 19 height 10
click at [387, 577] on div "Undo" at bounding box center [392, 699] width 25 height 10
click at [389, 577] on div "Undo" at bounding box center [392, 699] width 25 height 10
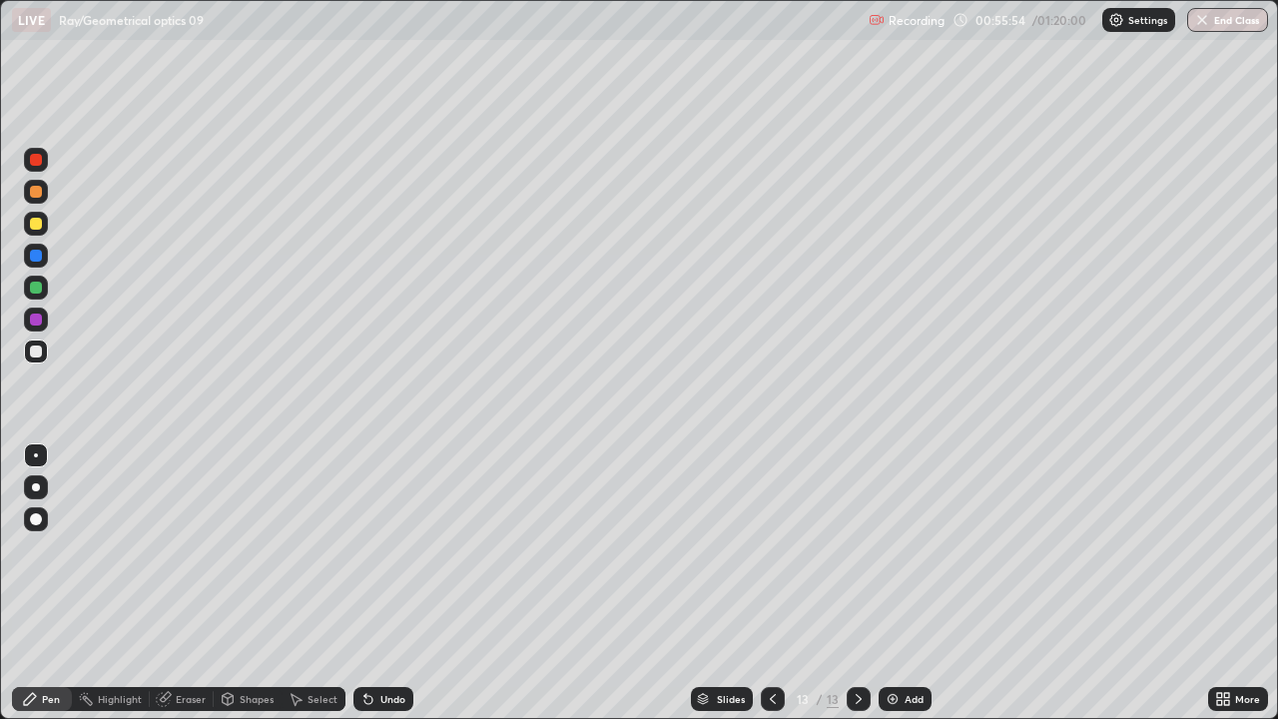
click at [380, 577] on div "Undo" at bounding box center [383, 699] width 60 height 24
click at [37, 228] on div at bounding box center [36, 224] width 12 height 12
click at [33, 290] on div at bounding box center [36, 287] width 12 height 12
click at [378, 577] on div "Undo" at bounding box center [383, 699] width 60 height 24
click at [183, 577] on div "Eraser" at bounding box center [191, 699] width 30 height 10
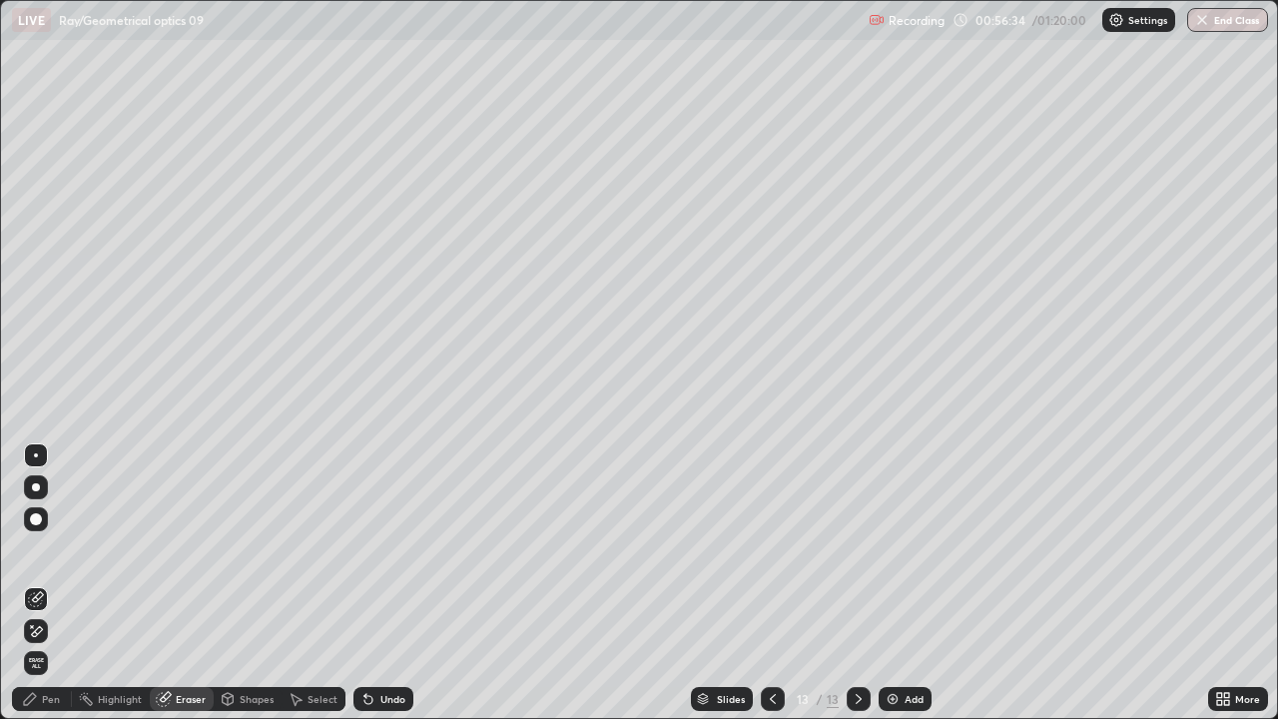
click at [45, 577] on div "Pen" at bounding box center [51, 699] width 18 height 10
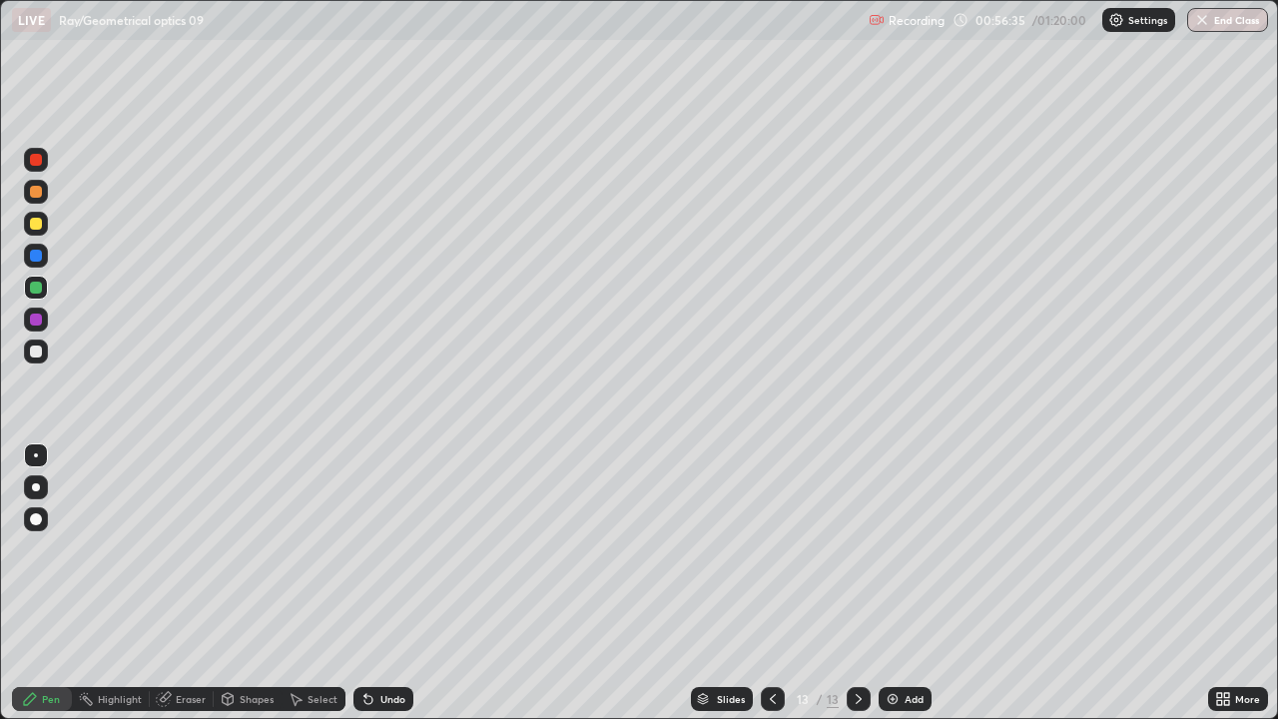
click at [39, 358] on div at bounding box center [36, 351] width 24 height 24
click at [37, 288] on div at bounding box center [36, 287] width 12 height 12
click at [35, 161] on div at bounding box center [36, 160] width 12 height 12
click at [34, 228] on div at bounding box center [36, 224] width 12 height 12
click at [908, 577] on div "Add" at bounding box center [913, 699] width 19 height 10
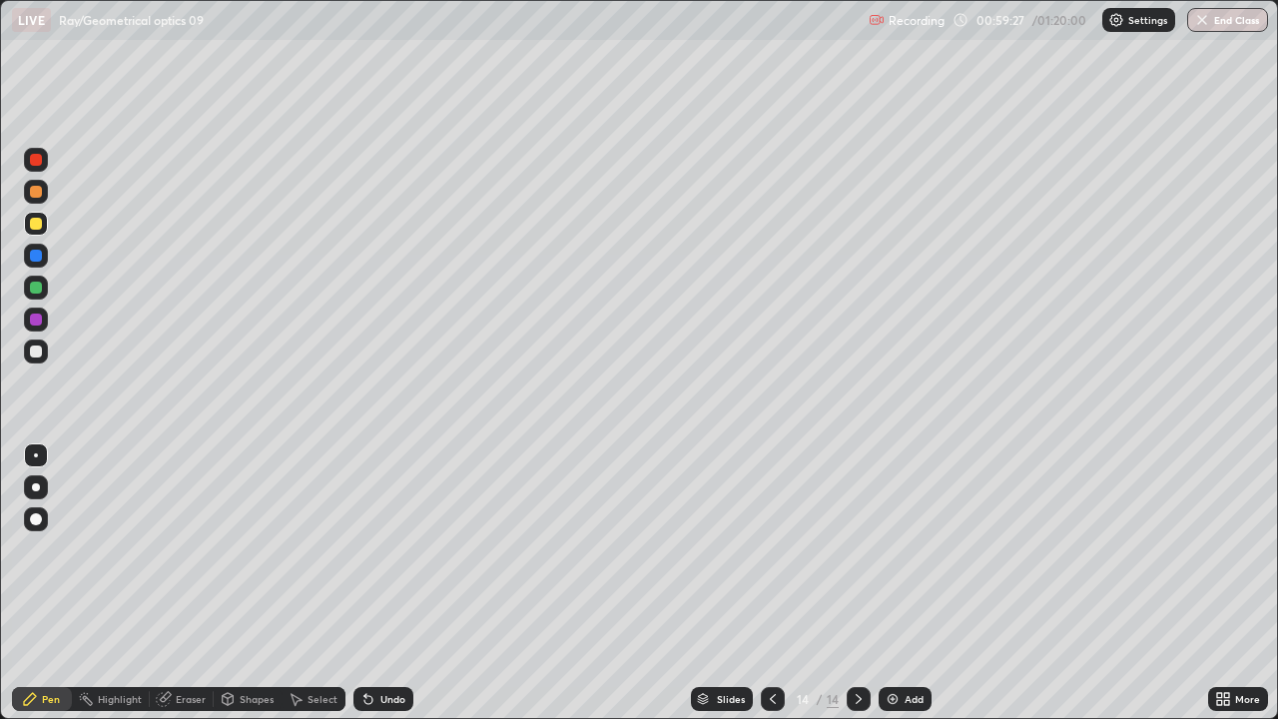
click at [36, 342] on div at bounding box center [36, 351] width 24 height 24
click at [377, 577] on div "Undo" at bounding box center [383, 699] width 60 height 24
click at [364, 577] on icon at bounding box center [365, 695] width 2 height 2
click at [37, 224] on div at bounding box center [36, 224] width 12 height 12
click at [33, 155] on div at bounding box center [36, 160] width 12 height 12
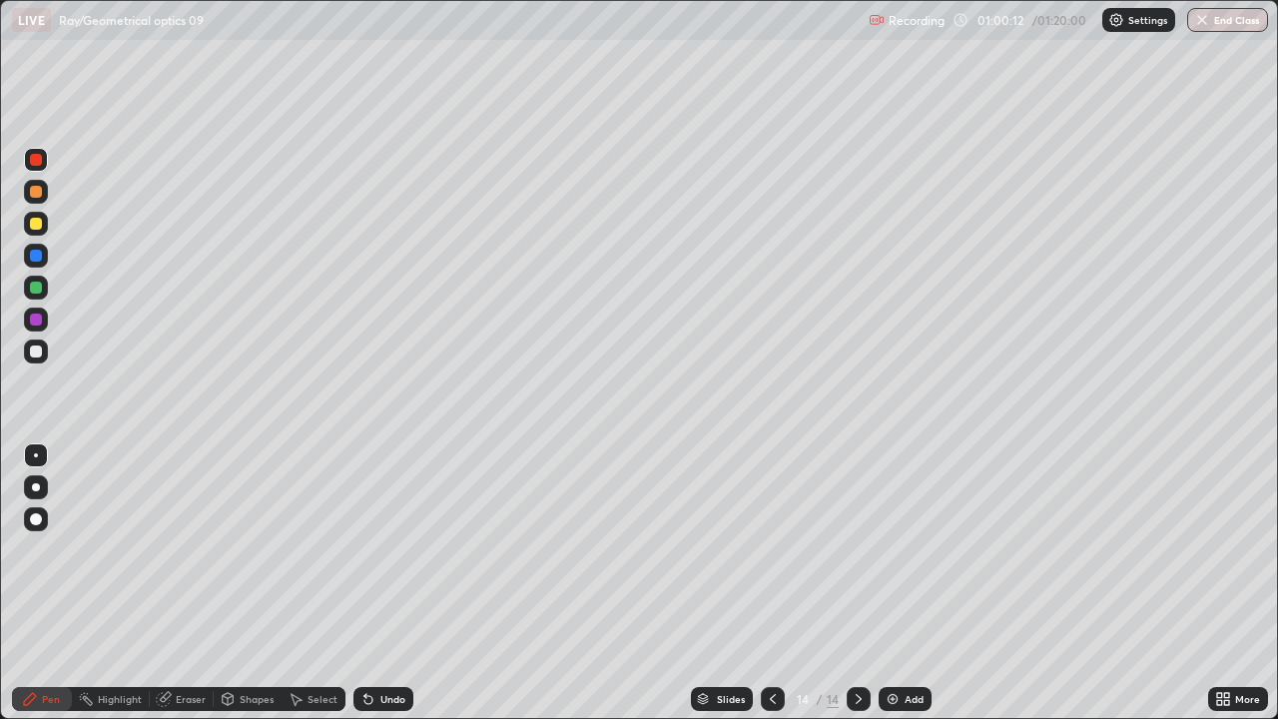
click at [36, 227] on div at bounding box center [36, 224] width 12 height 12
click at [28, 362] on div at bounding box center [36, 351] width 24 height 24
click at [907, 577] on div "Add" at bounding box center [913, 699] width 19 height 10
click at [762, 577] on div at bounding box center [773, 699] width 24 height 24
click at [850, 577] on div at bounding box center [858, 699] width 24 height 24
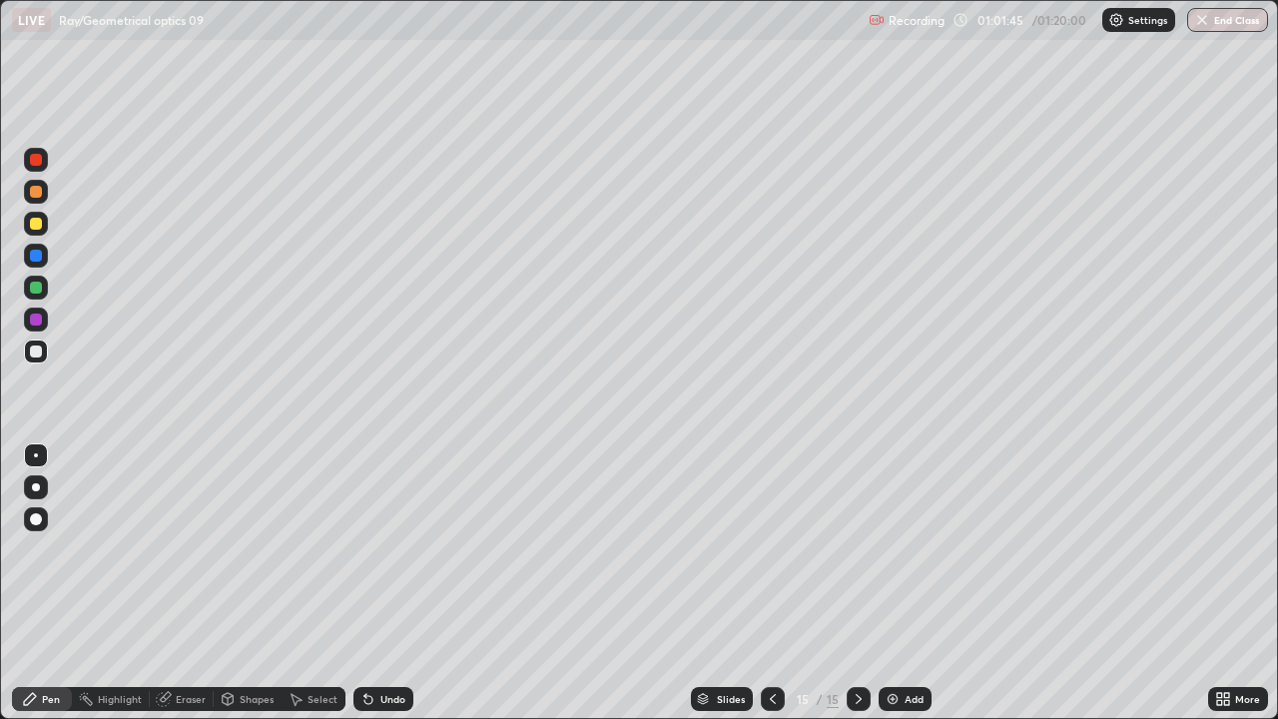
click at [389, 577] on div "Undo" at bounding box center [392, 699] width 25 height 10
click at [54, 232] on div "Erase all" at bounding box center [36, 359] width 48 height 639
click at [389, 577] on div "Undo" at bounding box center [392, 699] width 25 height 10
click at [44, 226] on div at bounding box center [36, 224] width 24 height 24
click at [47, 291] on div at bounding box center [36, 287] width 24 height 24
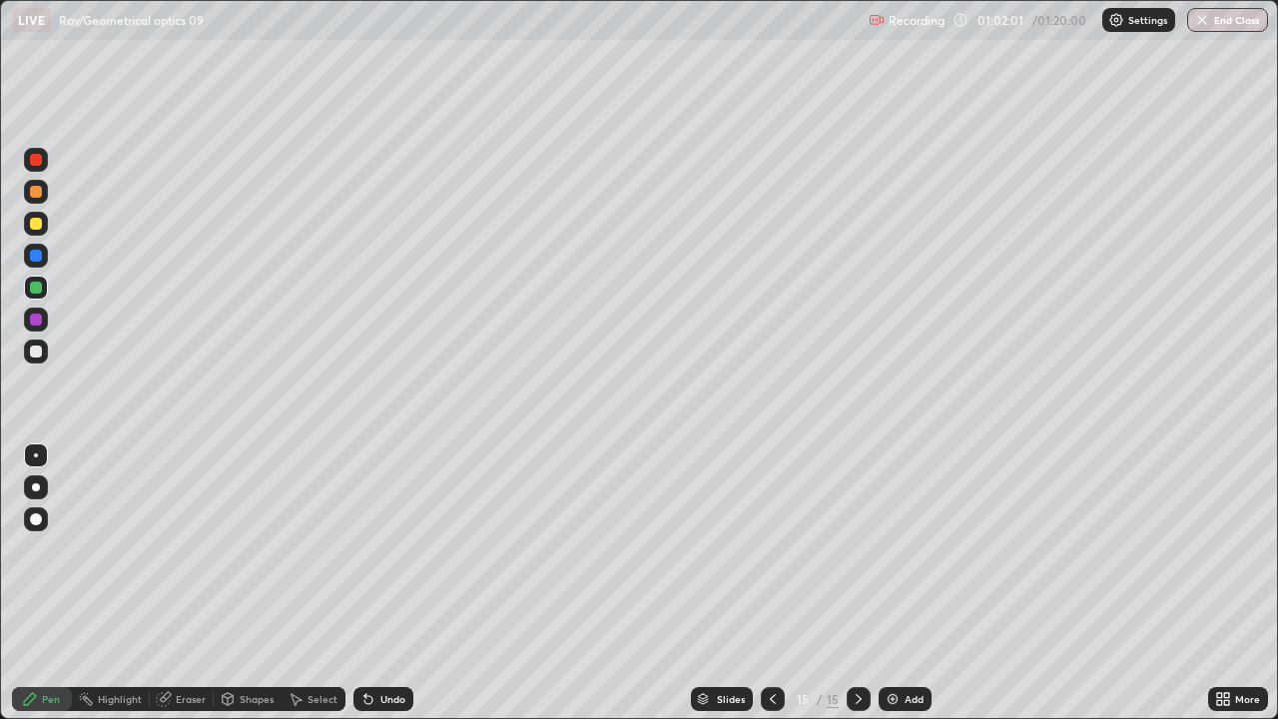
click at [387, 577] on div "Undo" at bounding box center [392, 699] width 25 height 10
click at [388, 577] on div "Undo" at bounding box center [392, 699] width 25 height 10
click at [390, 577] on div "Undo" at bounding box center [383, 699] width 60 height 24
click at [45, 227] on div at bounding box center [36, 224] width 24 height 24
click at [36, 288] on div at bounding box center [36, 287] width 12 height 12
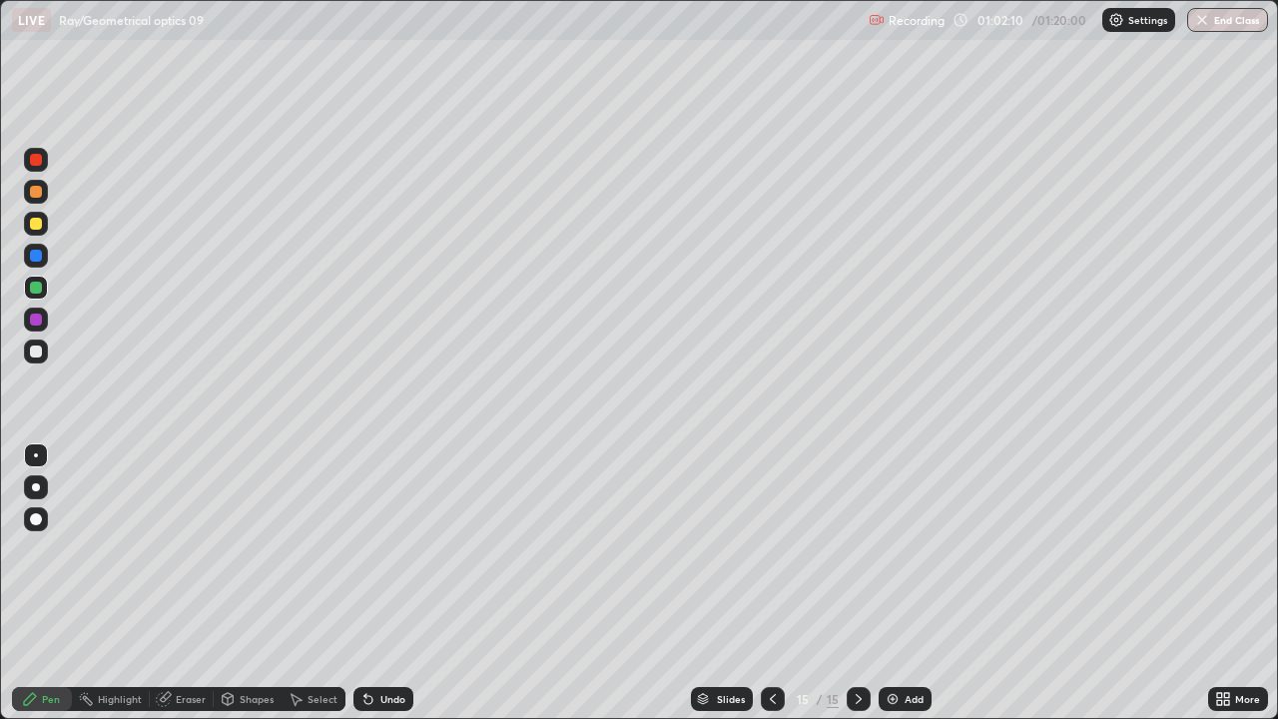
click at [42, 222] on div at bounding box center [36, 224] width 24 height 24
click at [40, 190] on div at bounding box center [36, 192] width 12 height 12
click at [39, 294] on div at bounding box center [36, 287] width 24 height 24
click at [380, 577] on div "Undo" at bounding box center [392, 699] width 25 height 10
click at [37, 160] on div at bounding box center [36, 160] width 12 height 12
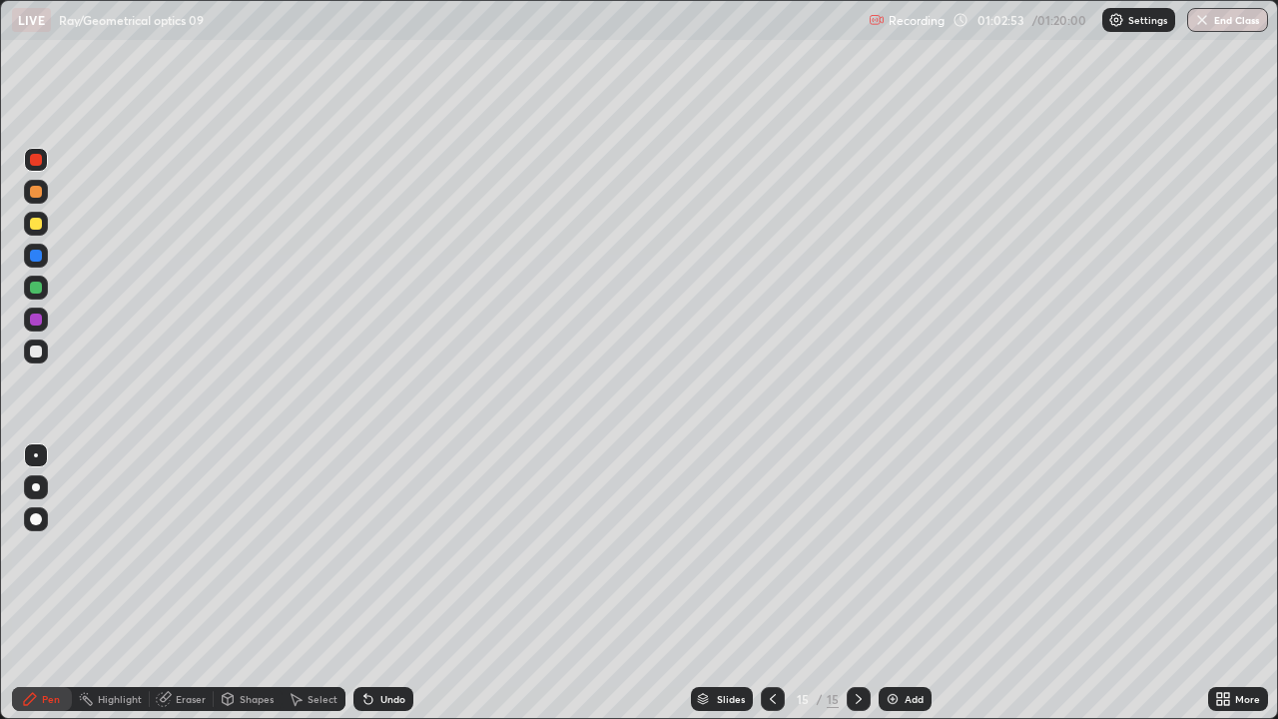
click at [43, 230] on div at bounding box center [36, 224] width 24 height 24
click at [1226, 21] on button "End Class" at bounding box center [1227, 20] width 81 height 24
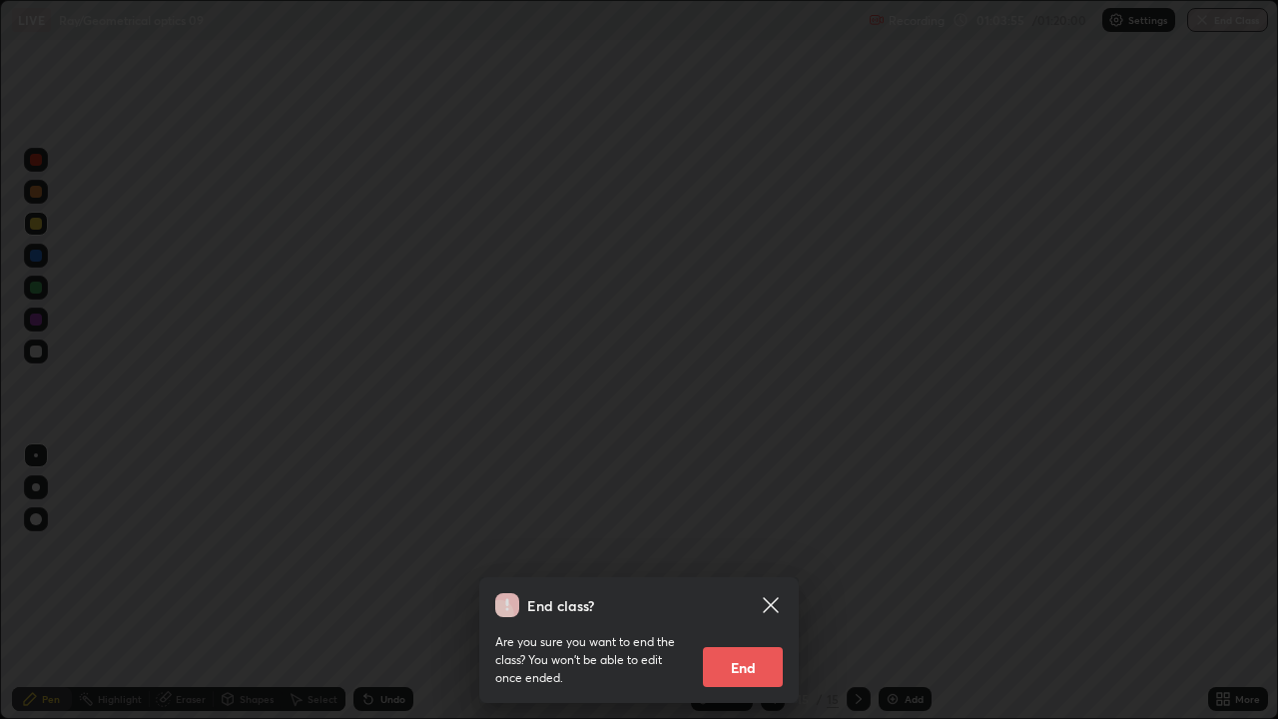
click at [745, 577] on button "End" at bounding box center [743, 667] width 80 height 40
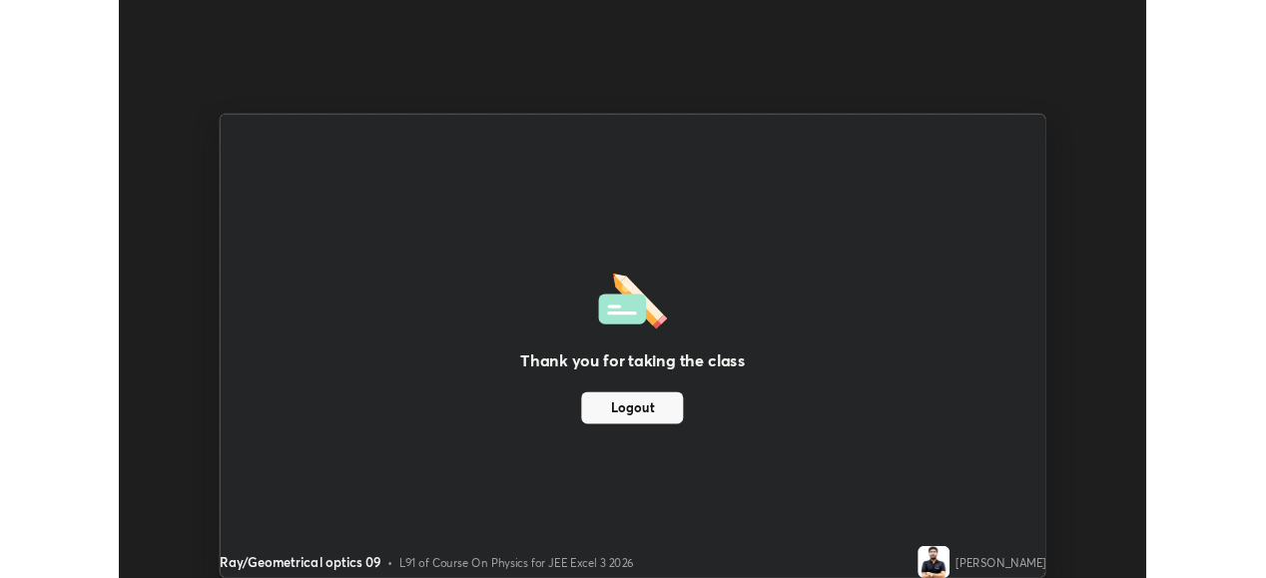
scroll to position [99233, 98545]
